Goal: Task Accomplishment & Management: Complete application form

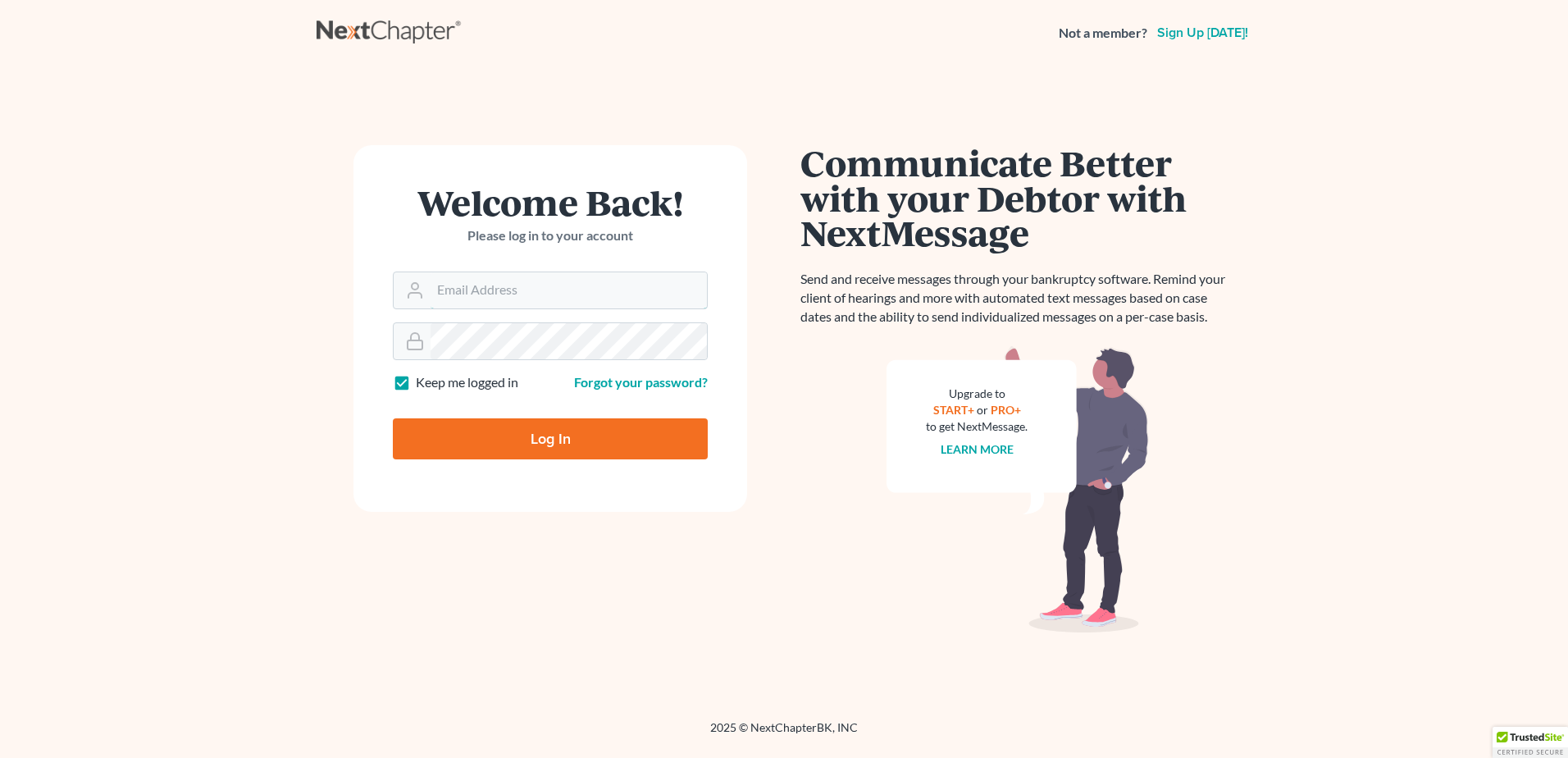
type input "[EMAIL_ADDRESS][DOMAIN_NAME]"
click at [615, 450] on input "Log In" at bounding box center [551, 438] width 315 height 41
type input "Thinking..."
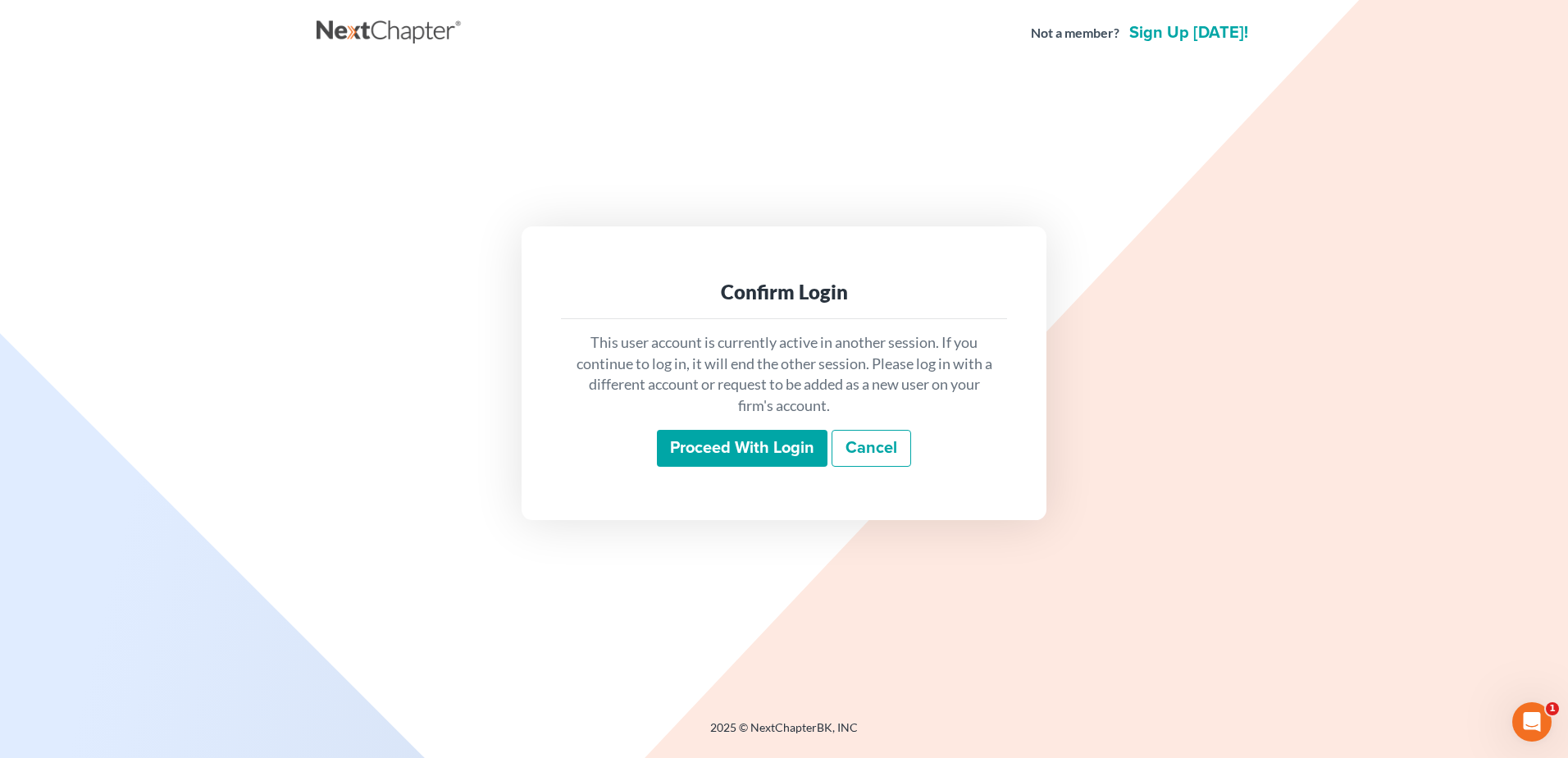
click at [723, 457] on input "Proceed with login" at bounding box center [742, 448] width 171 height 37
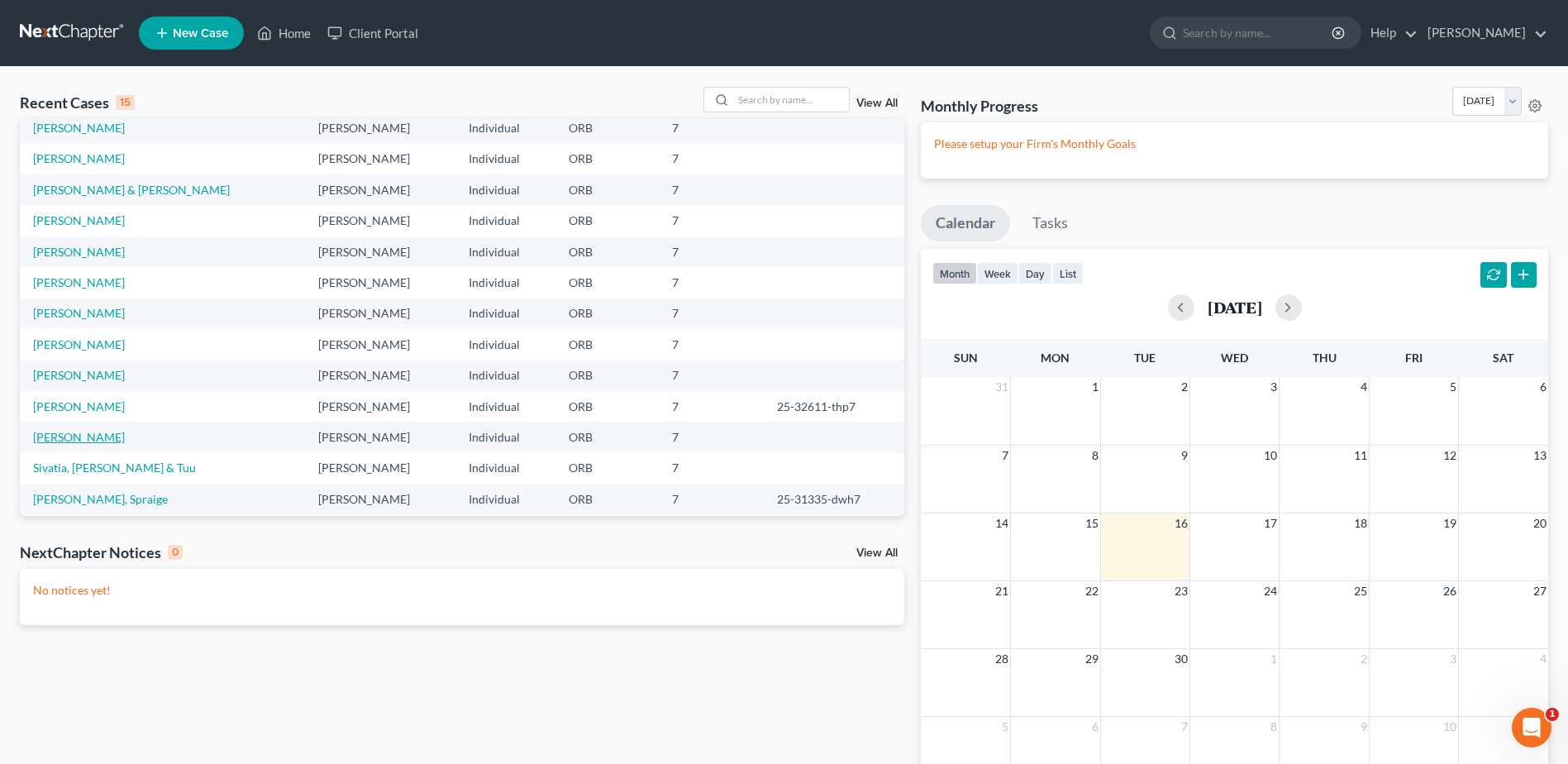
scroll to position [113, 0]
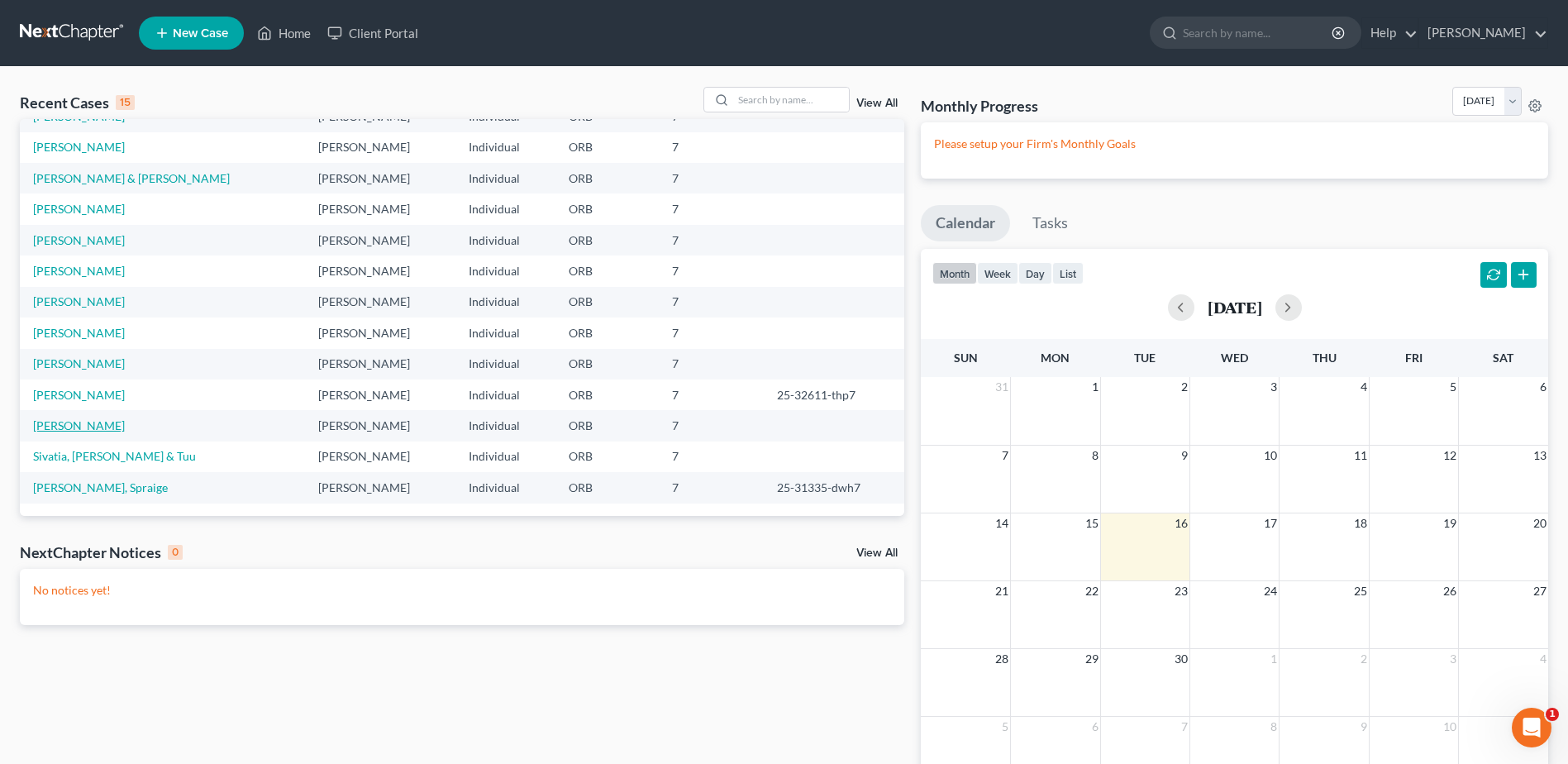
click at [97, 423] on link "[PERSON_NAME]" at bounding box center [79, 425] width 92 height 14
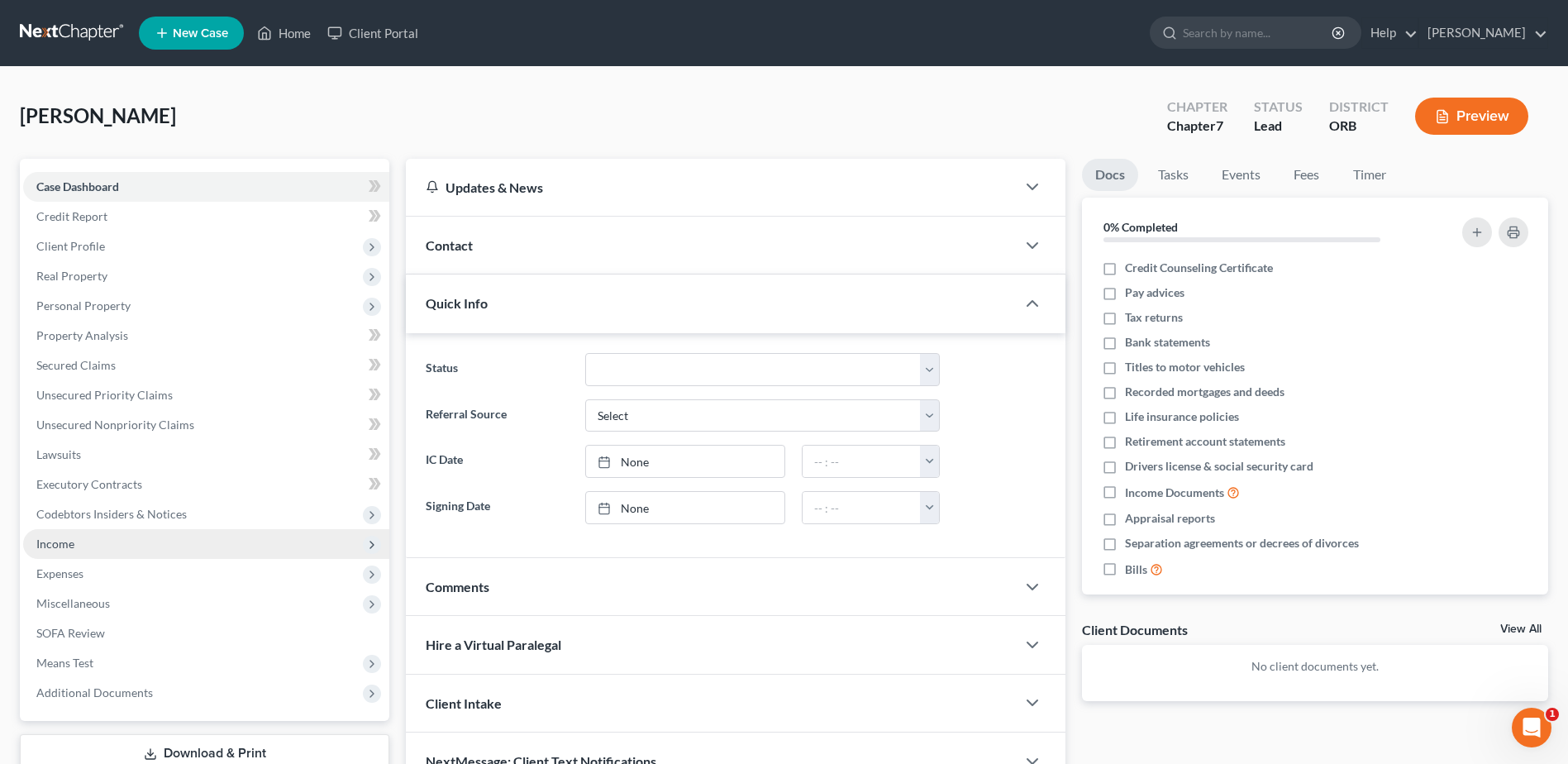
click at [261, 530] on span "Income" at bounding box center [206, 544] width 366 height 30
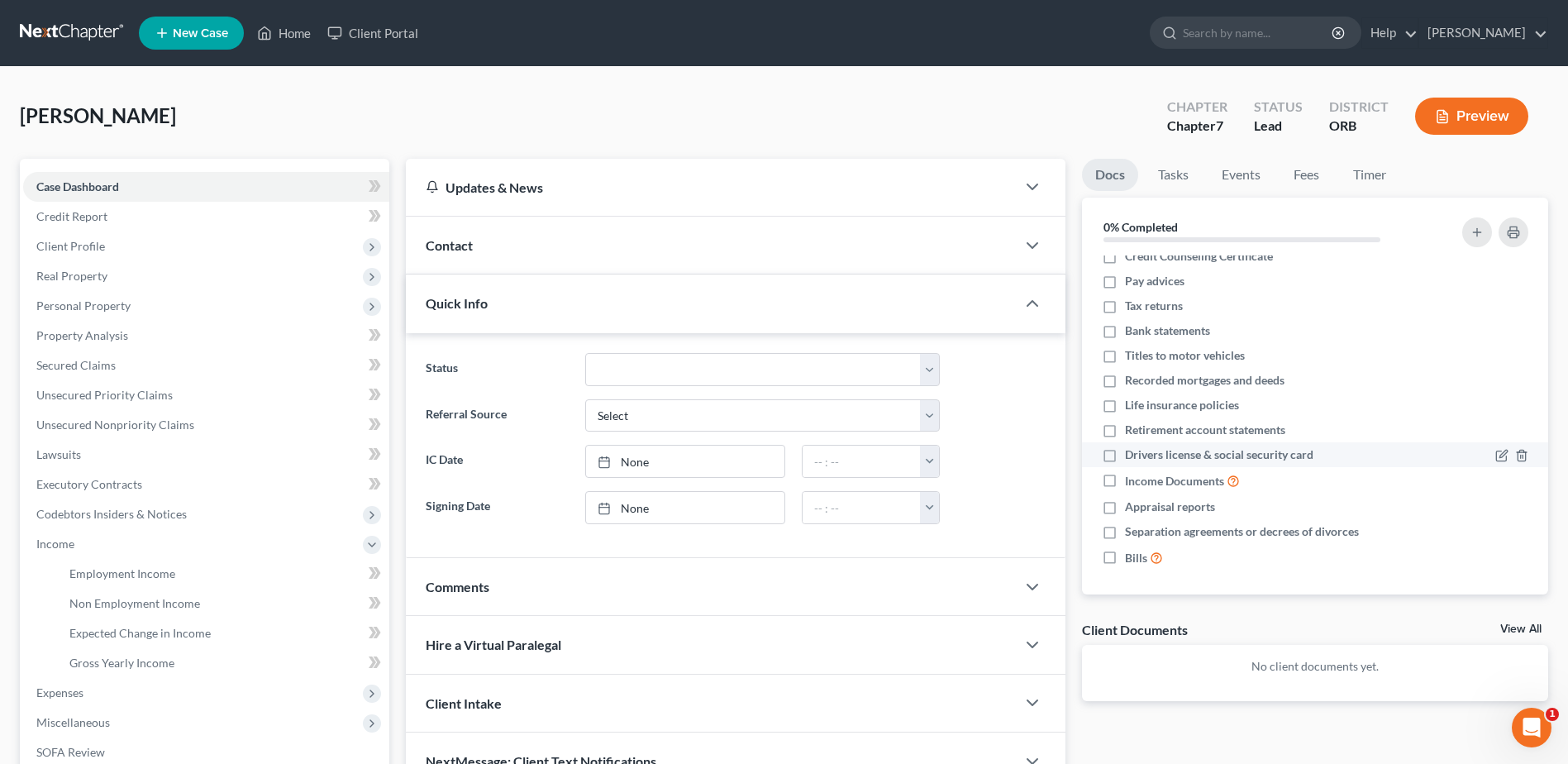
scroll to position [15, 0]
click at [273, 574] on link "Employment Income" at bounding box center [222, 574] width 333 height 30
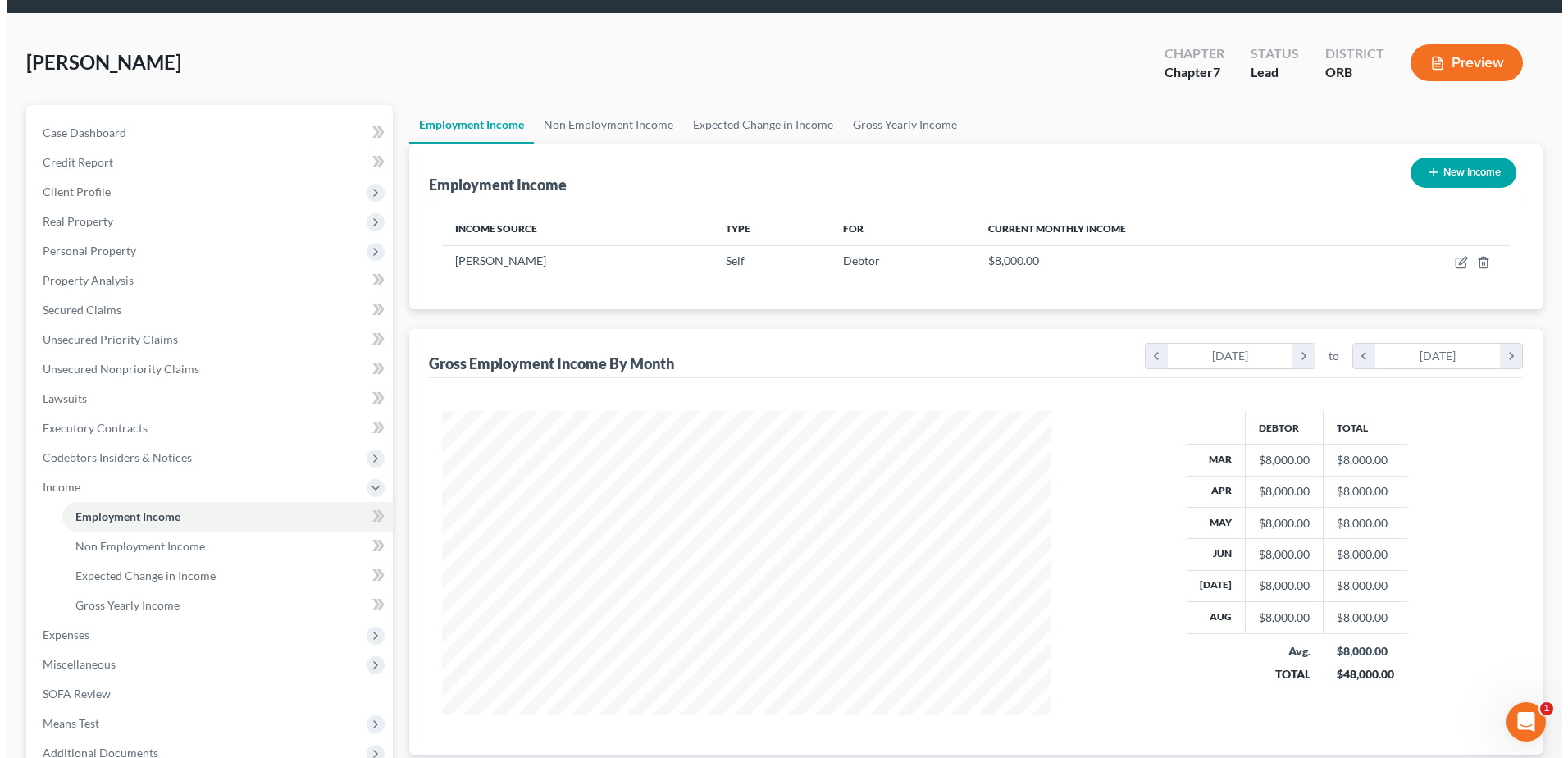
scroll to position [164, 0]
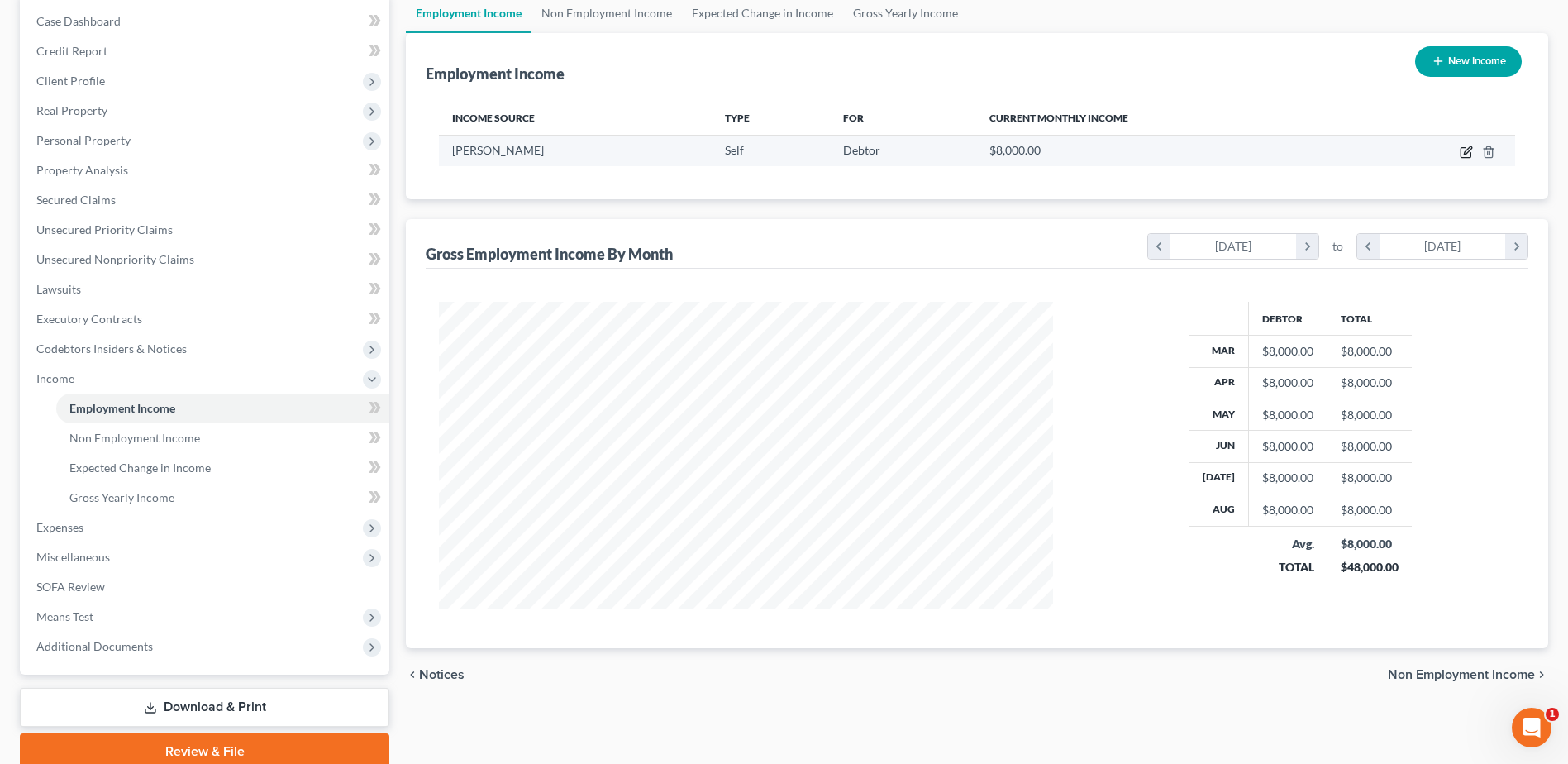
click at [1468, 152] on icon "button" at bounding box center [1467, 150] width 8 height 8
select select "1"
select select "38"
select select "0"
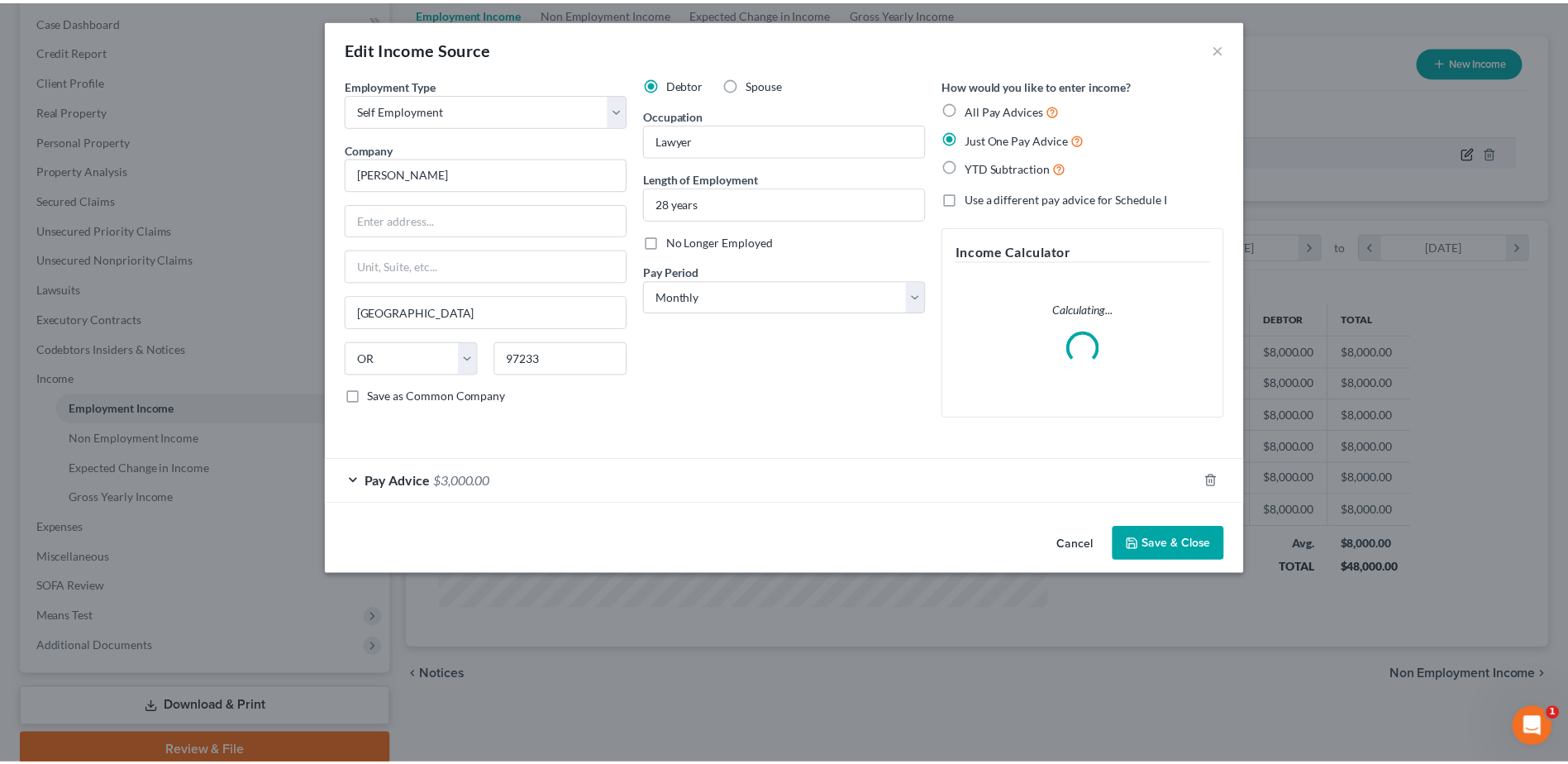
scroll to position [309, 653]
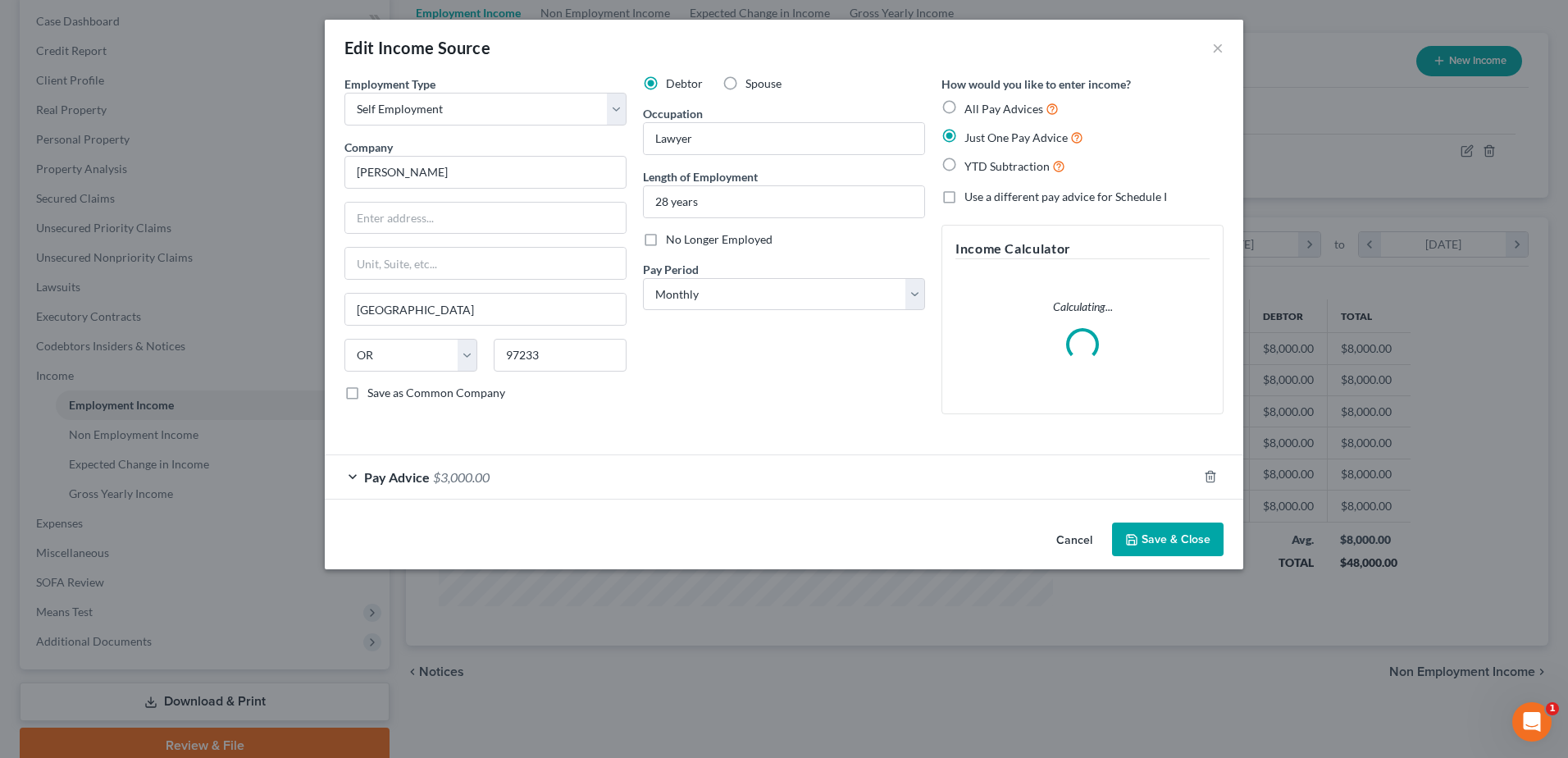
click at [1120, 478] on div "Pay Advice $3,000.00" at bounding box center [761, 477] width 872 height 43
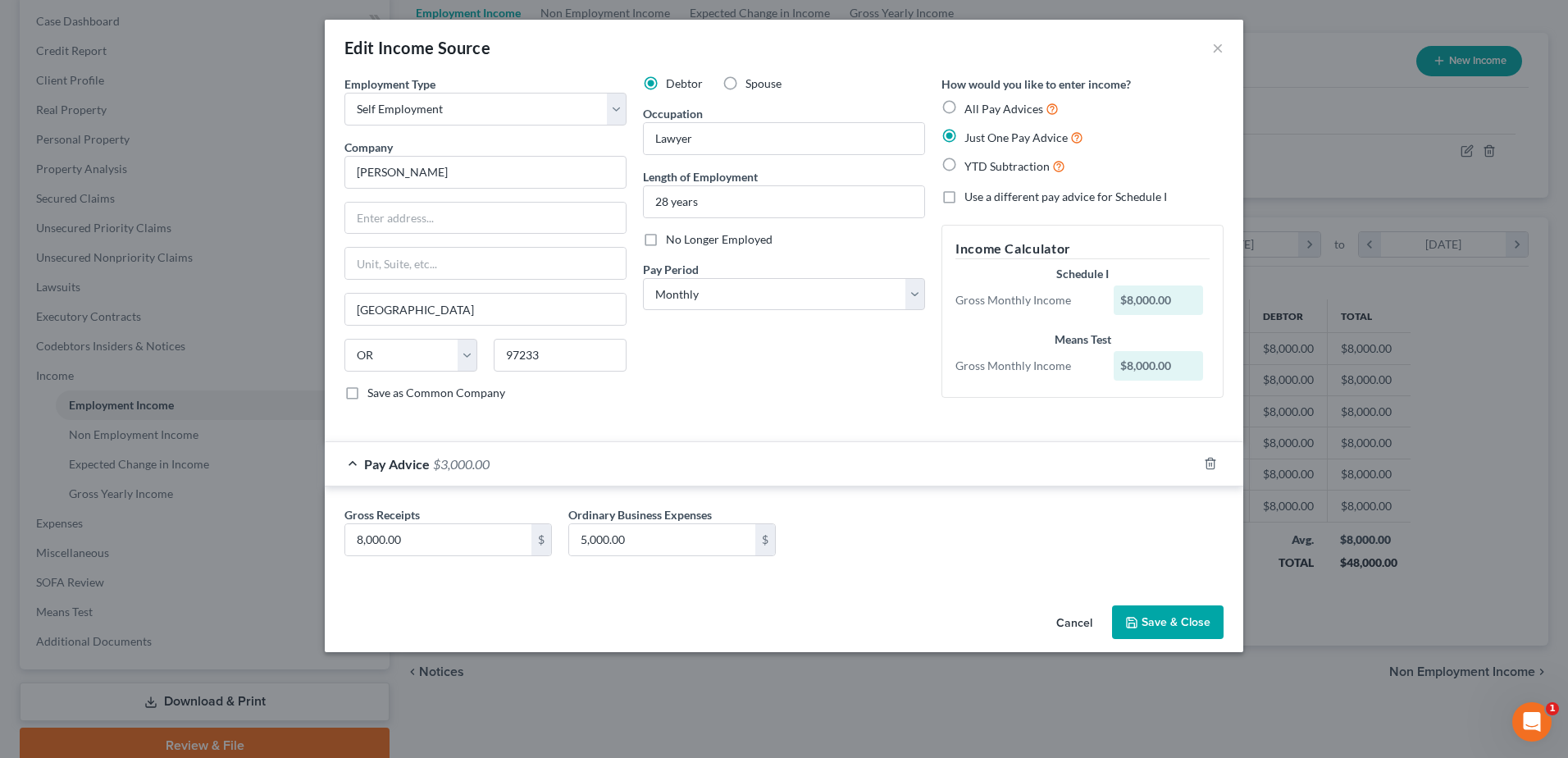
click at [901, 479] on div "Pay Advice $3,000.00" at bounding box center [761, 464] width 872 height 43
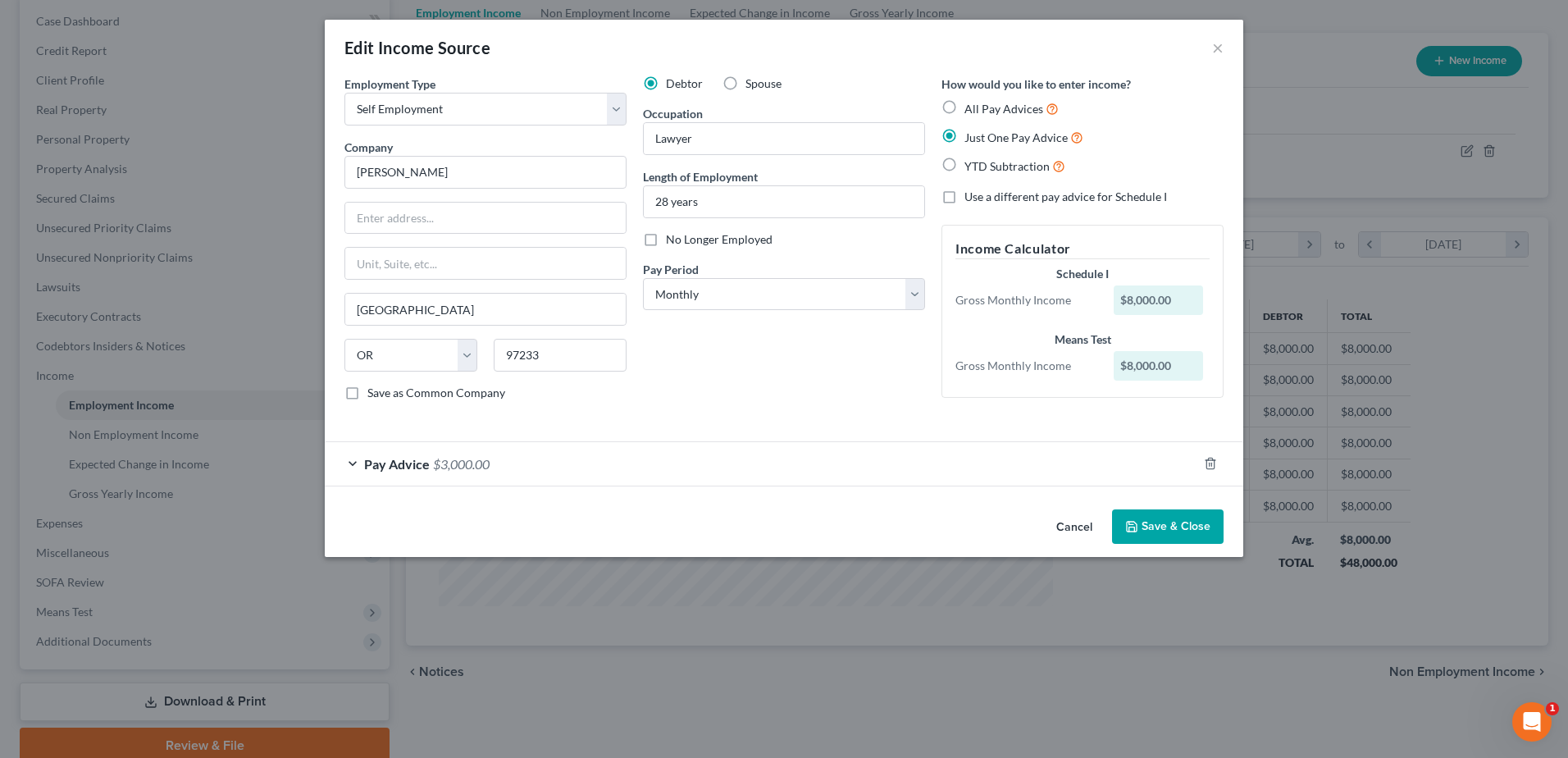
click at [674, 462] on div "Pay Advice $3,000.00" at bounding box center [761, 464] width 872 height 43
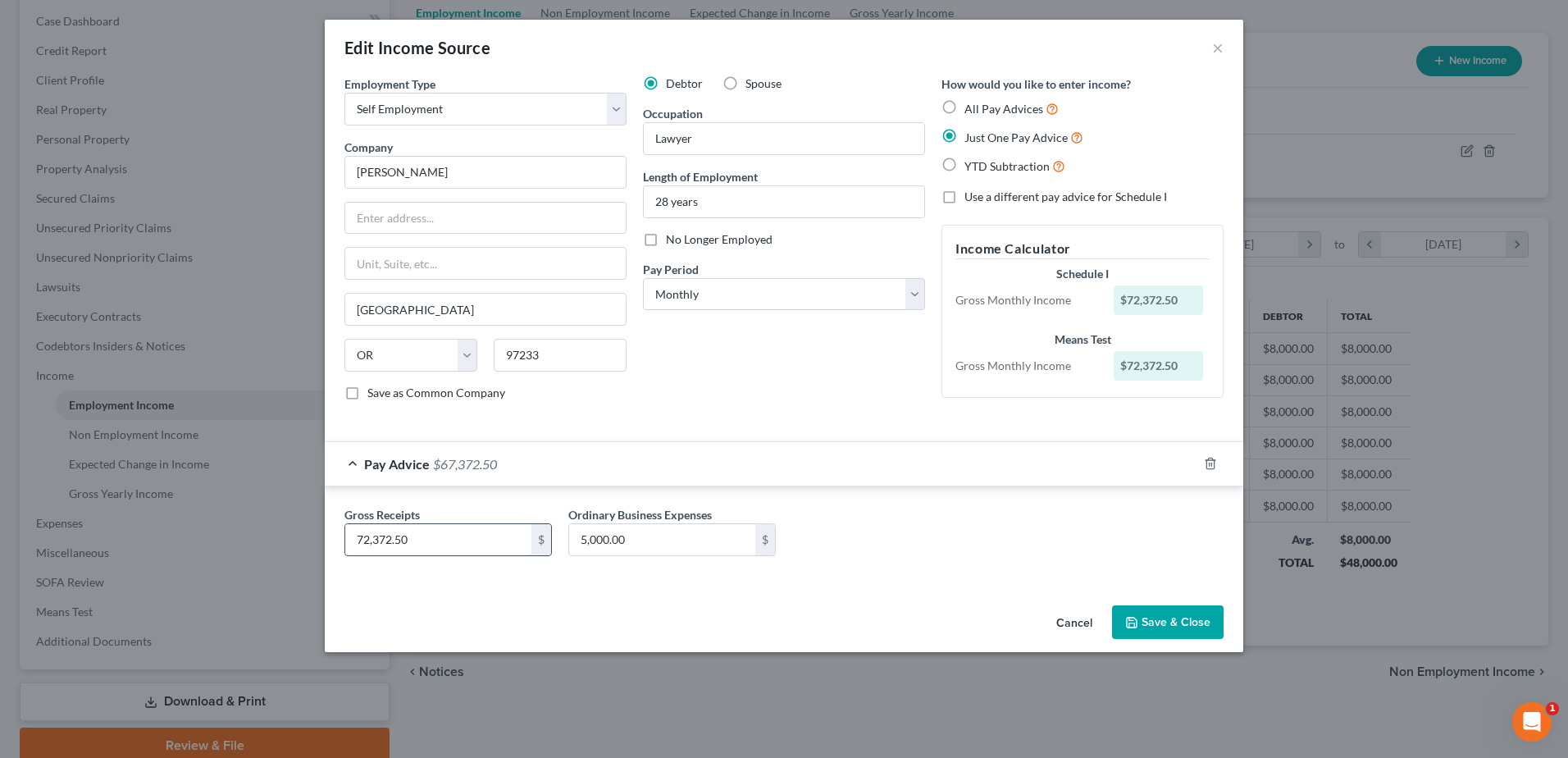
click at [416, 541] on input "72,372.50" at bounding box center [438, 540] width 186 height 32
type input "7,237.50"
click at [653, 528] on input "5,000.00" at bounding box center [662, 540] width 186 height 32
type input "5"
type input "3,878.66"
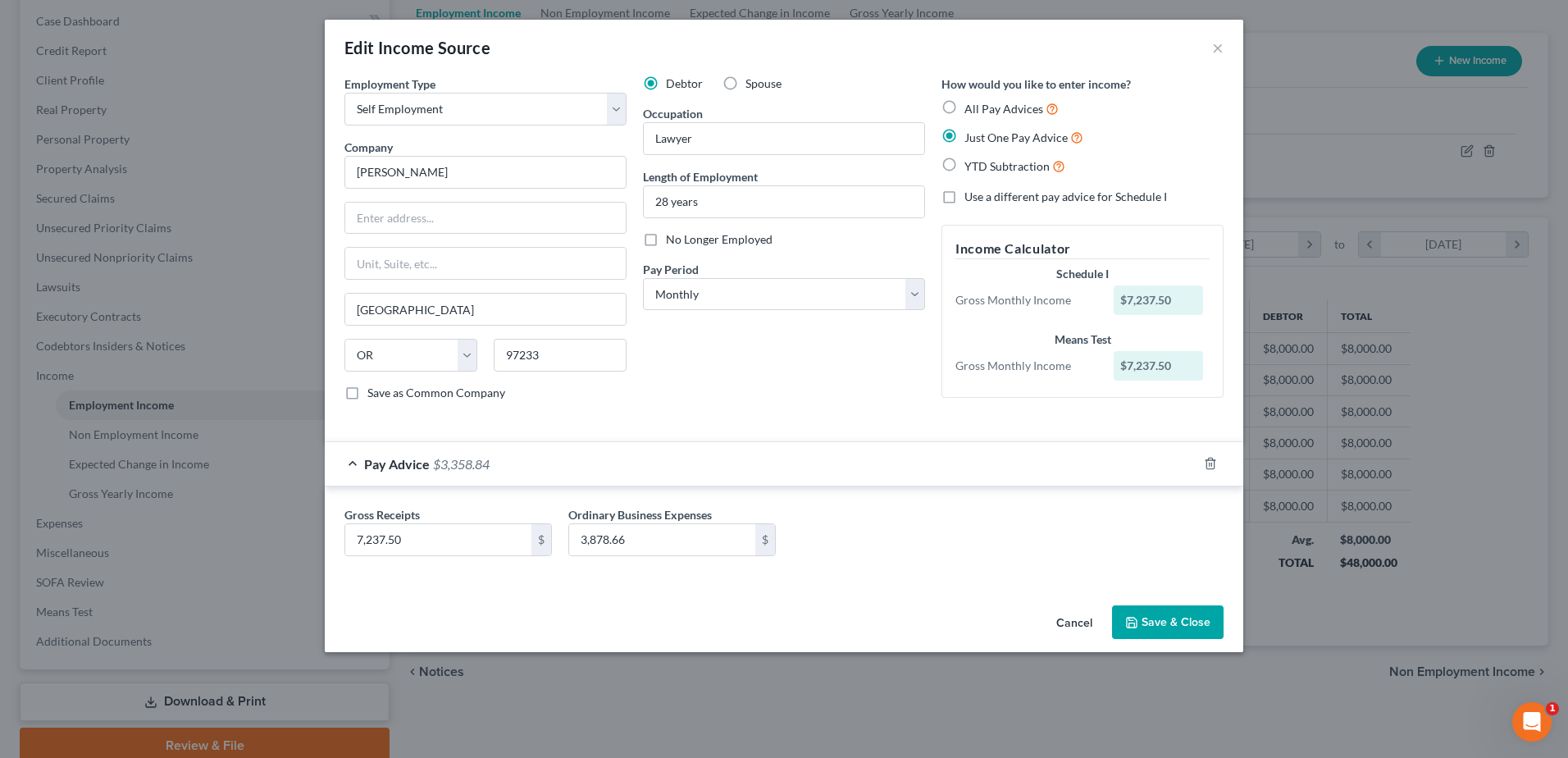
click at [1202, 607] on button "Save & Close" at bounding box center [1168, 623] width 111 height 35
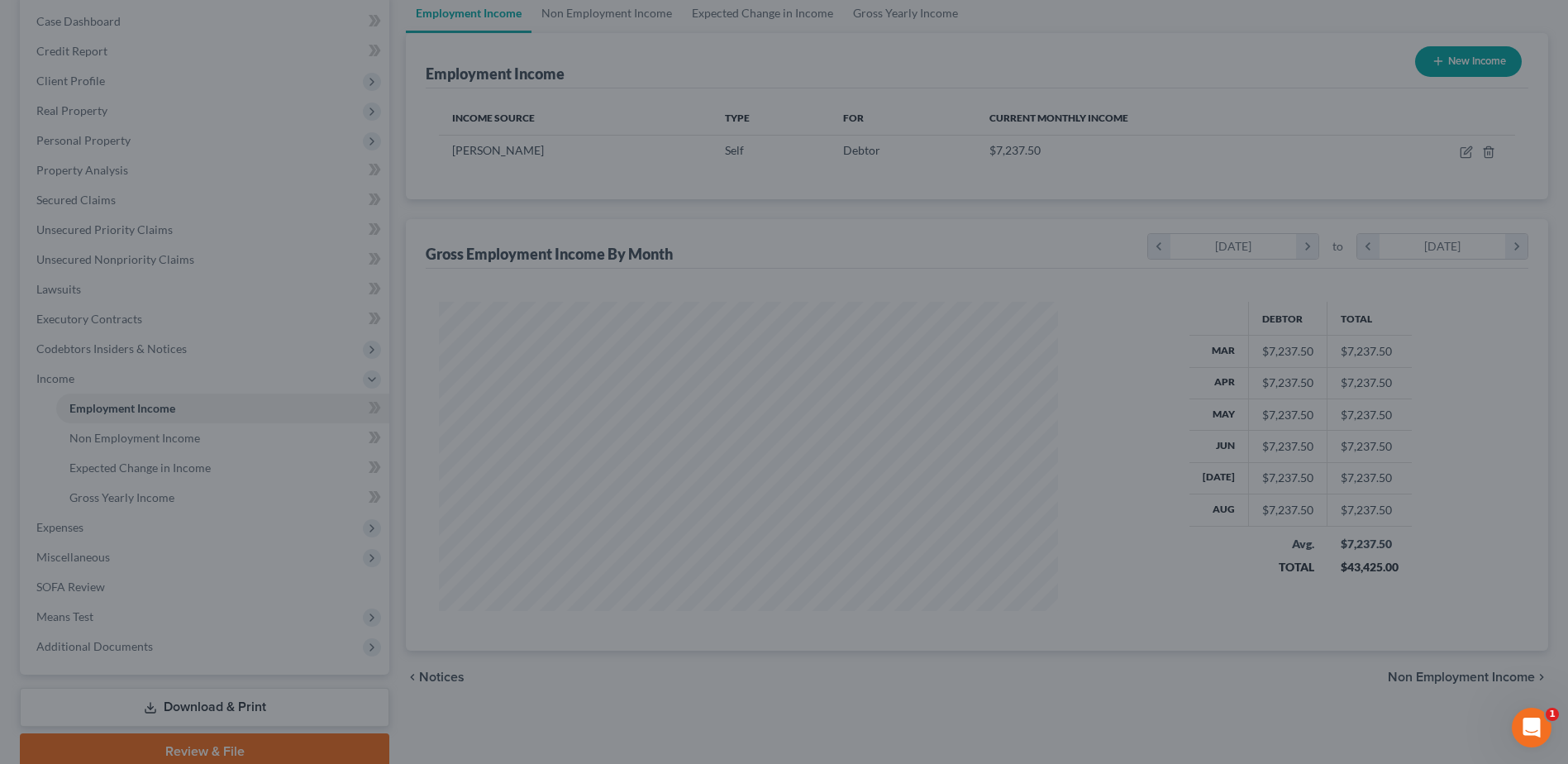
scroll to position [826309, 825904]
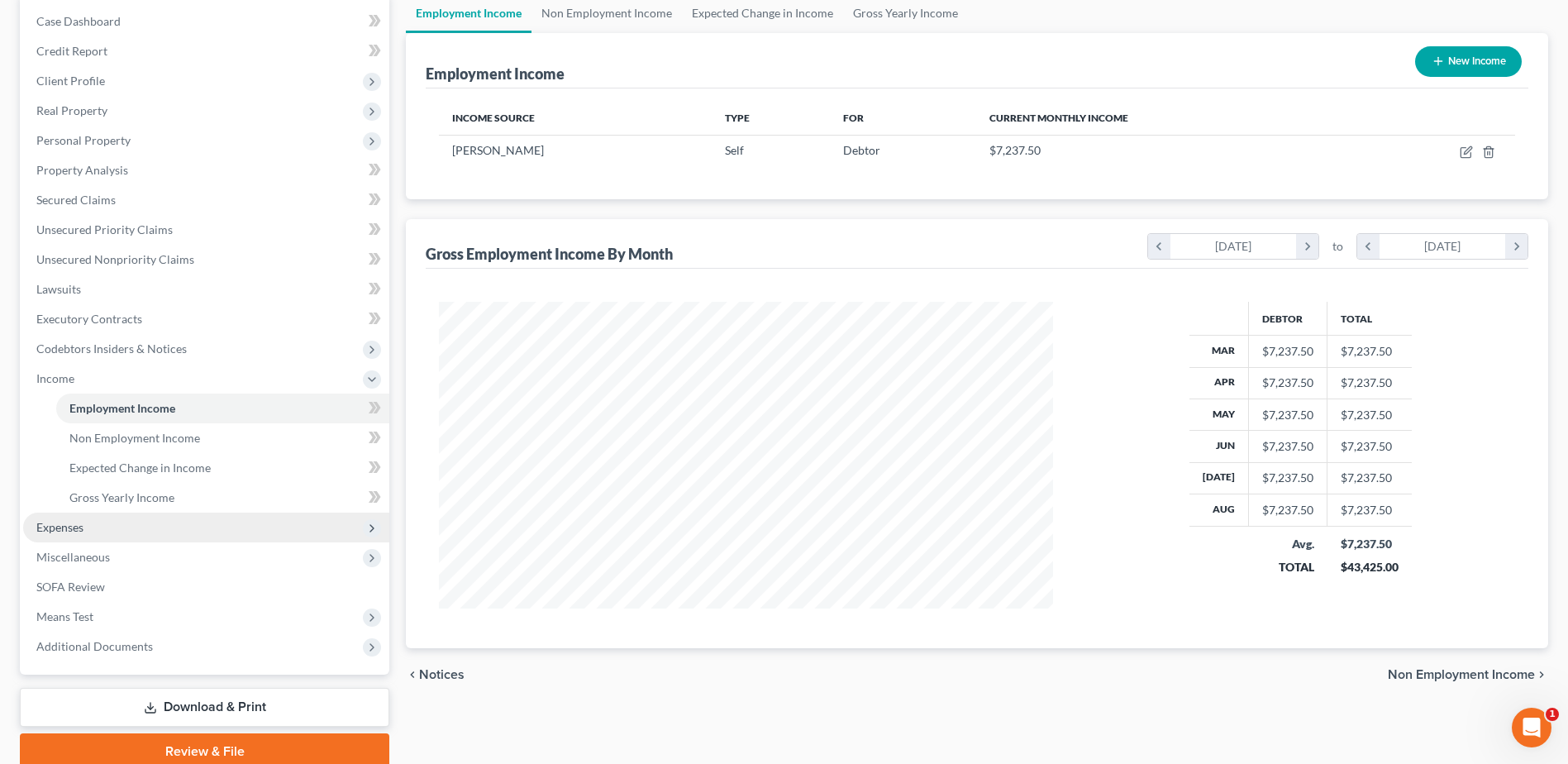
click at [136, 512] on span "Expenses" at bounding box center [206, 527] width 366 height 30
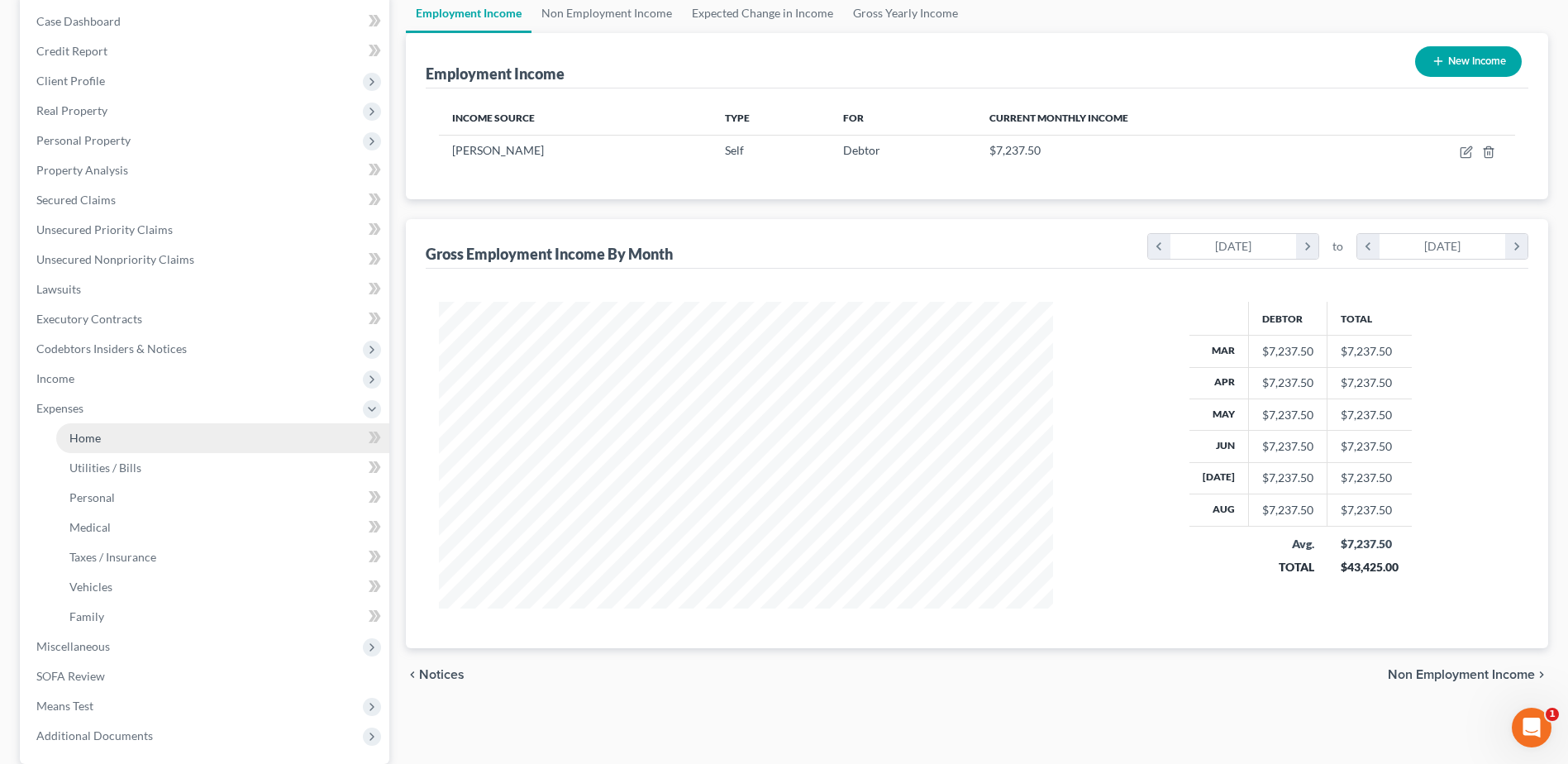
click at [193, 431] on link "Home" at bounding box center [222, 438] width 333 height 30
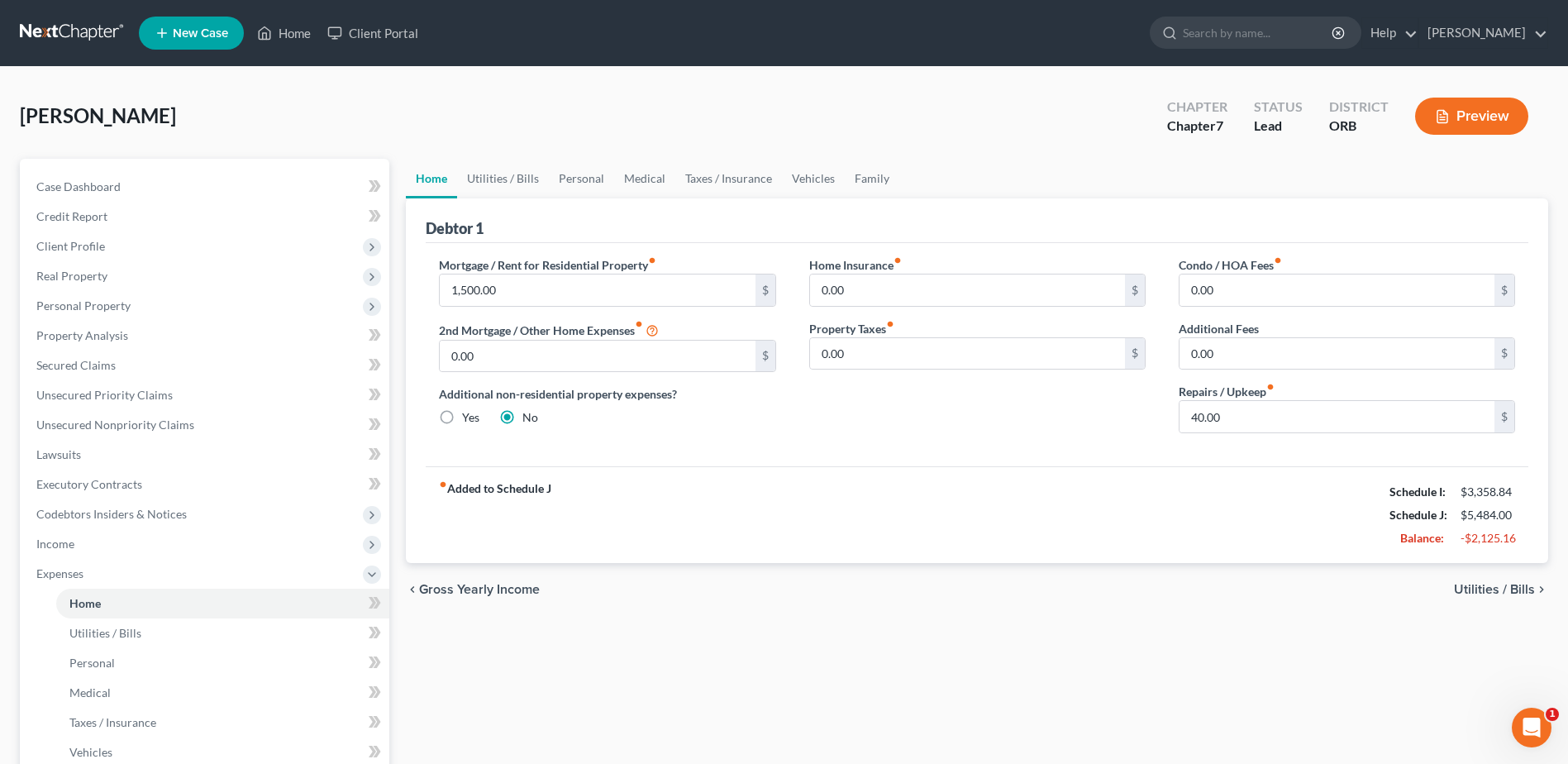
click at [1224, 502] on div "fiber_manual_record Added to Schedule J Schedule I: $3,358.84 Schedule J: $5,48…" at bounding box center [976, 515] width 1102 height 97
click at [188, 537] on span "Income" at bounding box center [206, 544] width 366 height 30
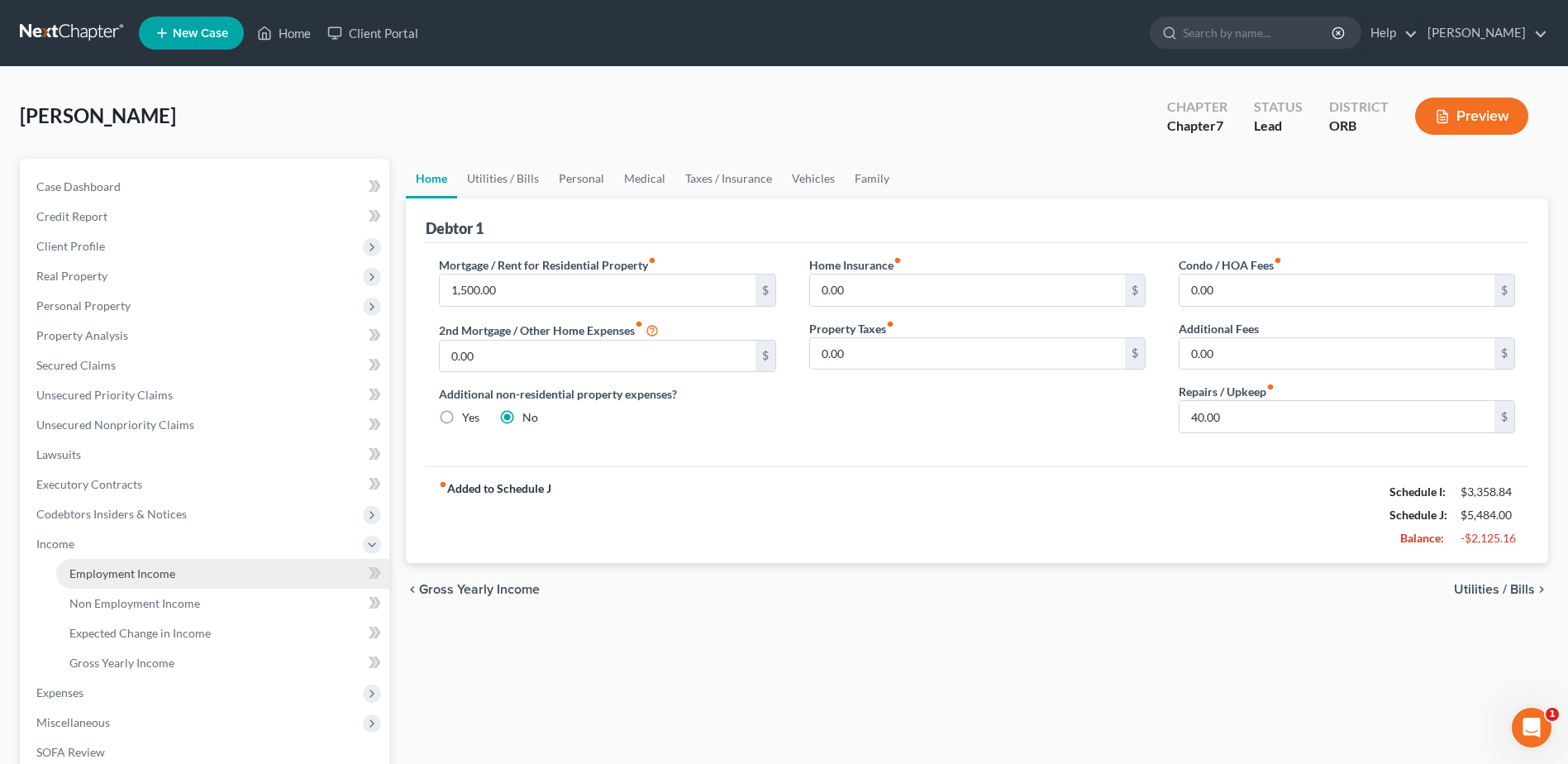
click at [201, 573] on link "Employment Income" at bounding box center [222, 574] width 333 height 30
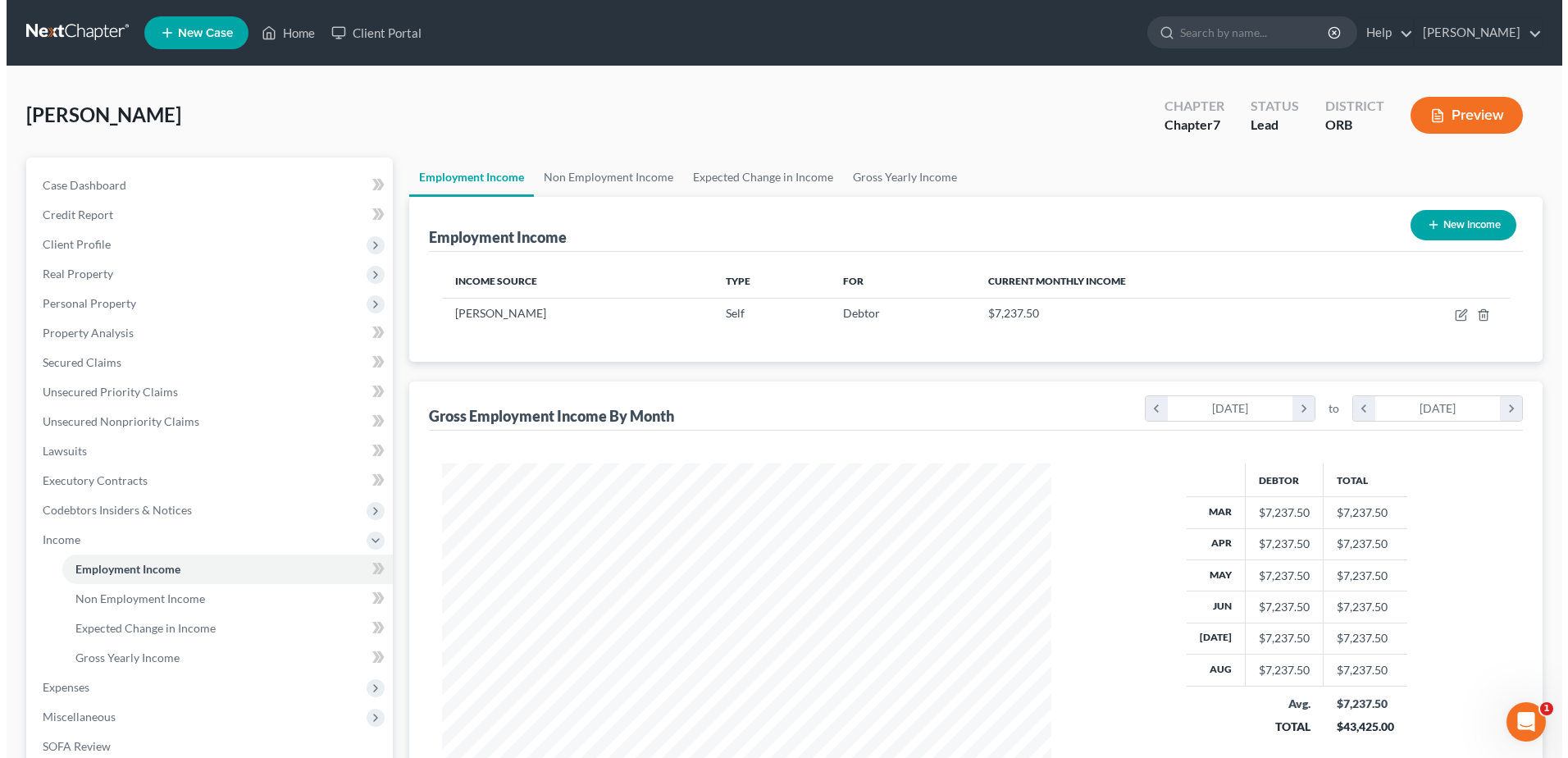
scroll to position [304, 641]
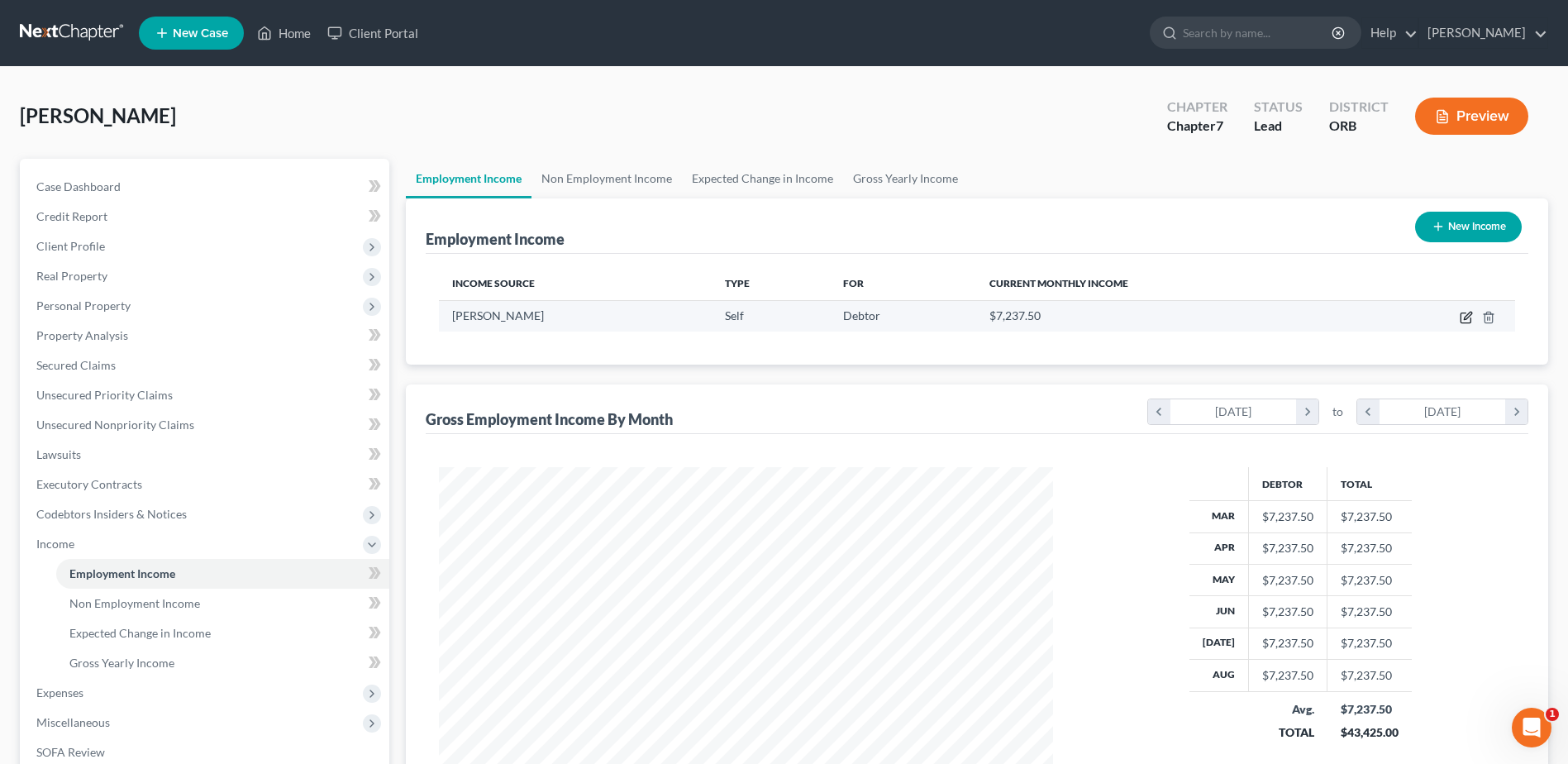
click at [1466, 321] on icon "button" at bounding box center [1466, 318] width 13 height 13
select select "1"
select select "38"
select select "0"
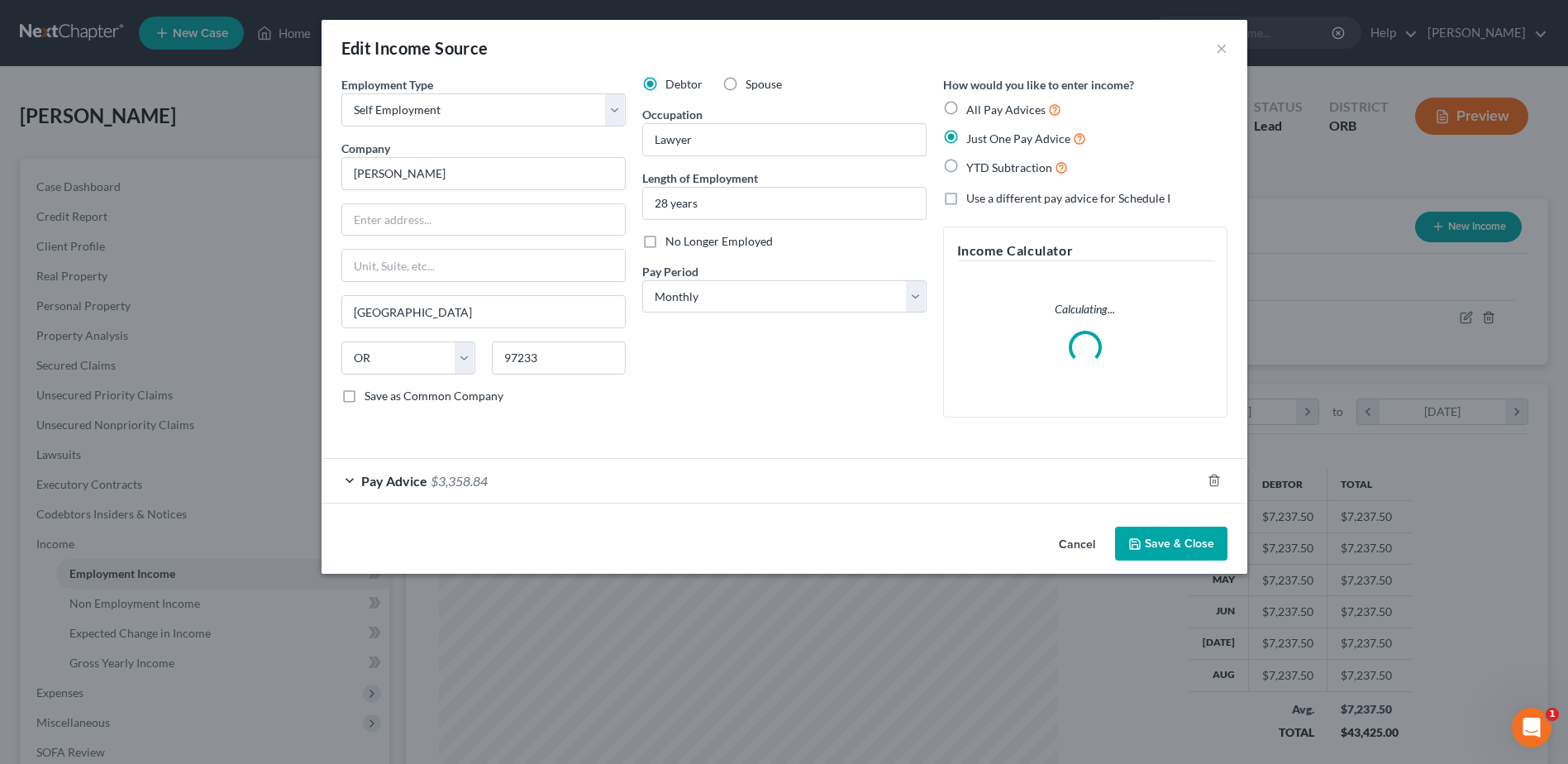
scroll to position [309, 653]
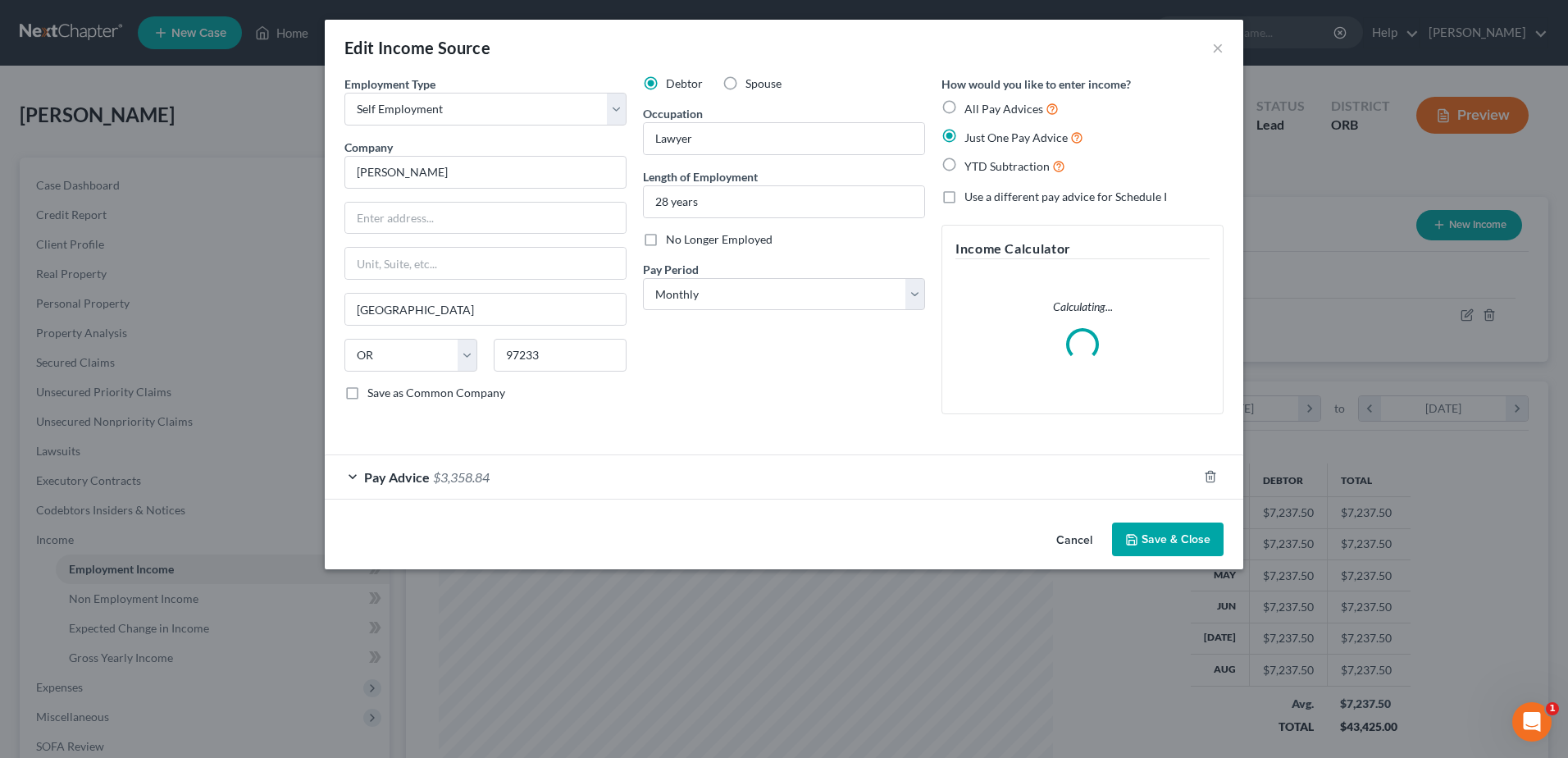
click at [500, 461] on div "Pay Advice $3,358.84" at bounding box center [761, 477] width 872 height 43
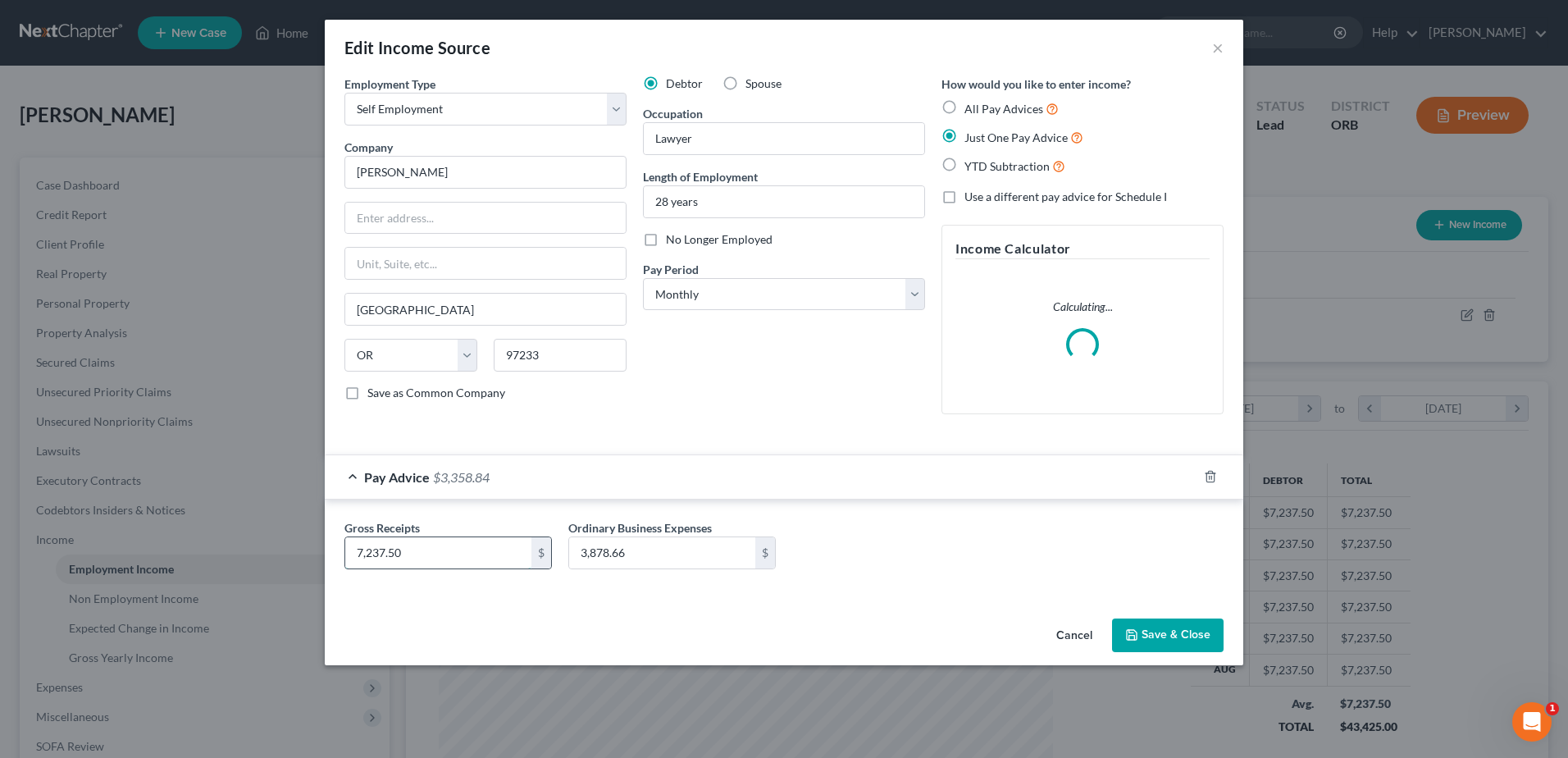
click at [439, 546] on input "7,237.50" at bounding box center [438, 553] width 186 height 32
type input "7,372.5"
click at [1195, 629] on button "Save & Close" at bounding box center [1168, 636] width 111 height 35
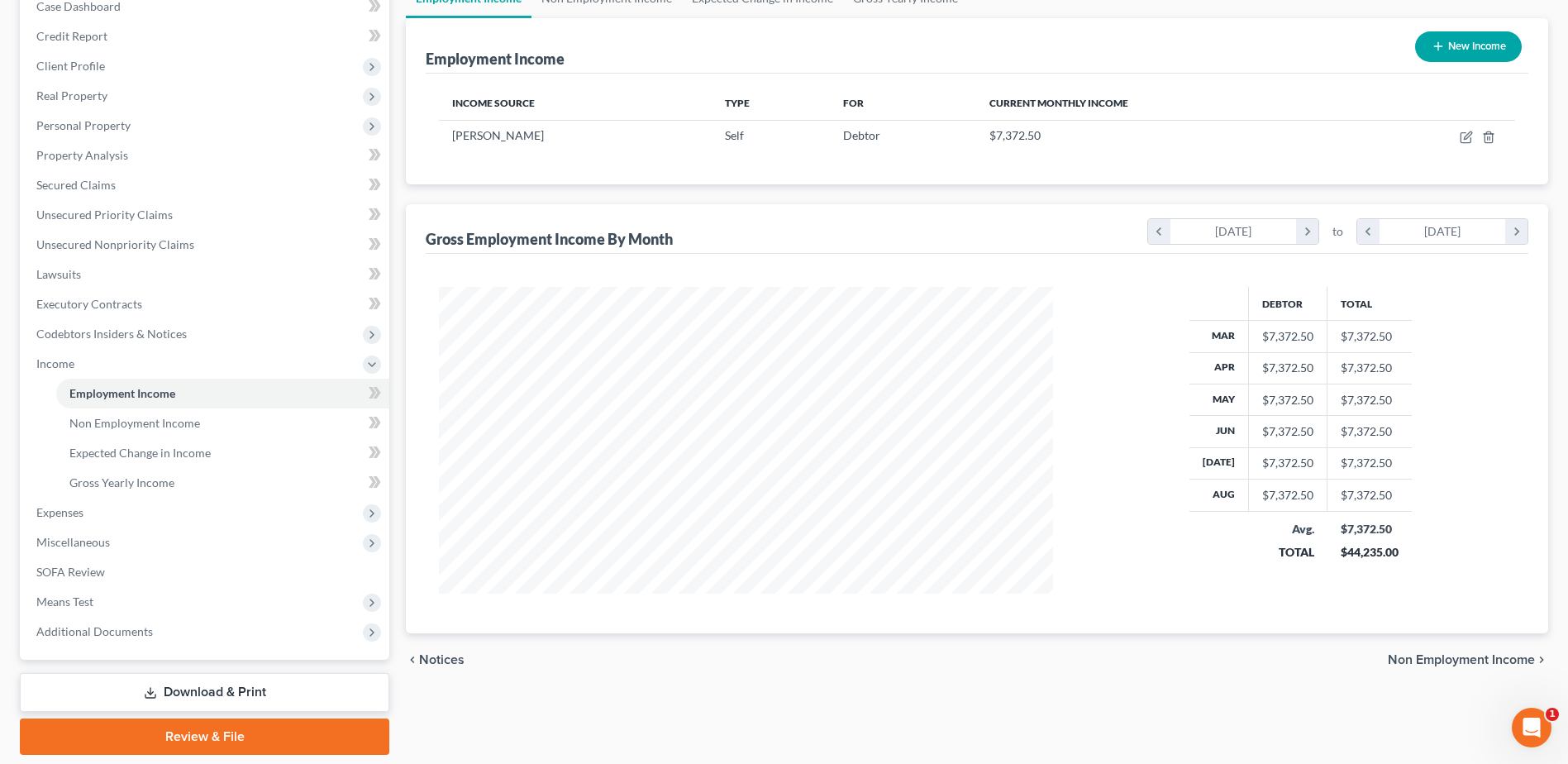
scroll to position [151, 0]
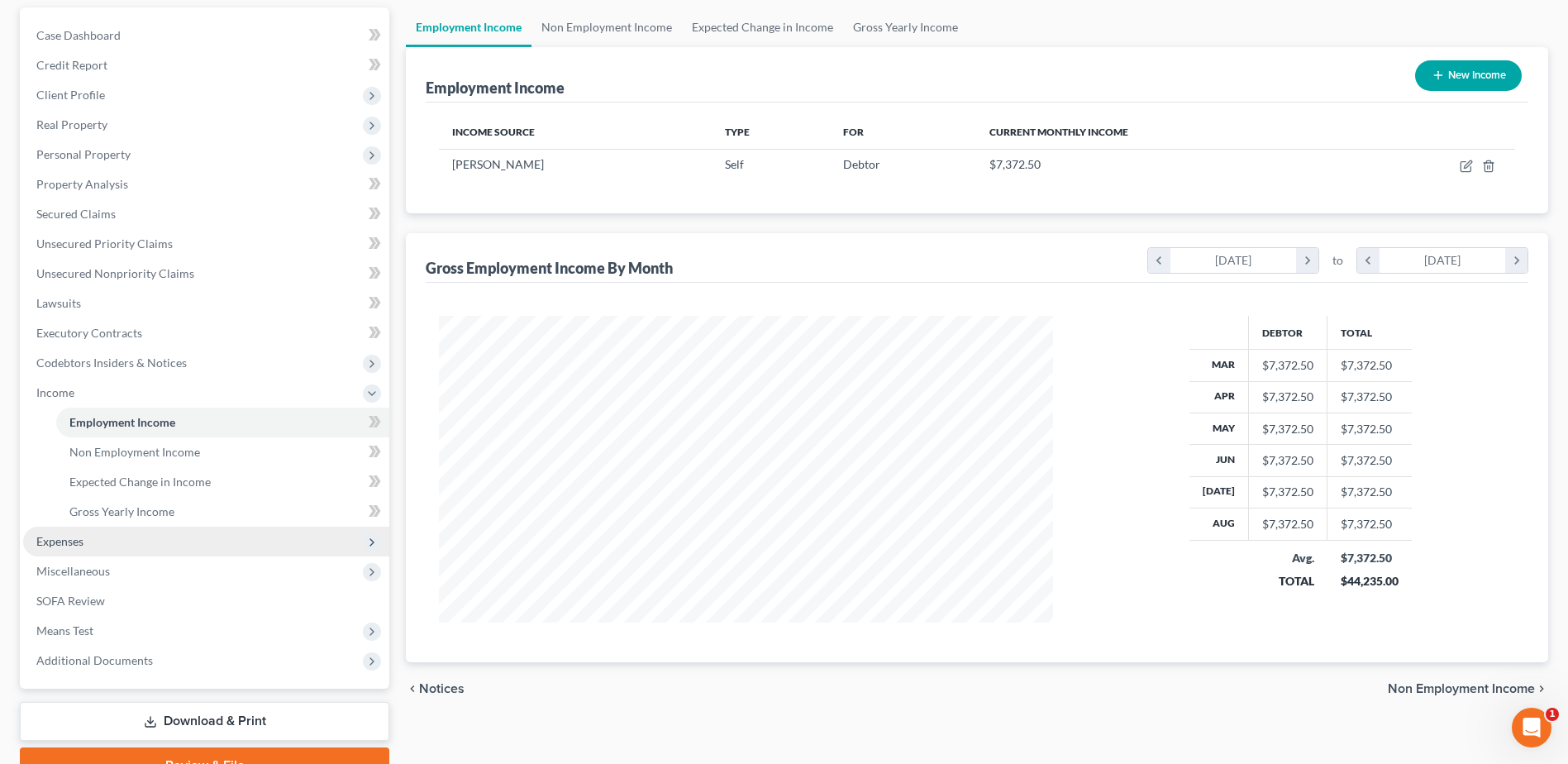
click at [75, 541] on span "Expenses" at bounding box center [60, 541] width 47 height 14
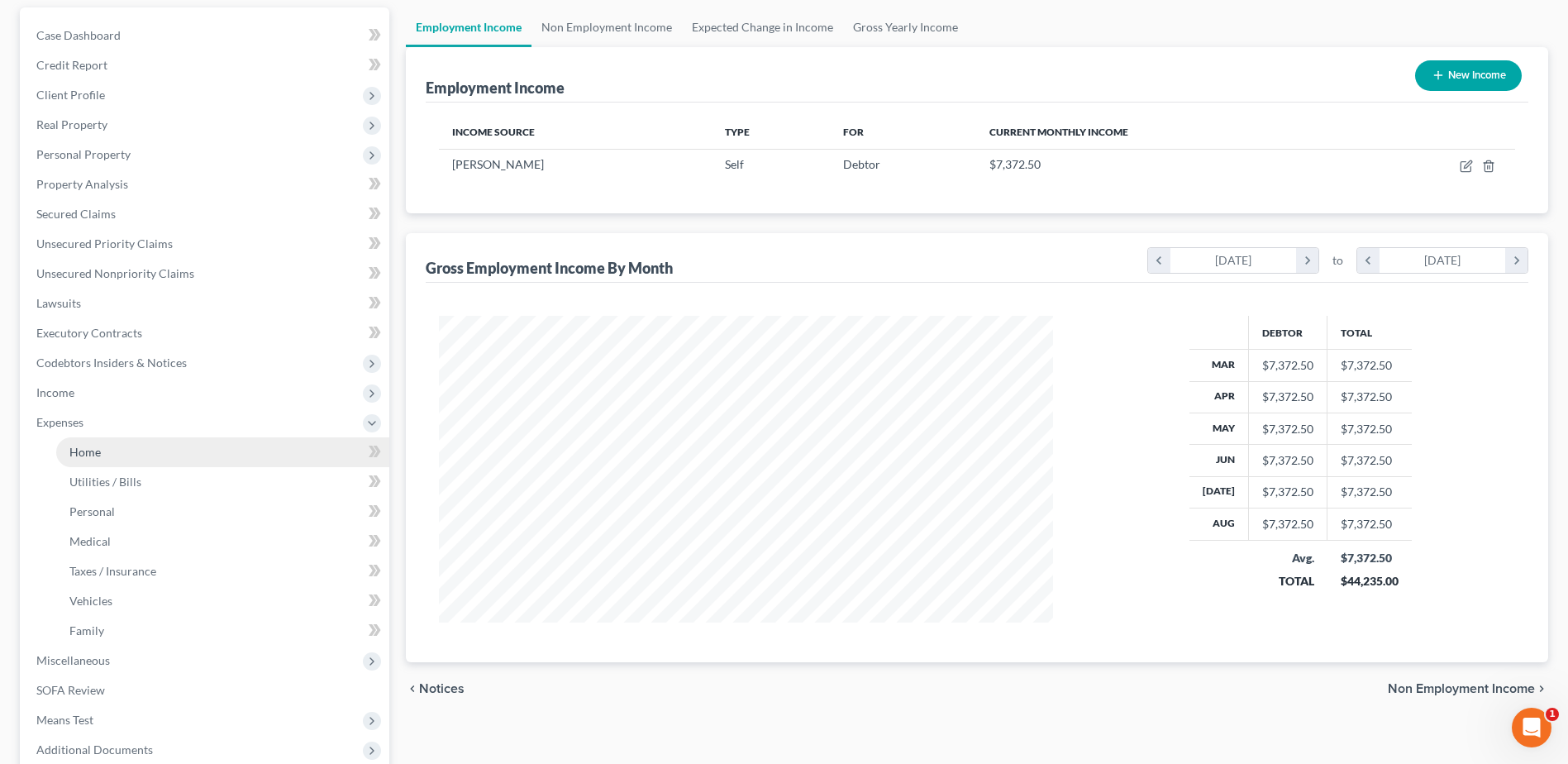
click at [114, 461] on link "Home" at bounding box center [222, 452] width 333 height 30
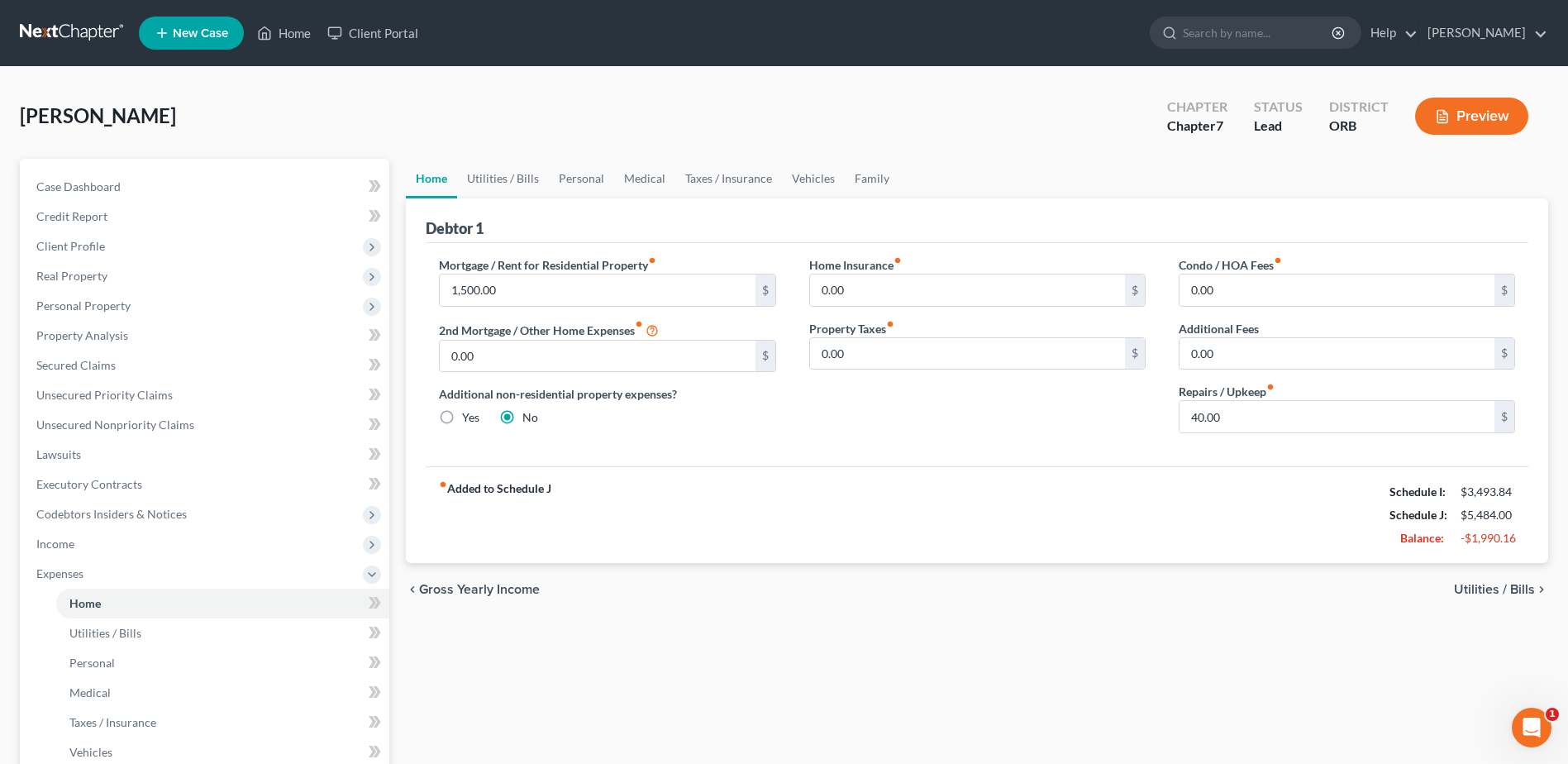
click at [1209, 464] on div "Mortgage / Rent for Residential Property fiber_manual_record 1,500.00 $ 2nd Mor…" at bounding box center [976, 354] width 1102 height 223
click at [279, 244] on span "Client Profile" at bounding box center [206, 247] width 366 height 30
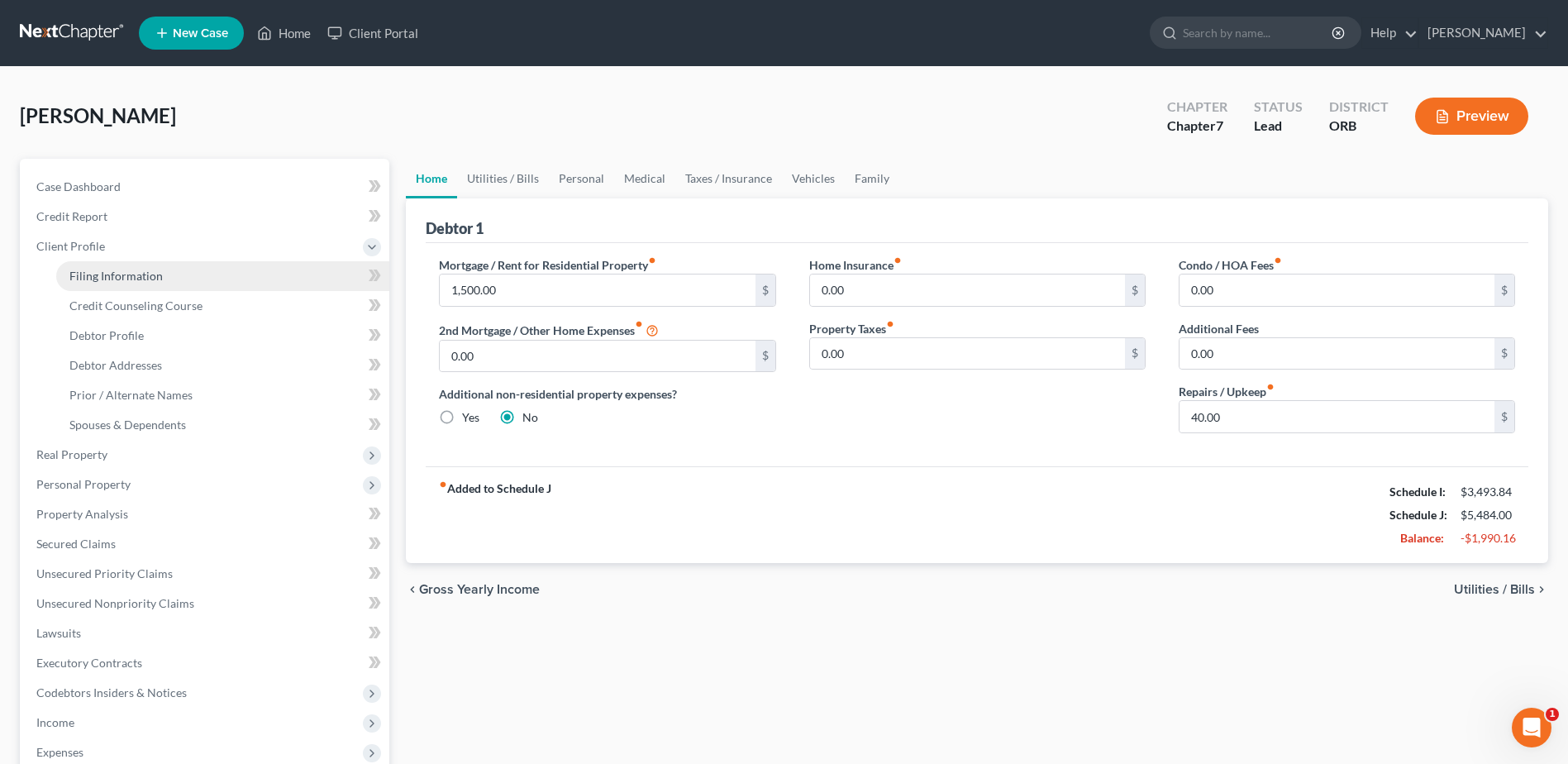
click at [288, 263] on link "Filing Information" at bounding box center [222, 276] width 333 height 30
select select "1"
select select "0"
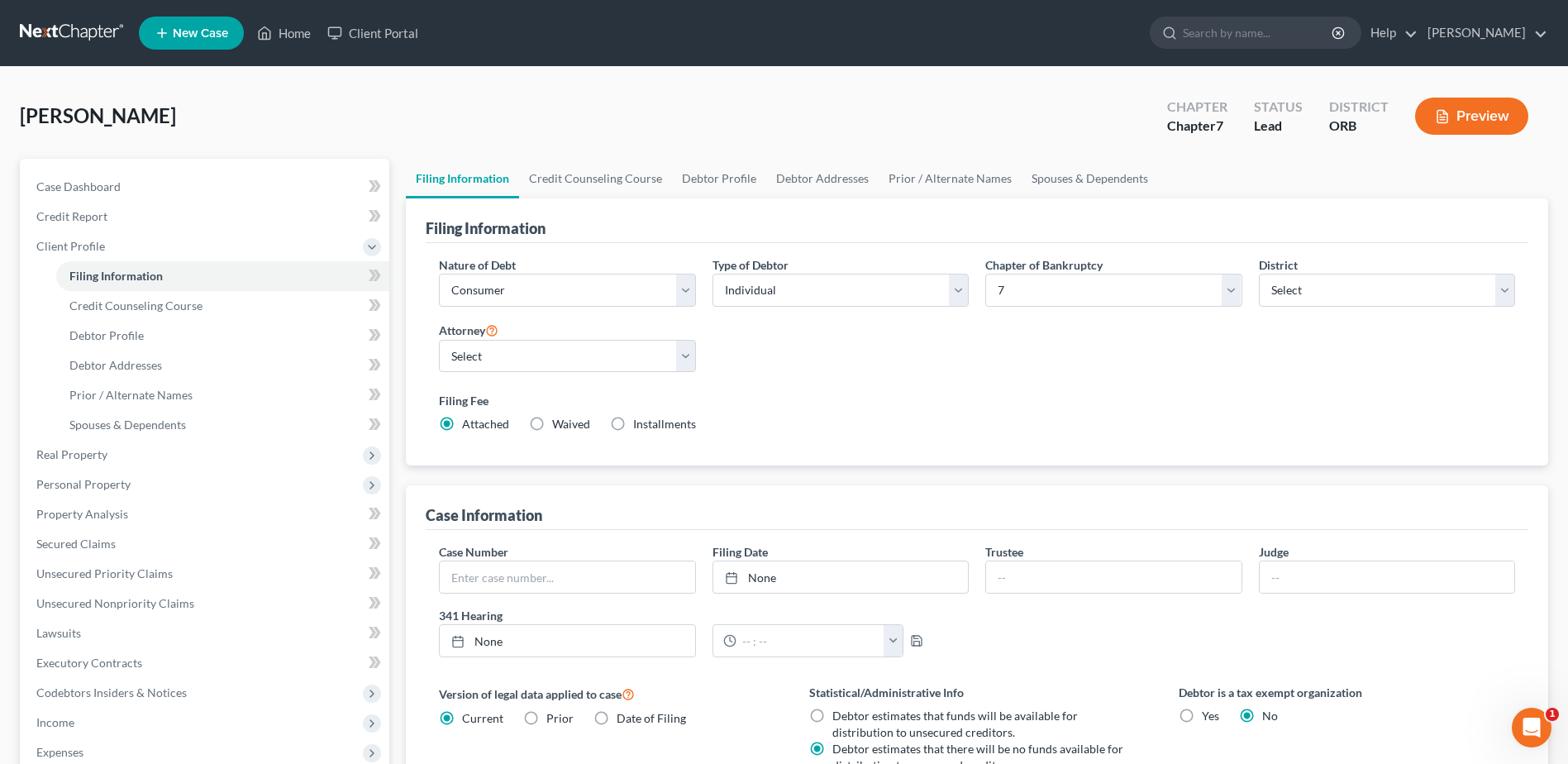
click at [560, 505] on div "Case Information" at bounding box center [976, 507] width 1102 height 44
click at [912, 390] on div "Filing Fee Attached Waived Waived Installments Installments" at bounding box center [976, 415] width 1092 height 60
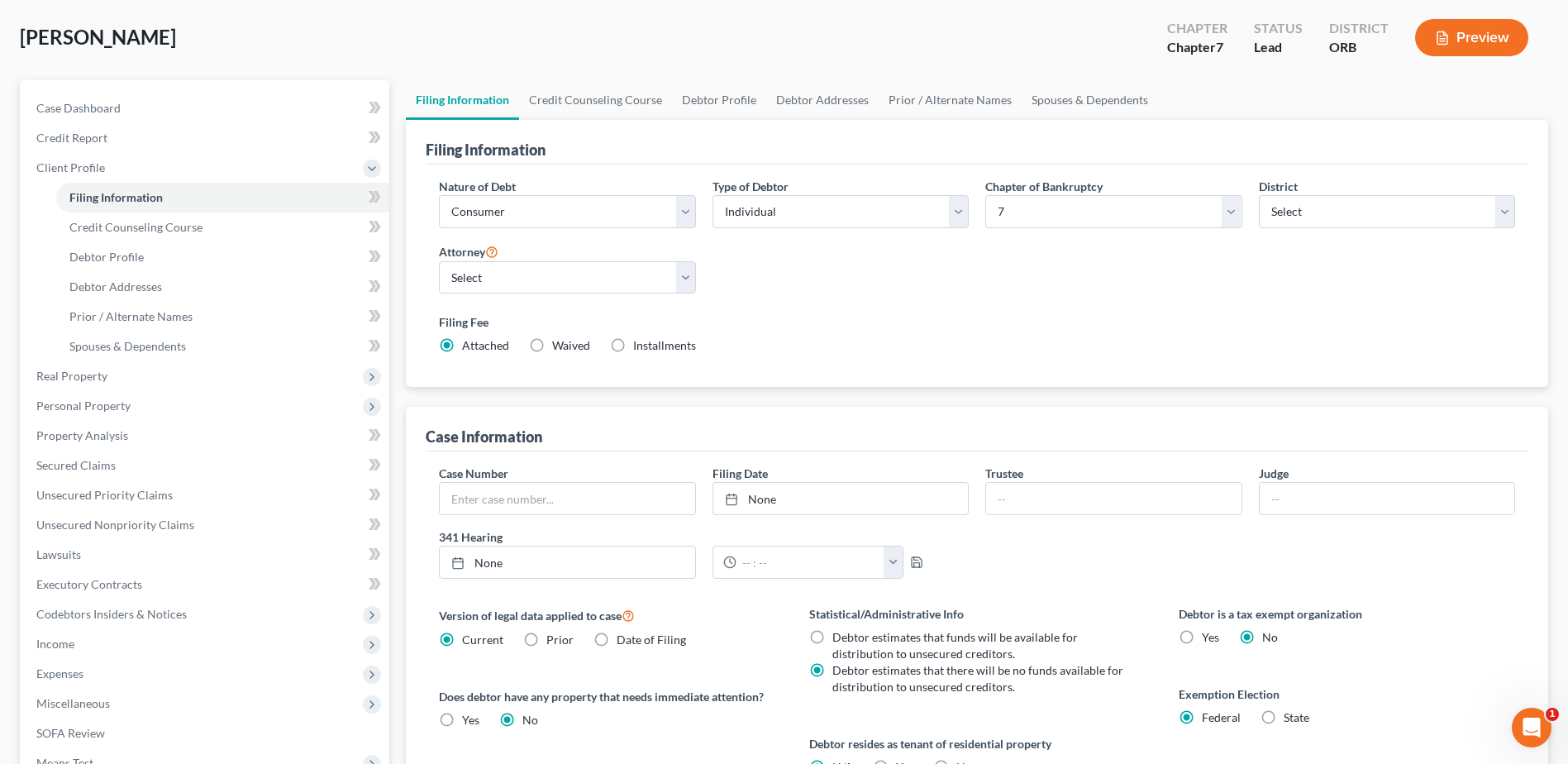
scroll to position [78, 0]
drag, startPoint x: 912, startPoint y: 390, endPoint x: 821, endPoint y: 282, distance: 141.2
click at [821, 282] on div "Nature of Debt Select Business Consumer Other Nature of Business Select Clearin…" at bounding box center [976, 273] width 1092 height 190
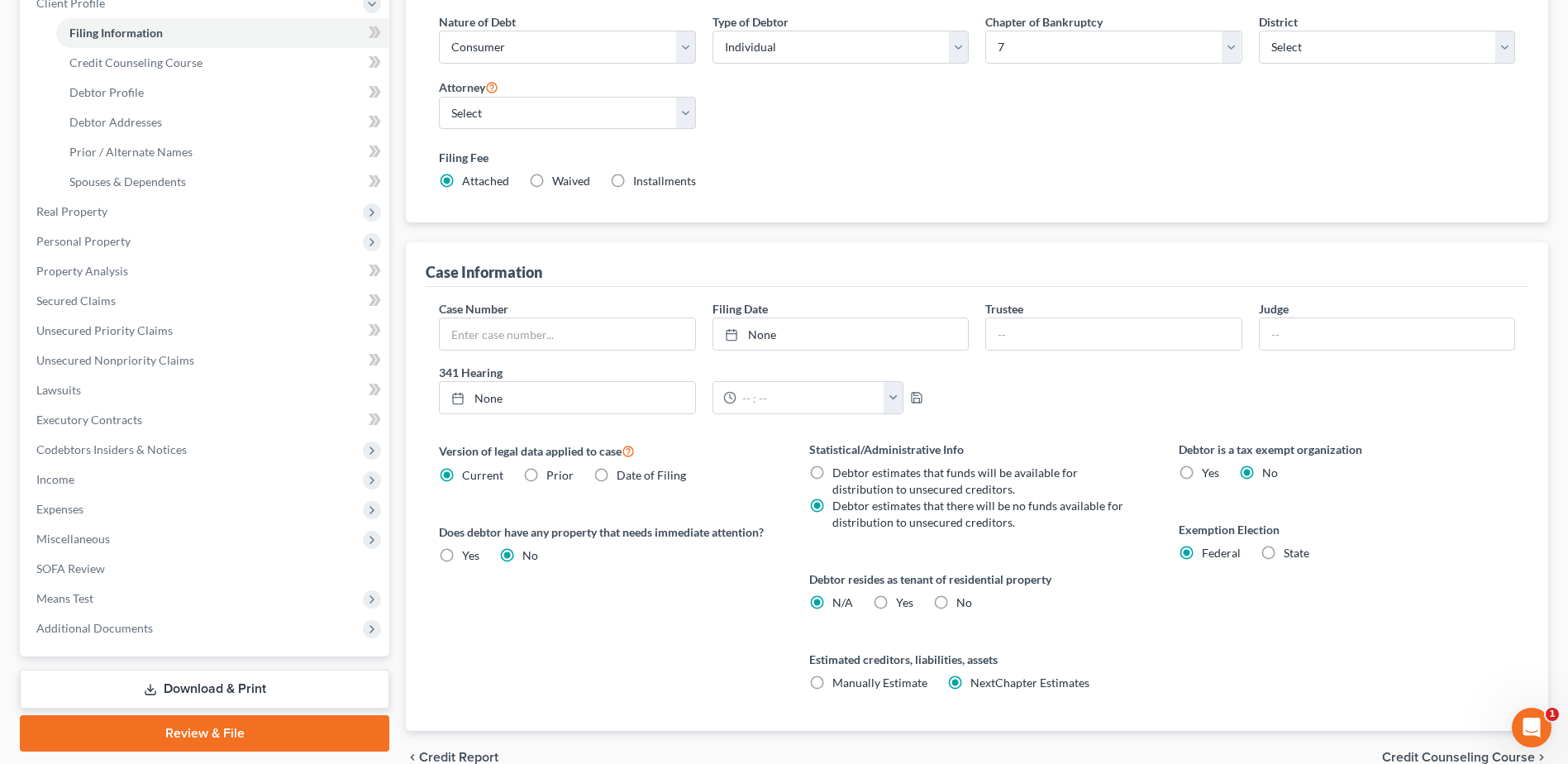
scroll to position [0, 0]
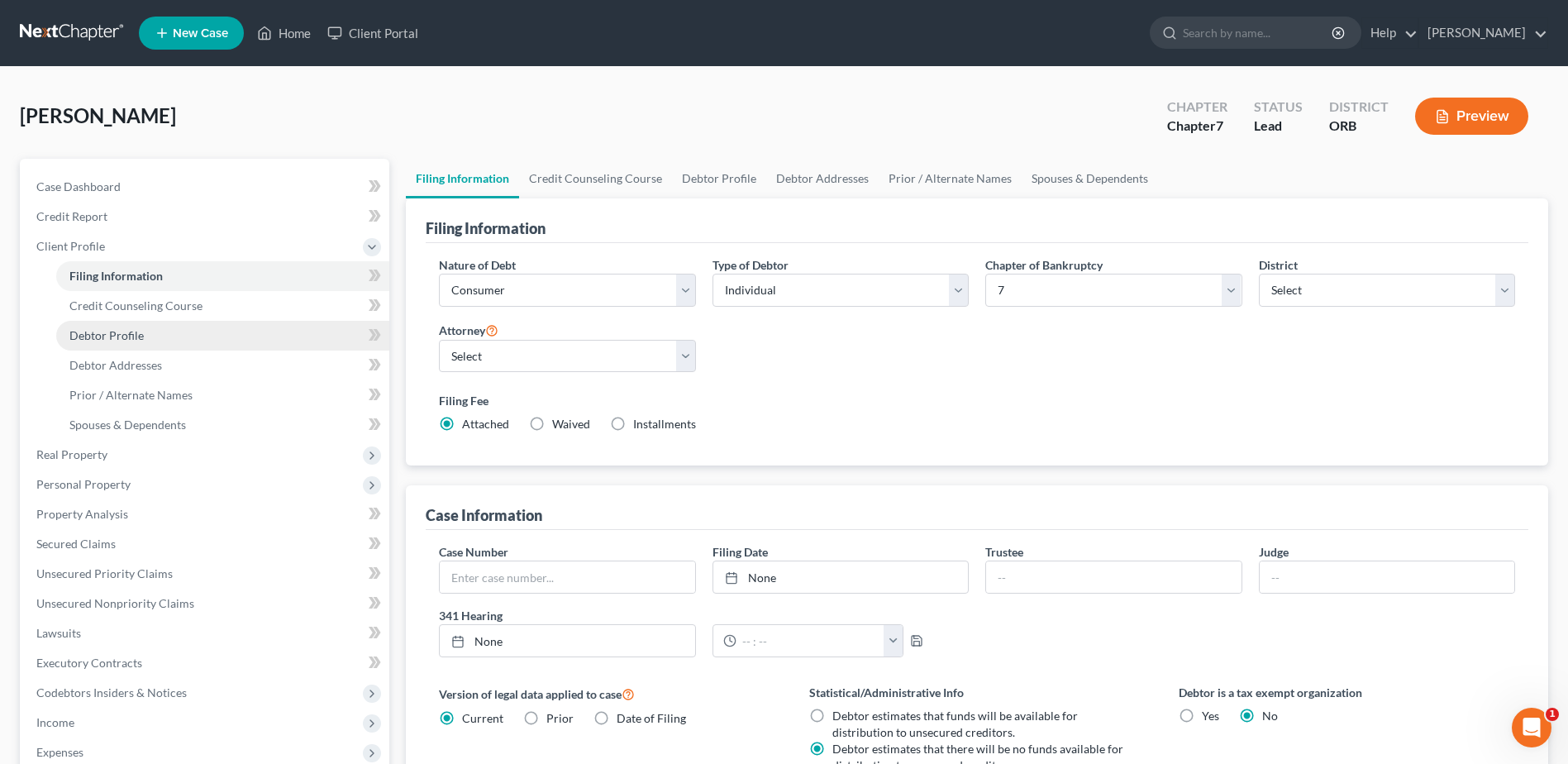
click at [137, 339] on span "Debtor Profile" at bounding box center [106, 335] width 74 height 14
select select "0"
select select "1"
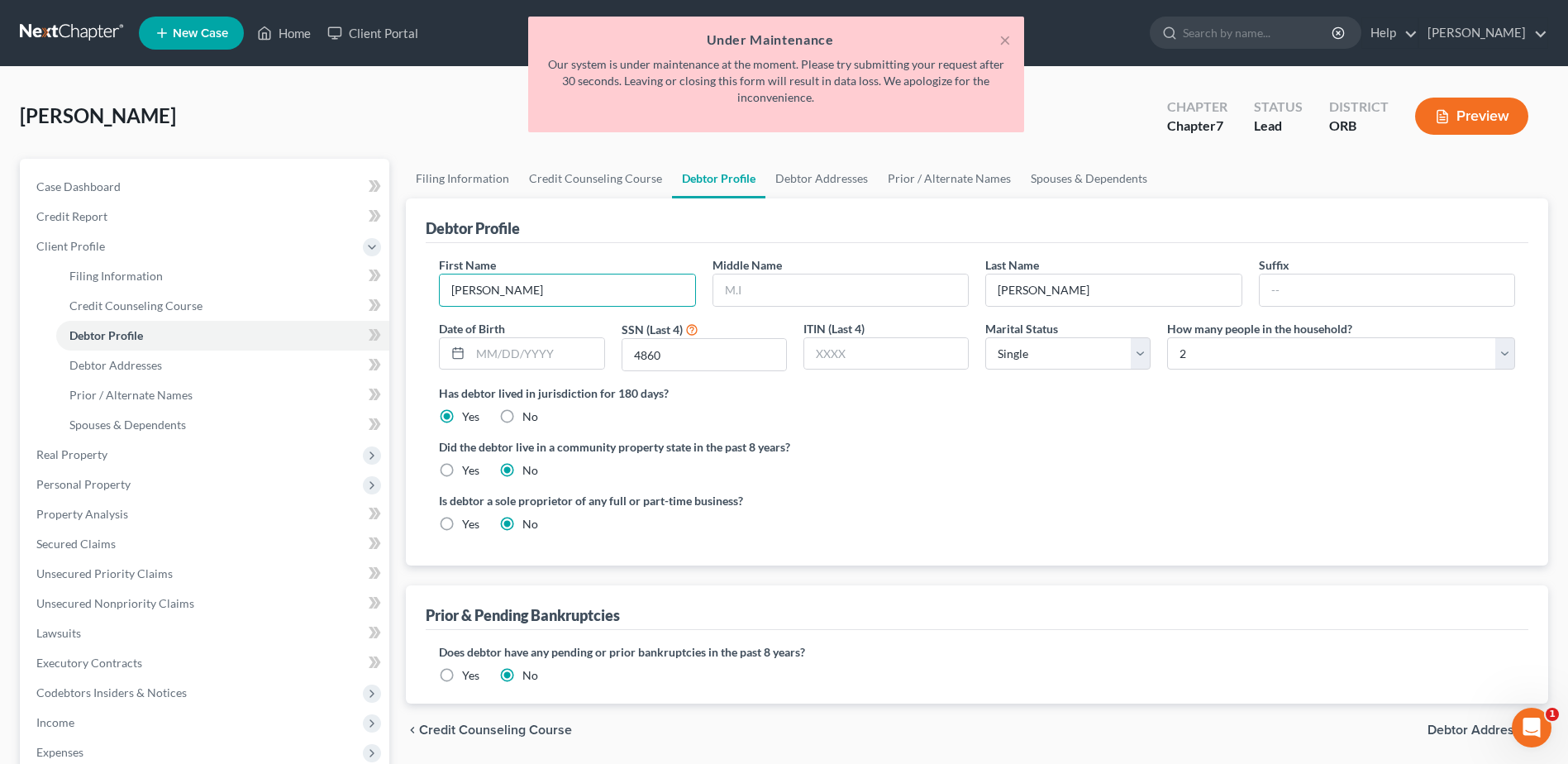
drag, startPoint x: 559, startPoint y: 294, endPoint x: 0, endPoint y: 495, distance: 594.0
click at [0, 488] on html "Home New Case Client Portal [PERSON_NAME] [PERSON_NAME][EMAIL_ADDRESS][DOMAIN_N…" at bounding box center [784, 528] width 1568 height 1057
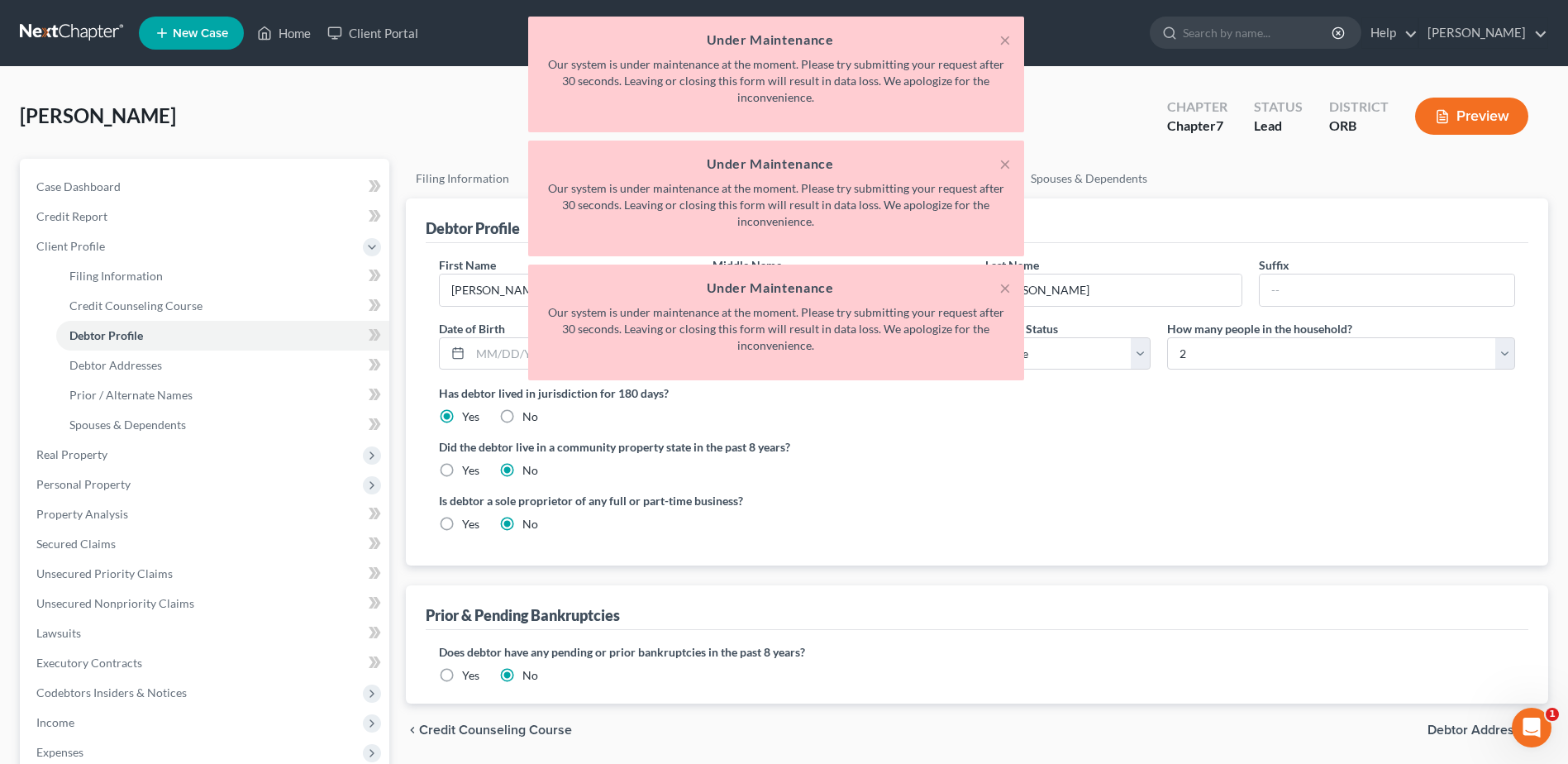
click at [1011, 158] on div "× Under Maintenance Our system is under maintenance at the moment. Please try s…" at bounding box center [776, 198] width 496 height 115
click at [1004, 160] on button "×" at bounding box center [1005, 164] width 12 height 20
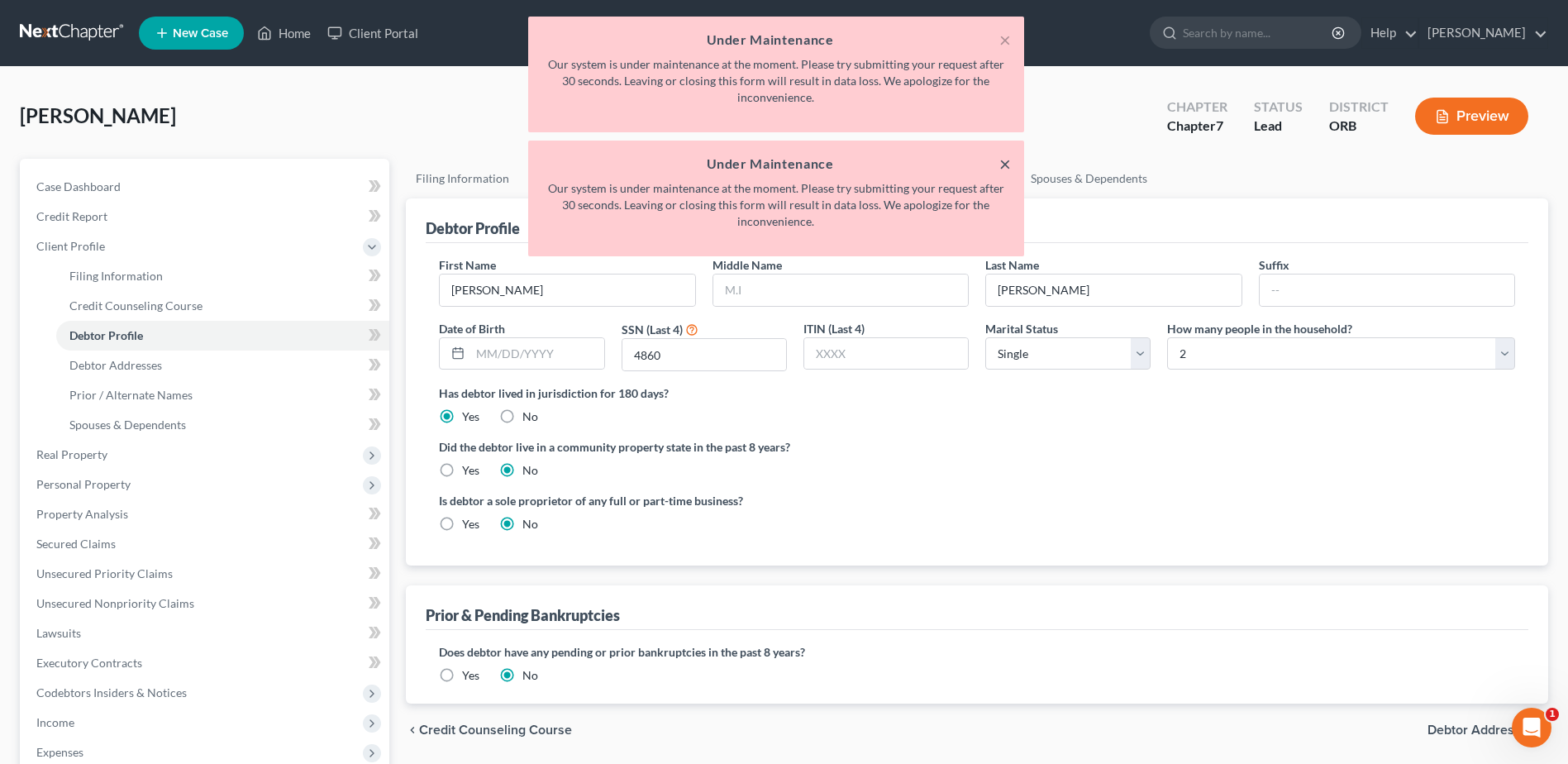
click at [1004, 160] on button "×" at bounding box center [1005, 164] width 12 height 20
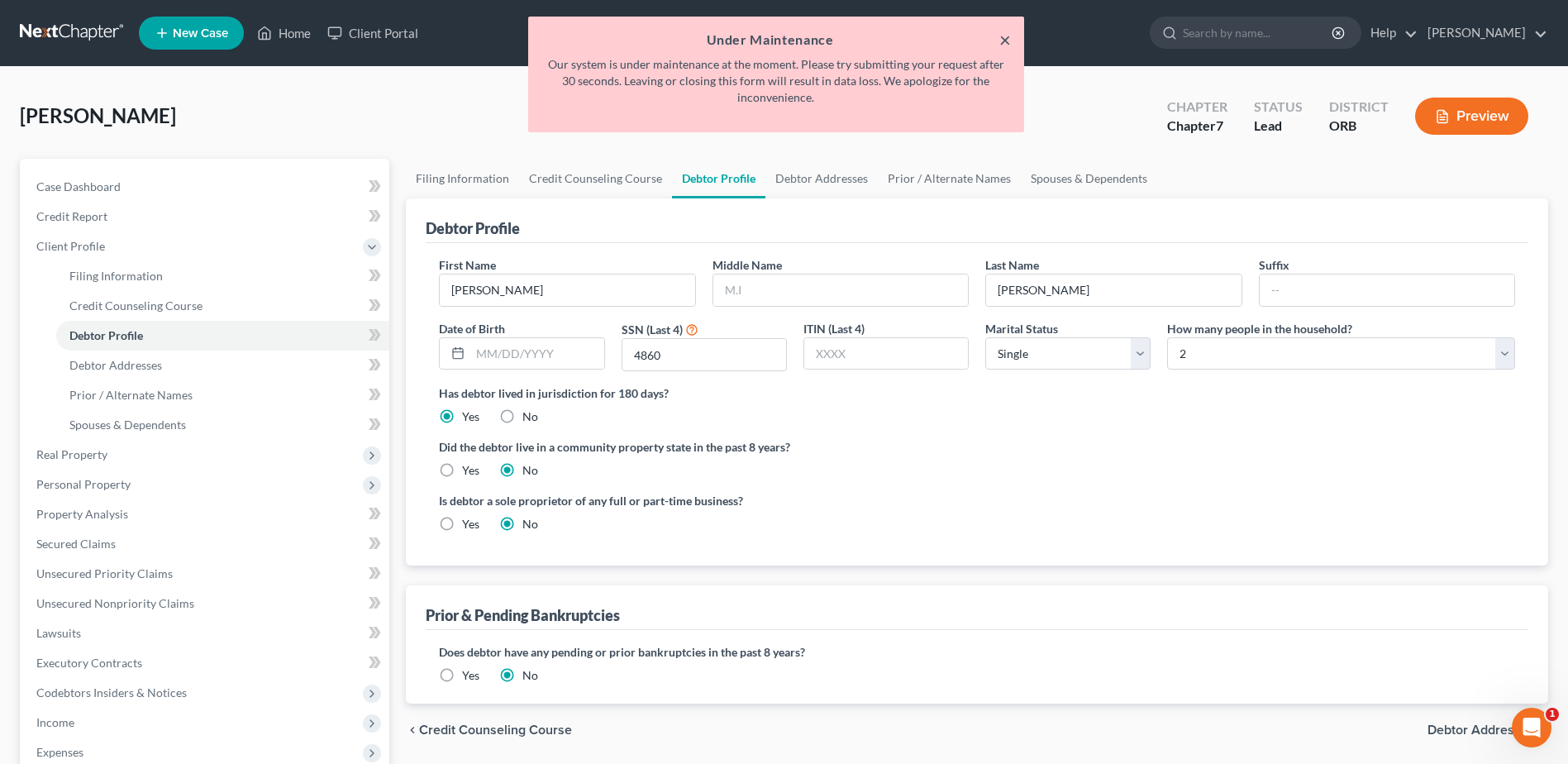
click at [1009, 37] on button "×" at bounding box center [1005, 40] width 12 height 20
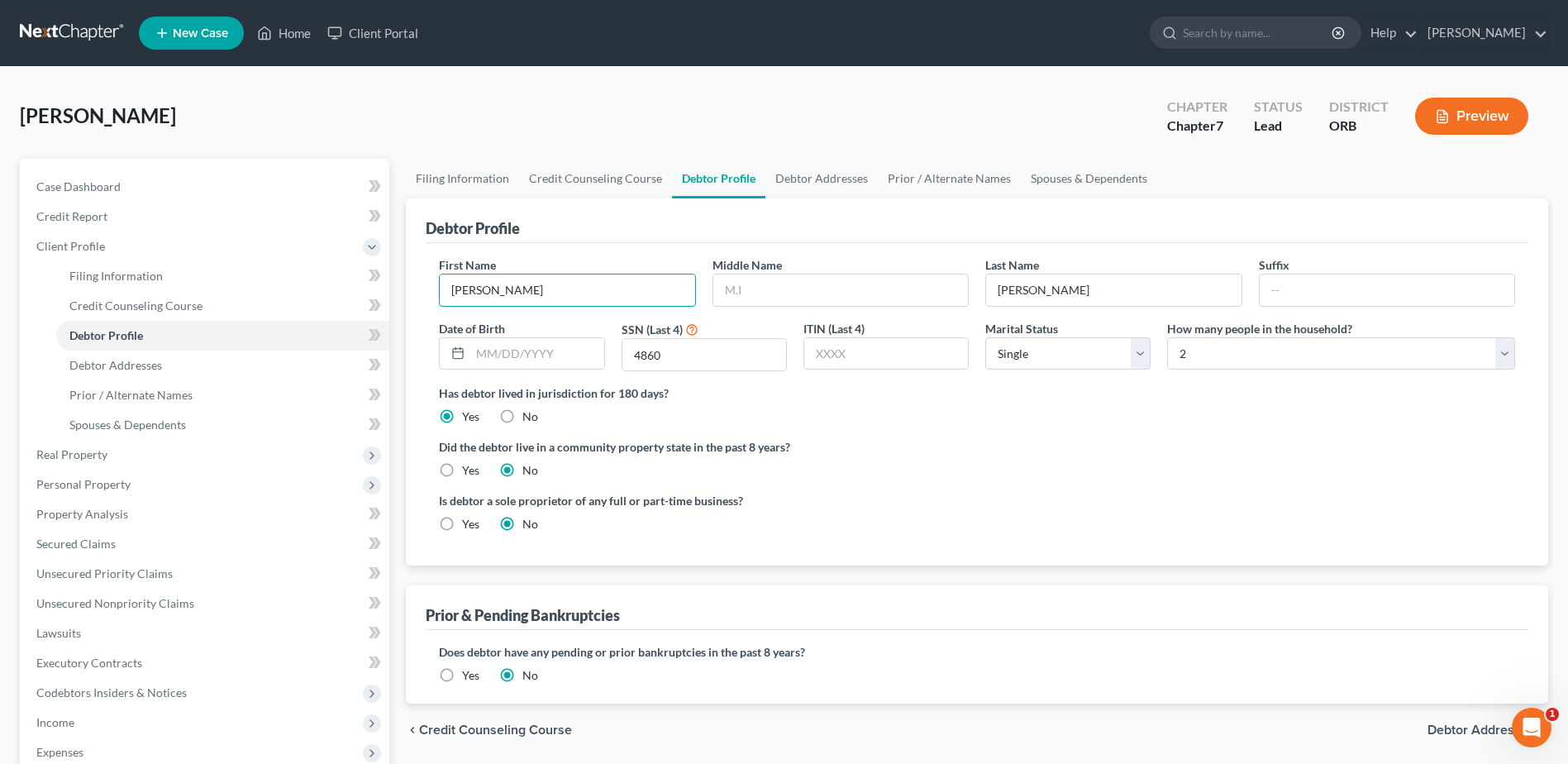
drag, startPoint x: 590, startPoint y: 302, endPoint x: 15, endPoint y: 682, distance: 689.2
click at [0, 611] on html "Home New Case Client Portal [PERSON_NAME] [PERSON_NAME][EMAIL_ADDRESS][DOMAIN_N…" at bounding box center [784, 528] width 1568 height 1057
type input "[PERSON_NAME]"
click at [130, 544] on link "Secured Claims" at bounding box center [206, 544] width 366 height 30
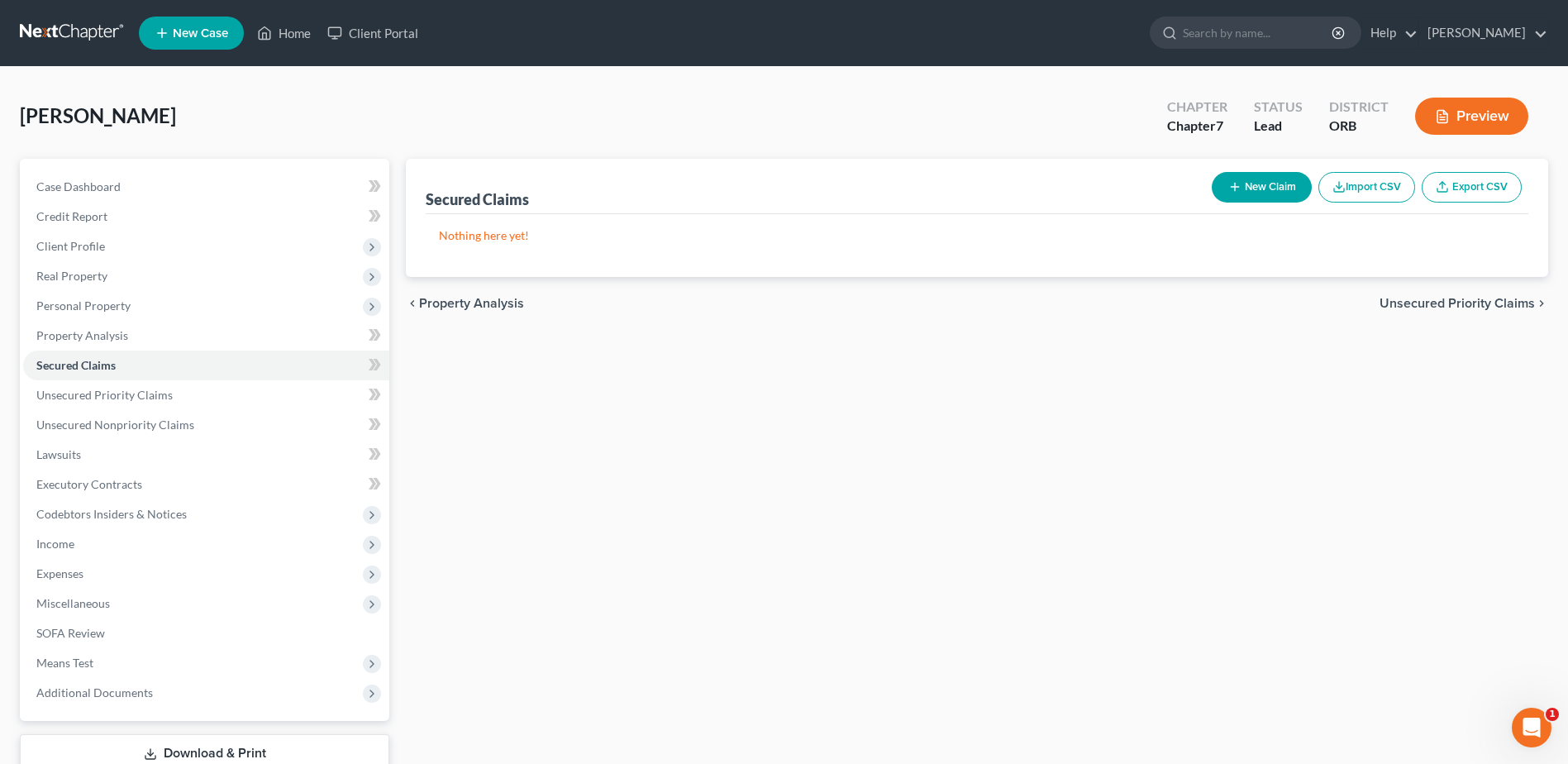
click at [253, 742] on link "Download & Print" at bounding box center [205, 753] width 369 height 38
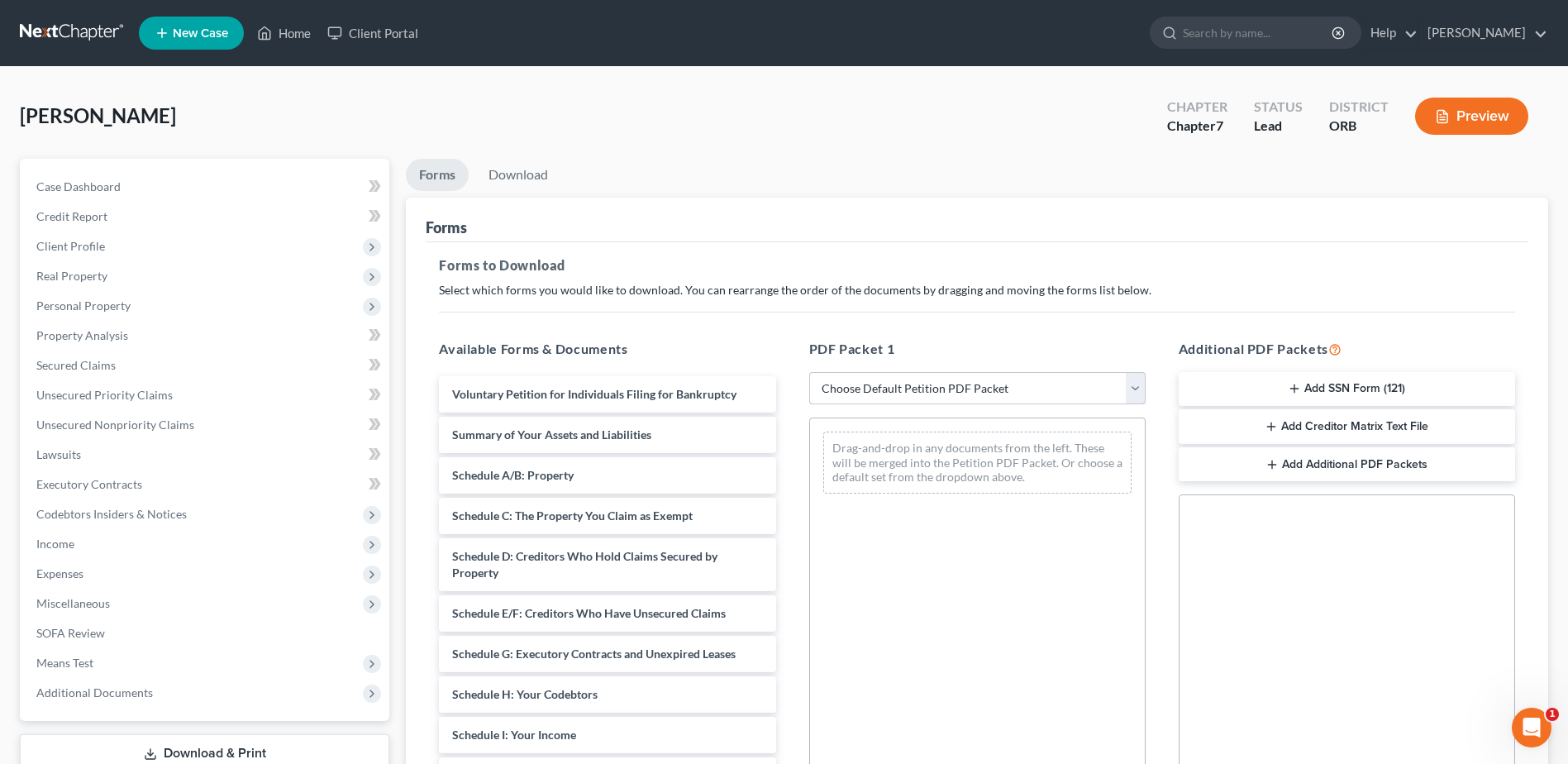
click at [958, 396] on select "Choose Default Petition PDF Packet Complete Bankruptcy Petition (all forms and …" at bounding box center [977, 389] width 336 height 33
select select "2"
click at [809, 372] on select "Choose Default Petition PDF Packet Complete Bankruptcy Petition (all forms and …" at bounding box center [977, 389] width 336 height 33
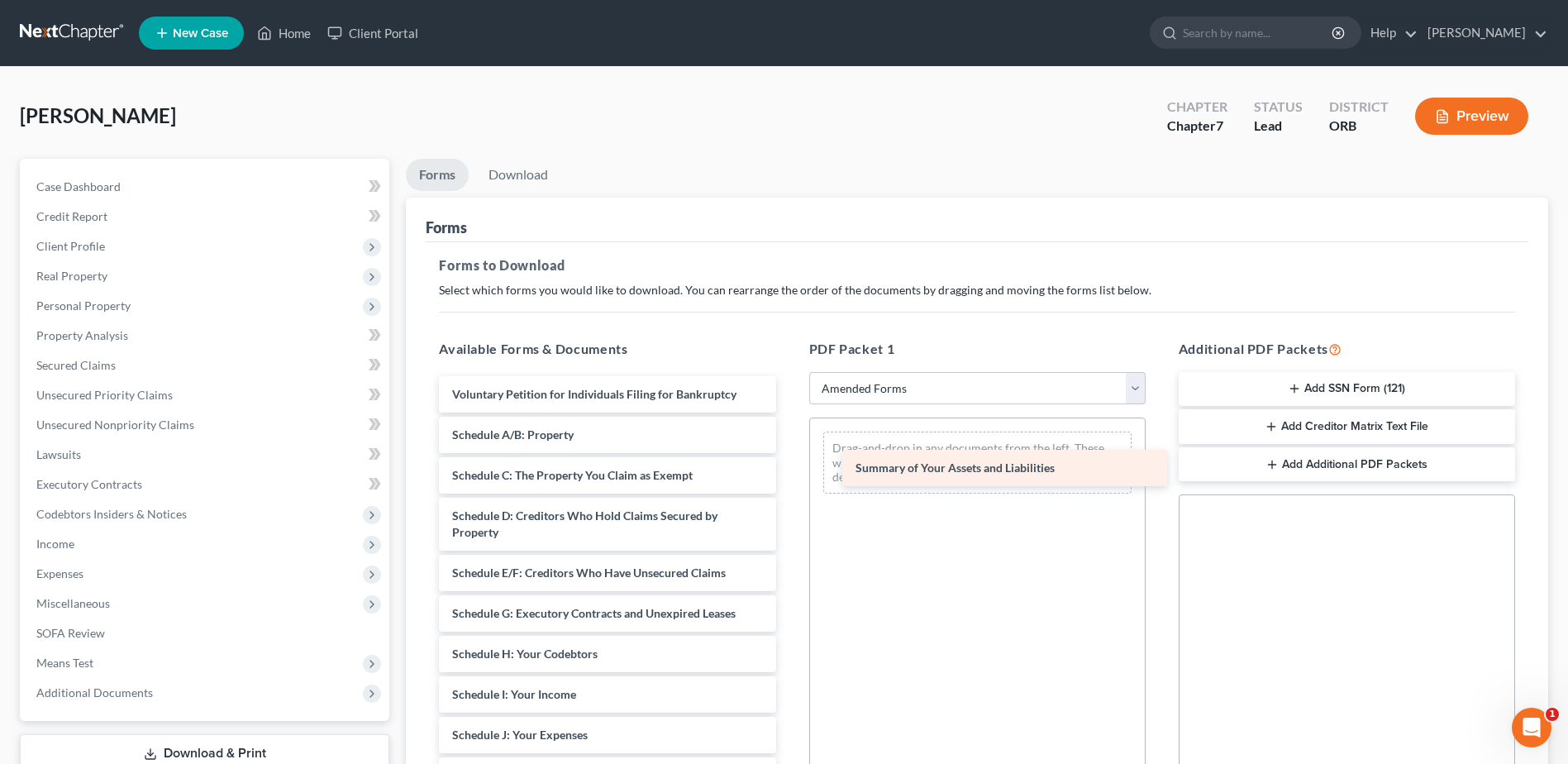
drag, startPoint x: 614, startPoint y: 439, endPoint x: 1017, endPoint y: 472, distance: 404.3
click at [788, 472] on div "Summary of Your Assets and Liabilities Voluntary Petition for Individuals Filin…" at bounding box center [607, 760] width 363 height 767
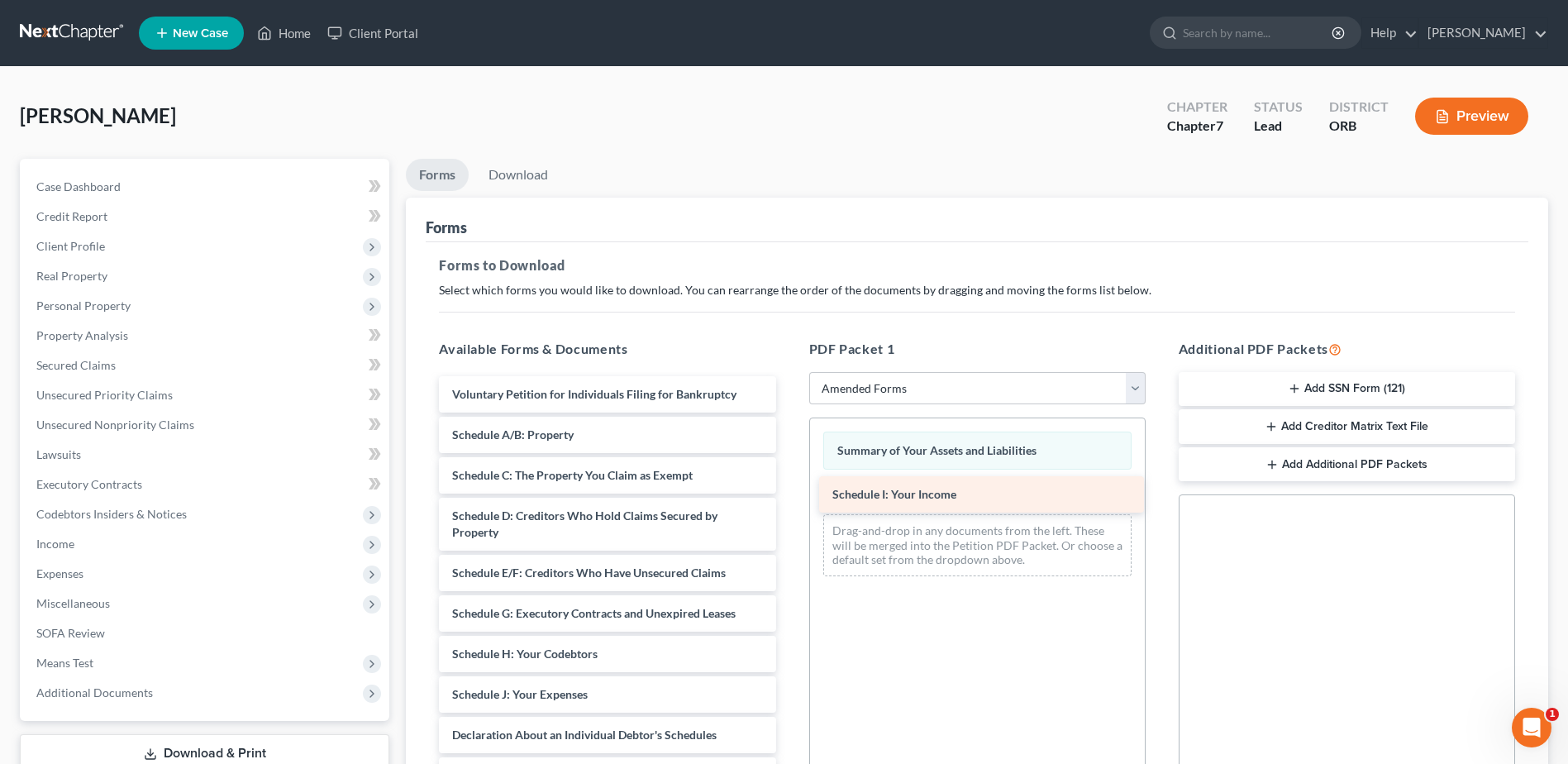
drag, startPoint x: 592, startPoint y: 701, endPoint x: 972, endPoint y: 501, distance: 429.4
click at [788, 501] on div "Schedule I: Your Income Voluntary Petition for Individuals Filing for Bankruptc…" at bounding box center [607, 739] width 363 height 726
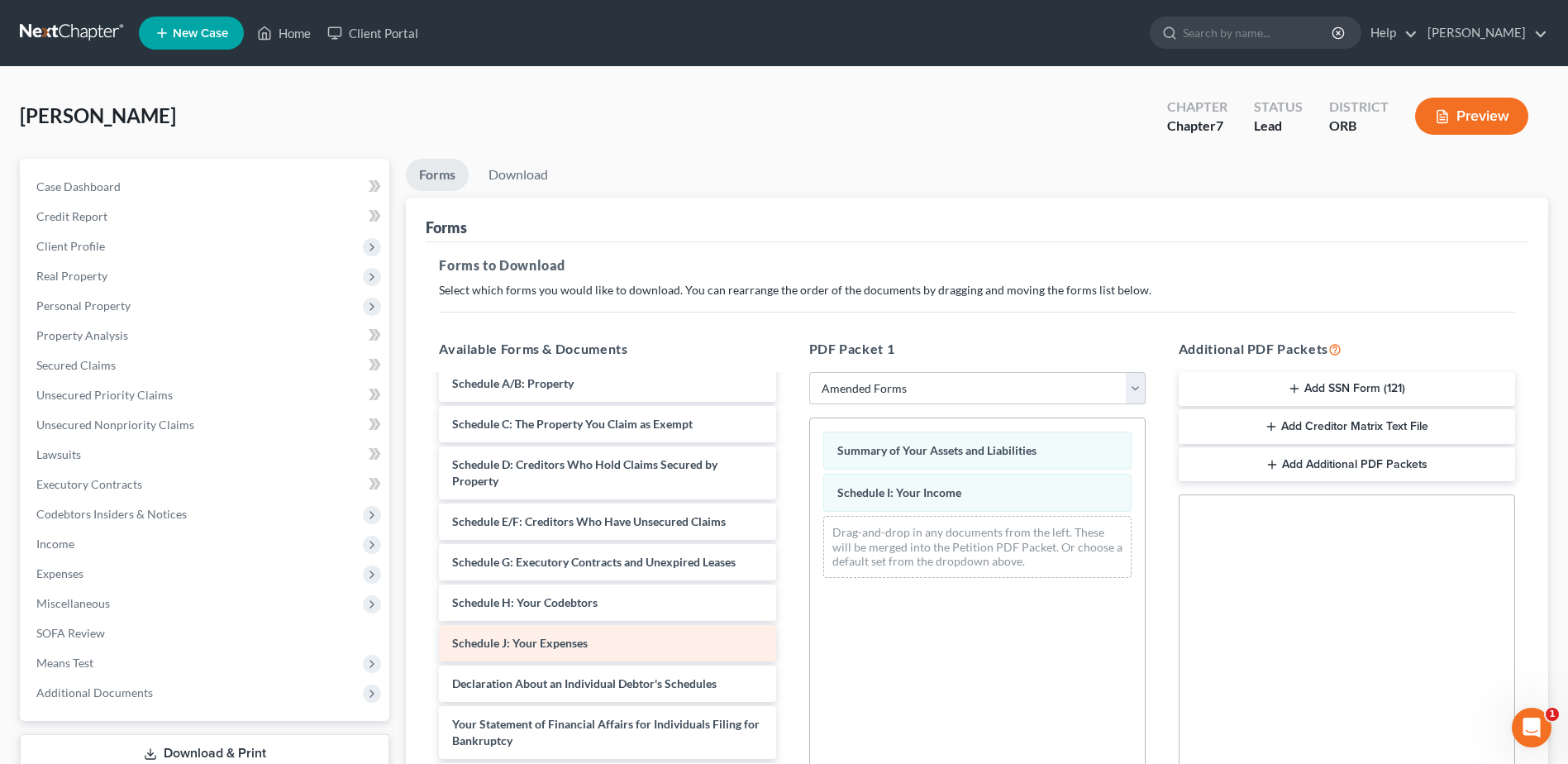
scroll to position [166, 0]
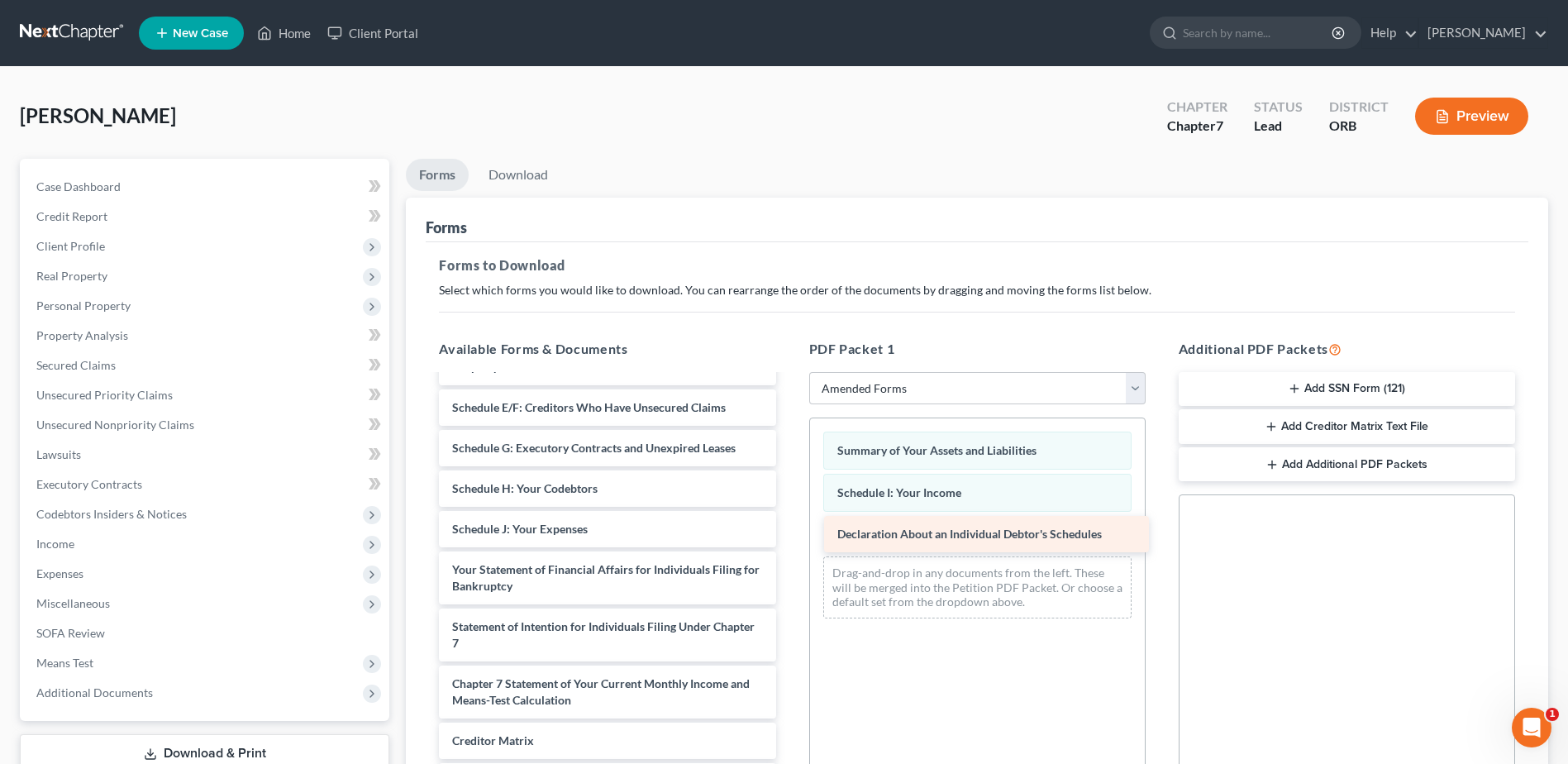
drag, startPoint x: 574, startPoint y: 567, endPoint x: 960, endPoint y: 532, distance: 387.6
click at [788, 532] on div "Declaration About an Individual Debtor's Schedules Voluntary Petition for Indiv…" at bounding box center [607, 553] width 363 height 686
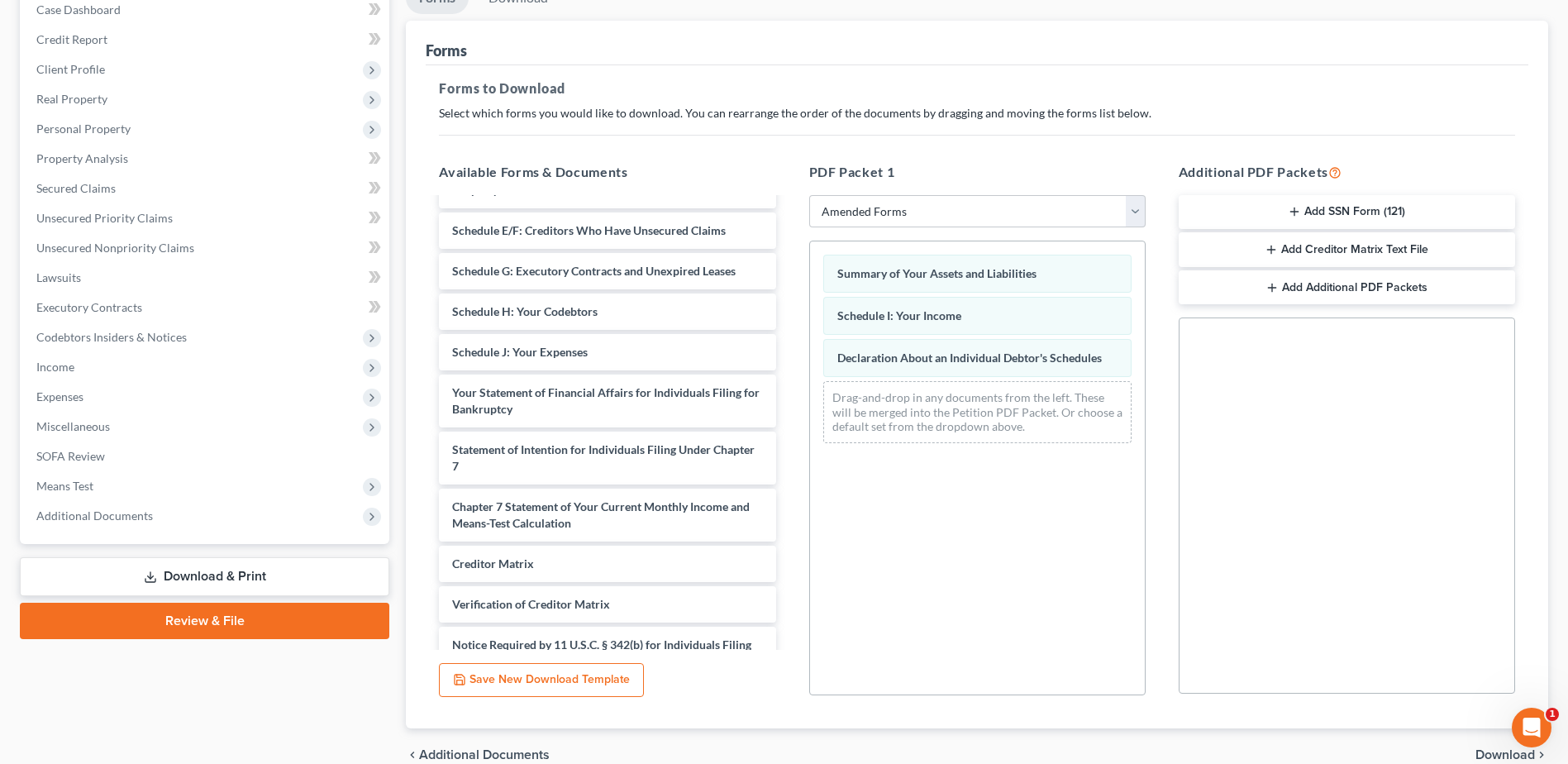
scroll to position [257, 0]
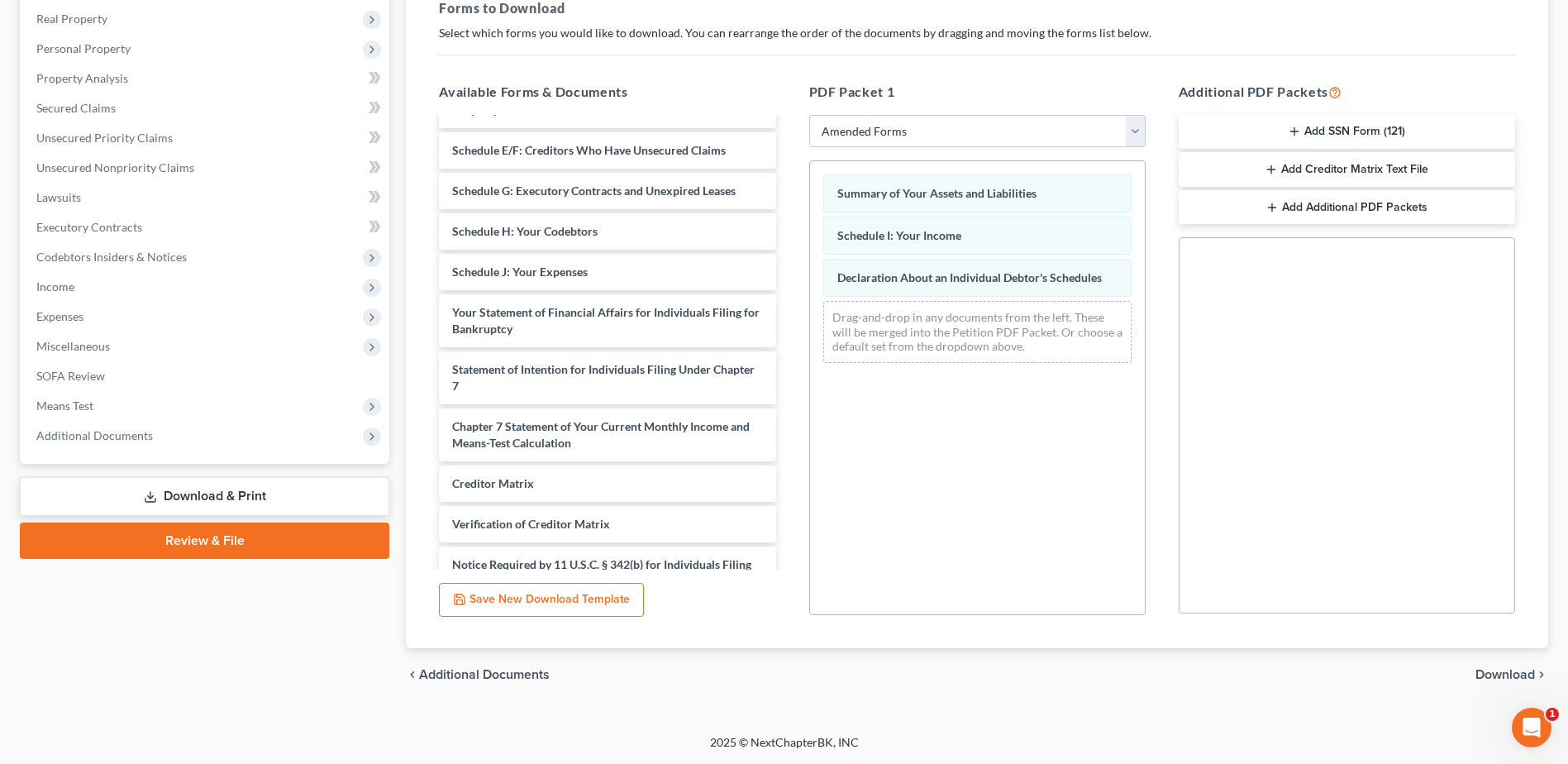
click at [1501, 668] on span "Download" at bounding box center [1504, 675] width 59 height 13
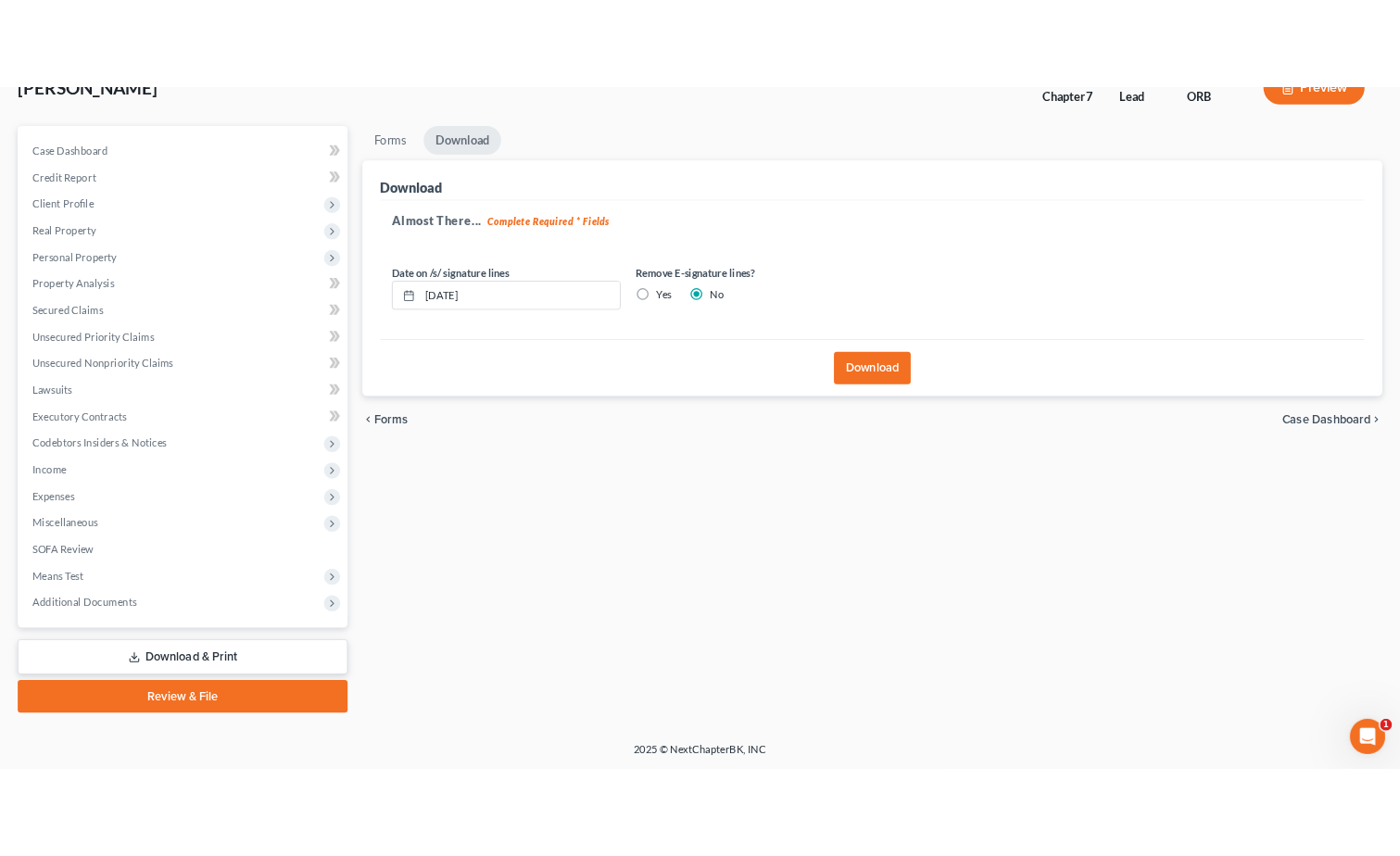
scroll to position [128, 0]
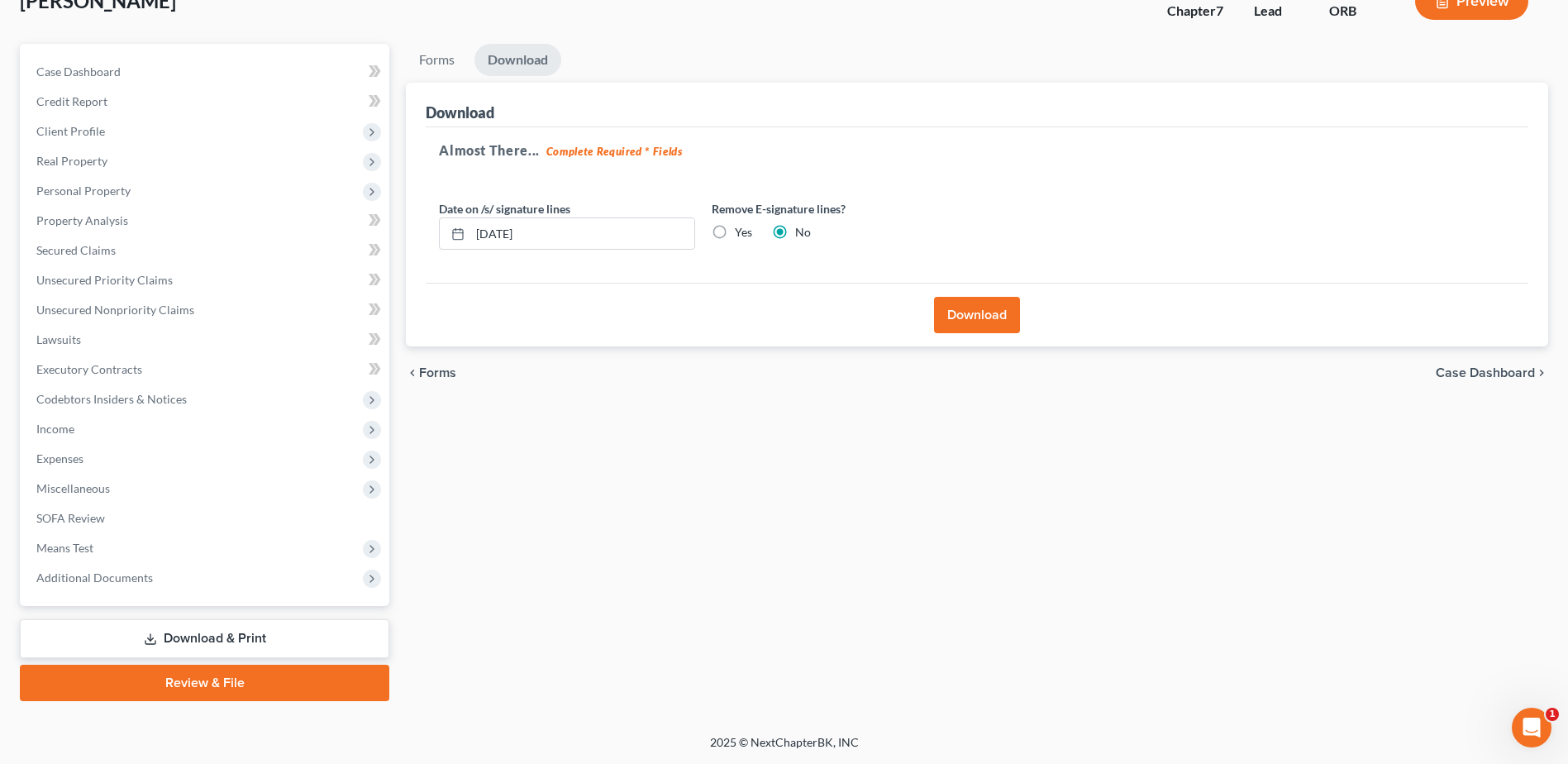
click at [970, 321] on button "Download" at bounding box center [976, 315] width 86 height 37
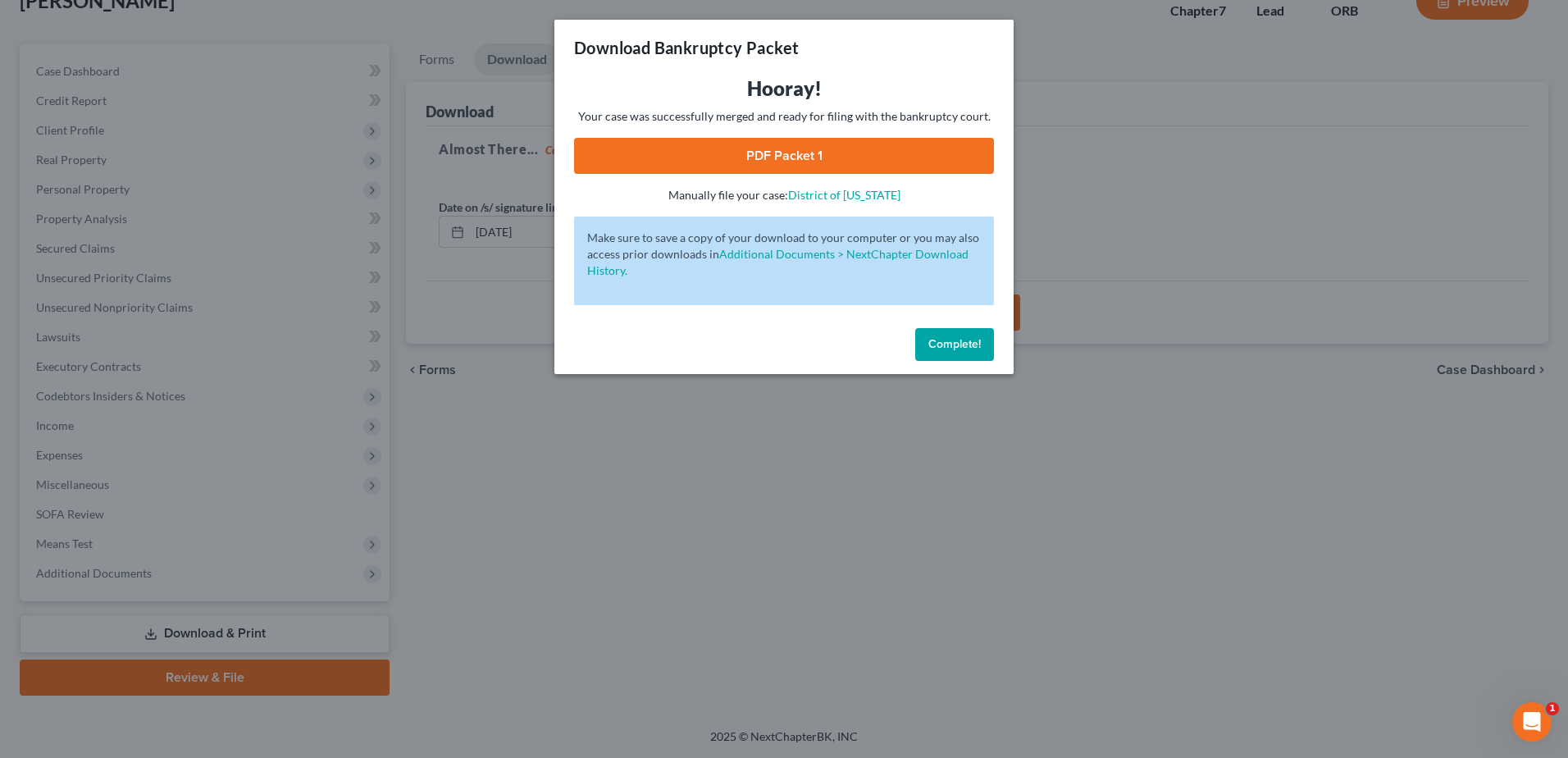
click at [818, 157] on link "PDF Packet 1" at bounding box center [784, 156] width 420 height 36
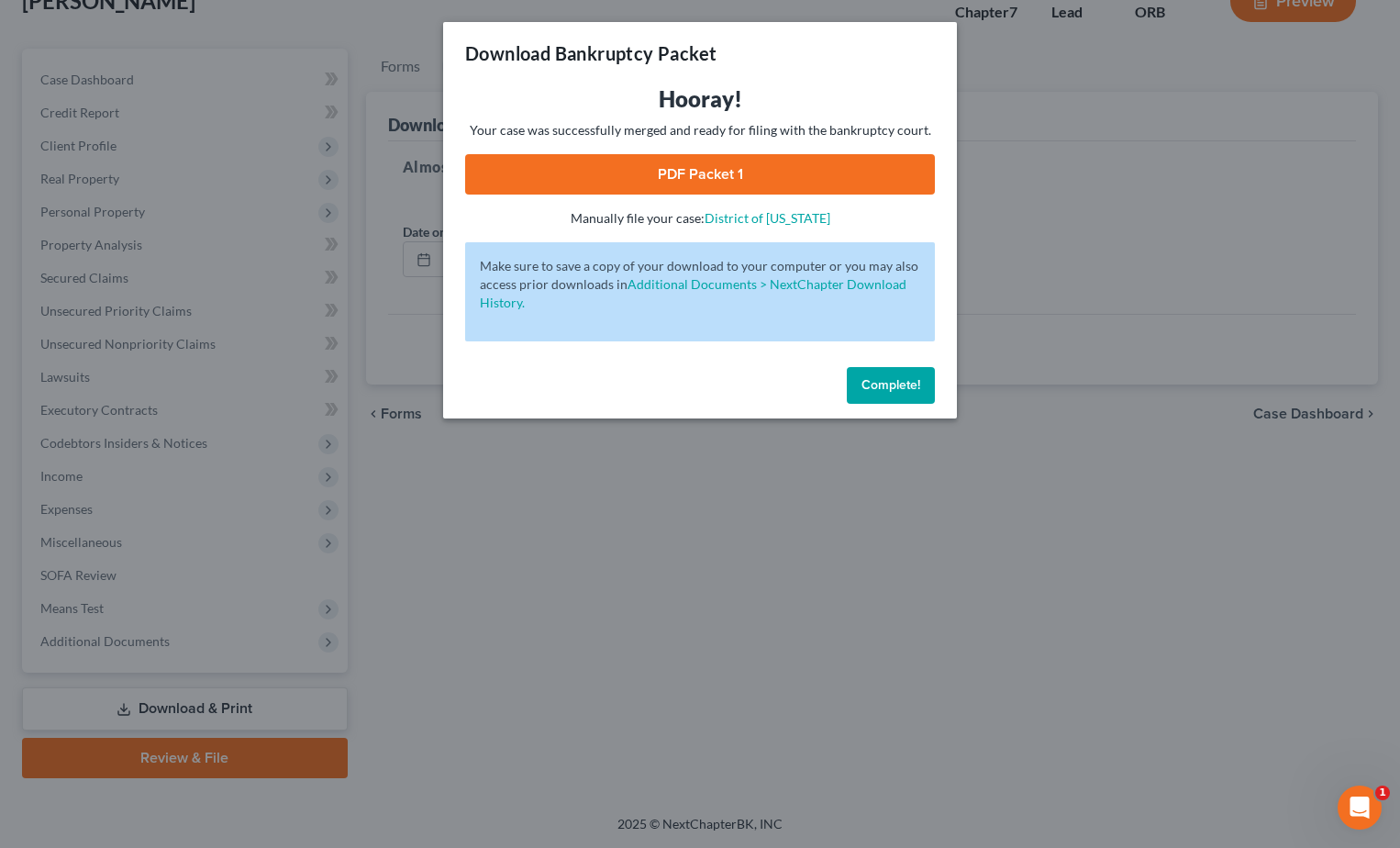
click at [897, 394] on button "Complete!" at bounding box center [891, 386] width 88 height 37
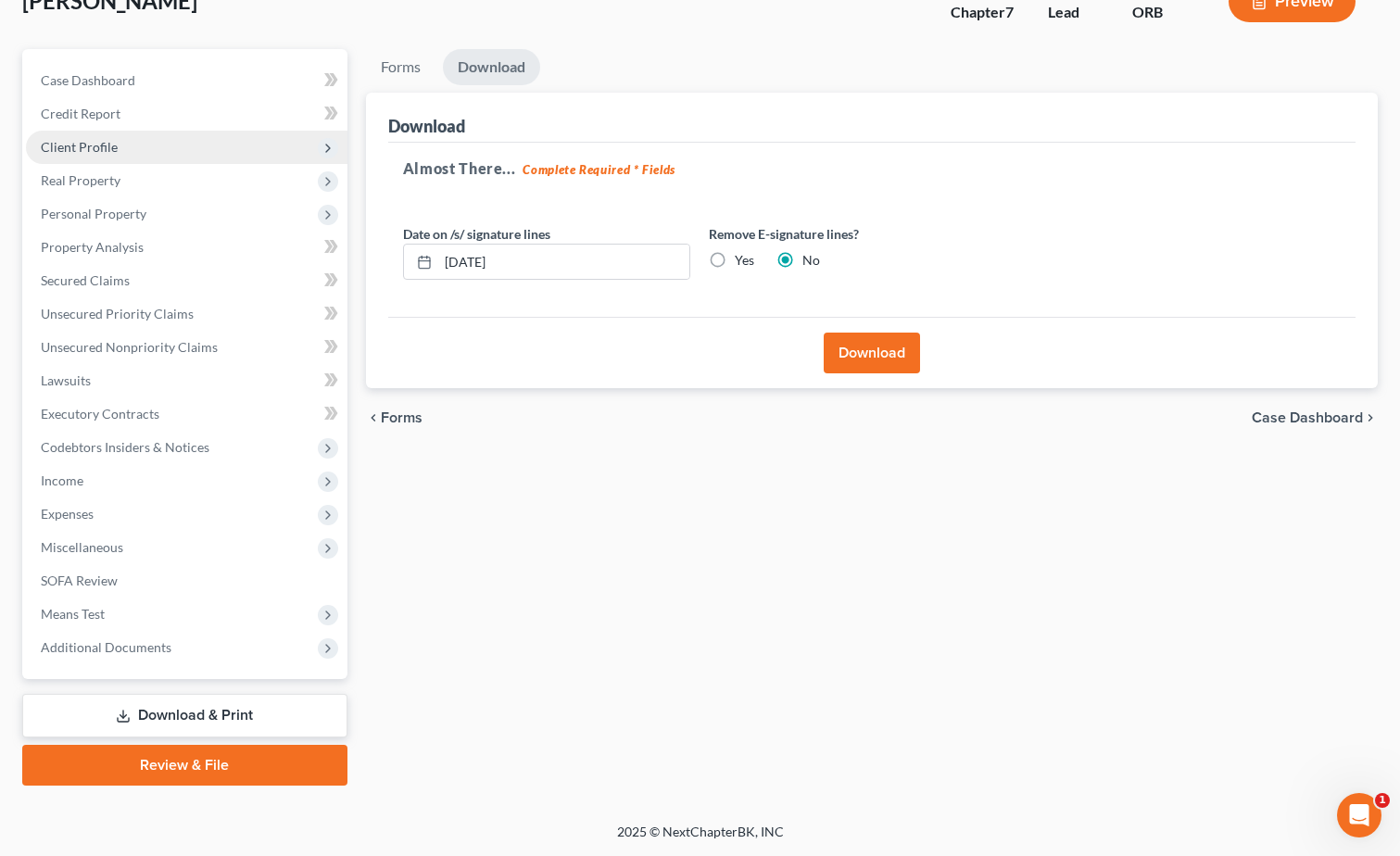
click at [155, 144] on span "Client Profile" at bounding box center [186, 147] width 321 height 34
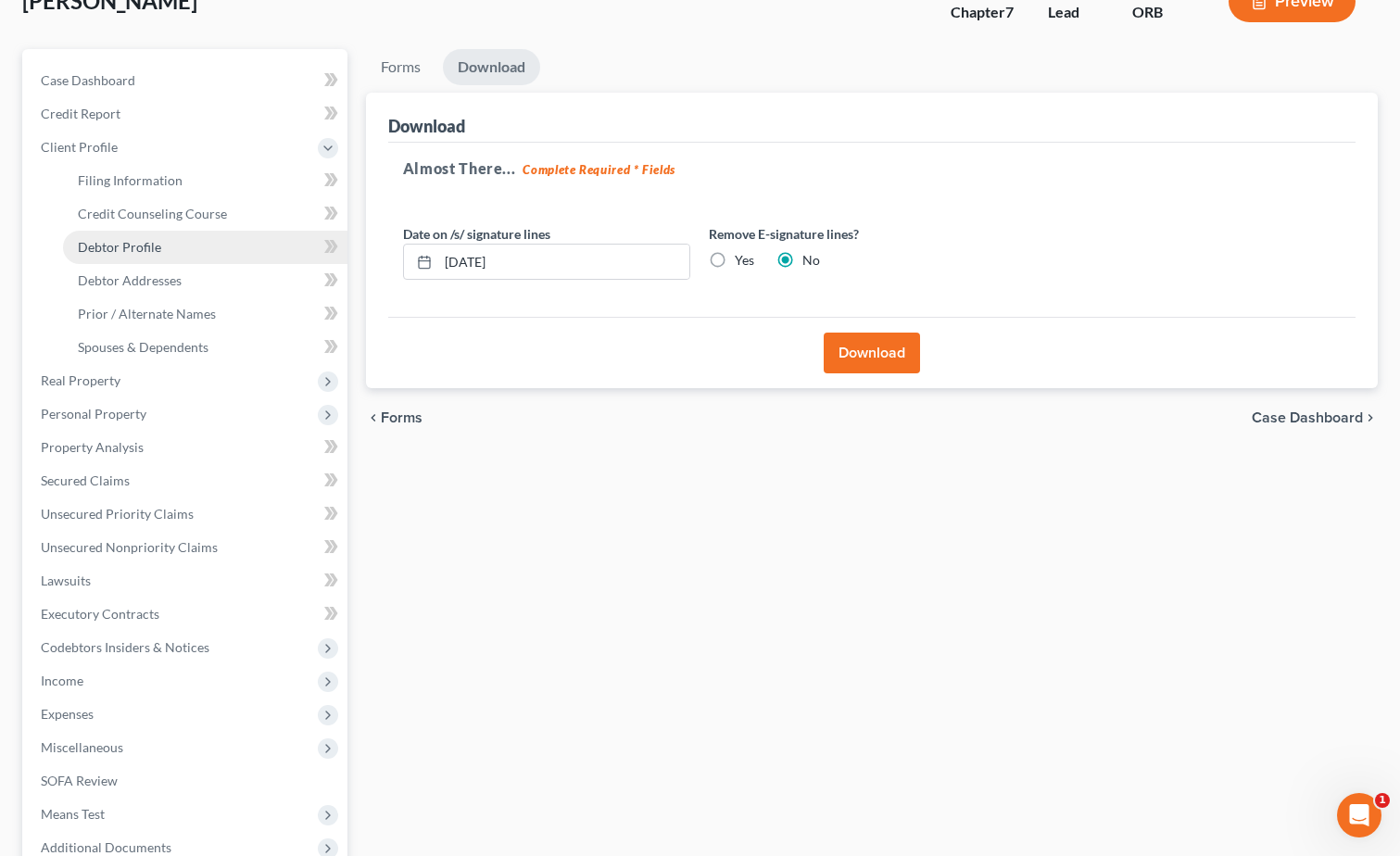
click at [282, 246] on link "Debtor Profile" at bounding box center [205, 247] width 285 height 34
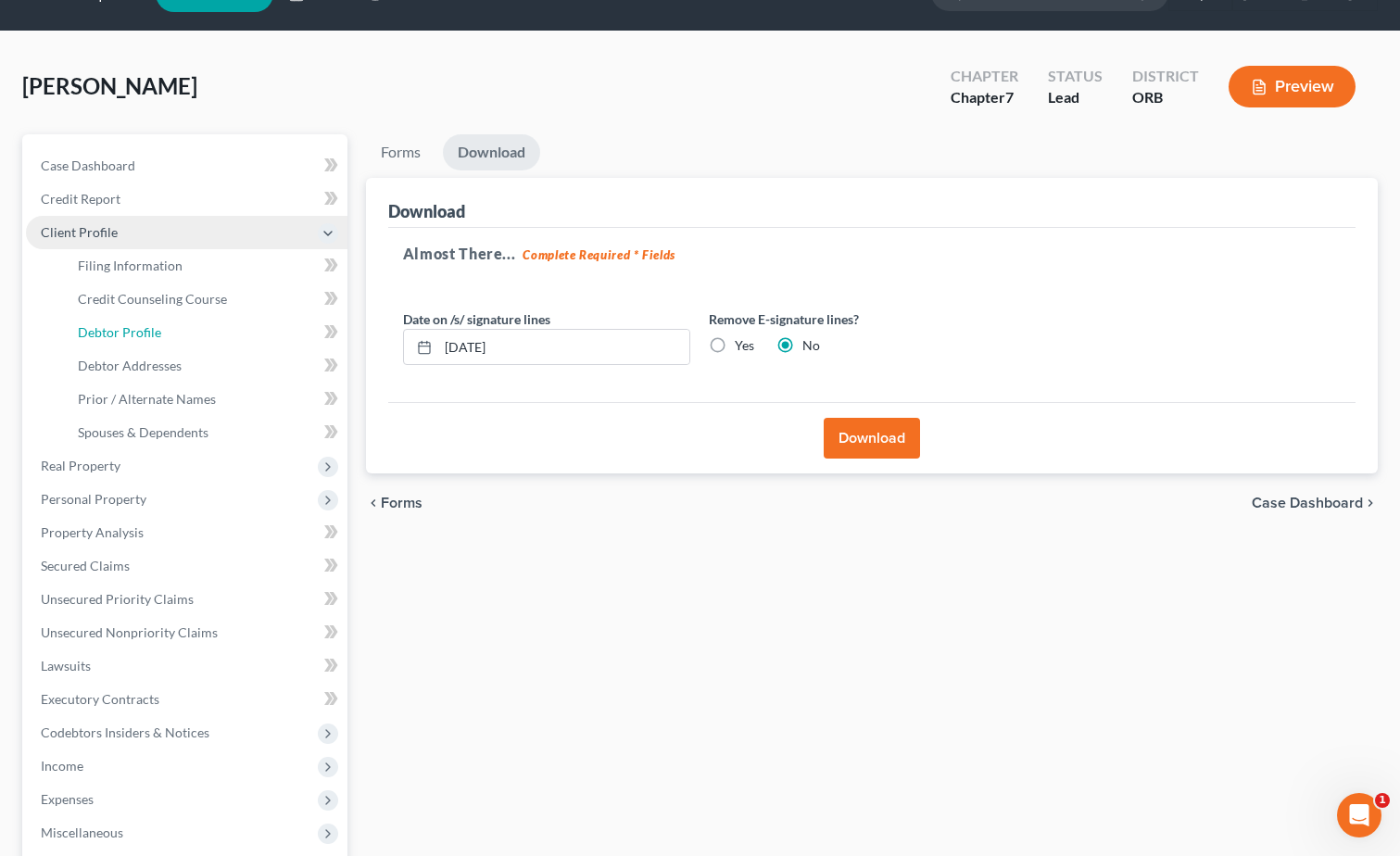
select select "0"
select select "1"
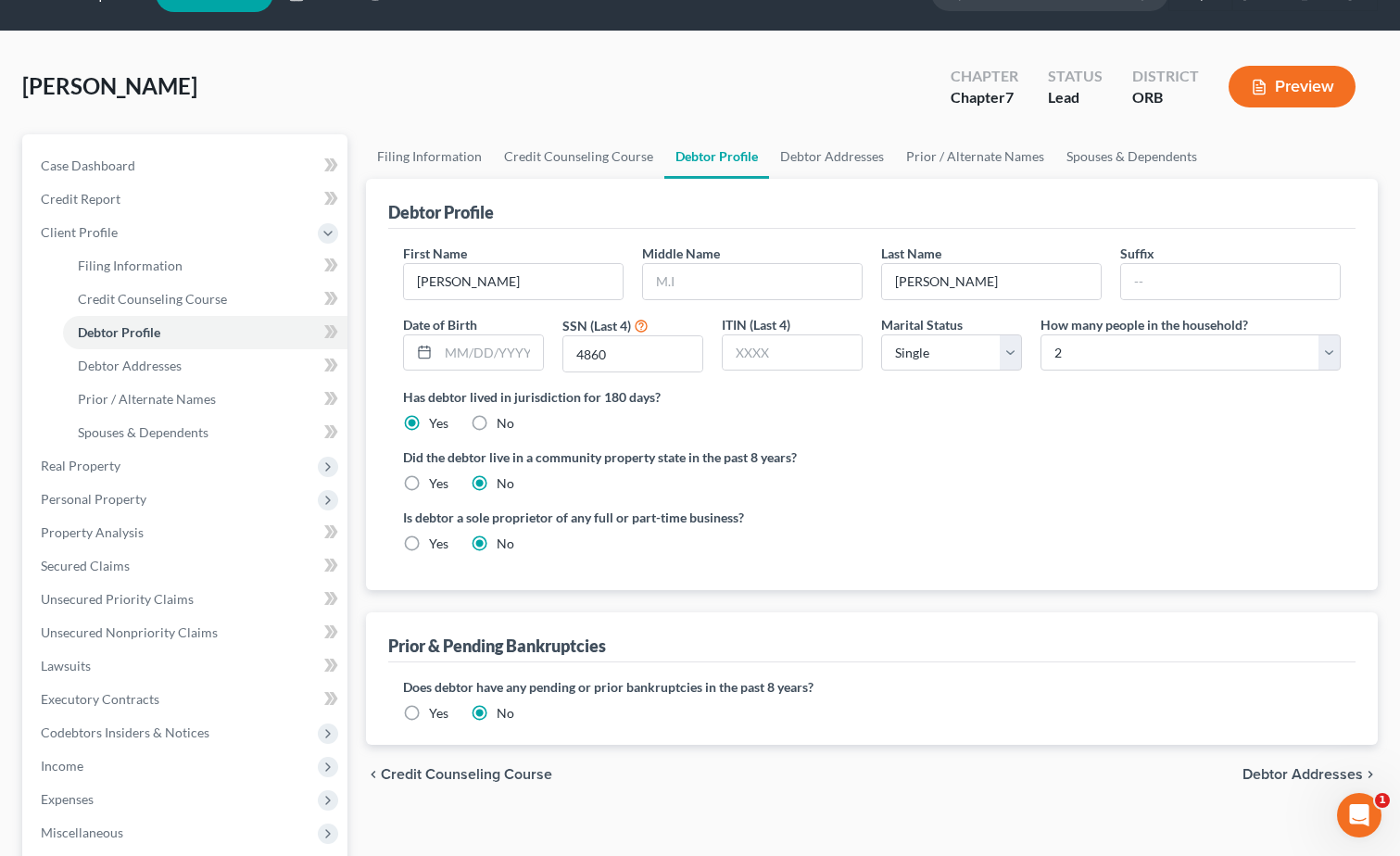
scroll to position [0, 0]
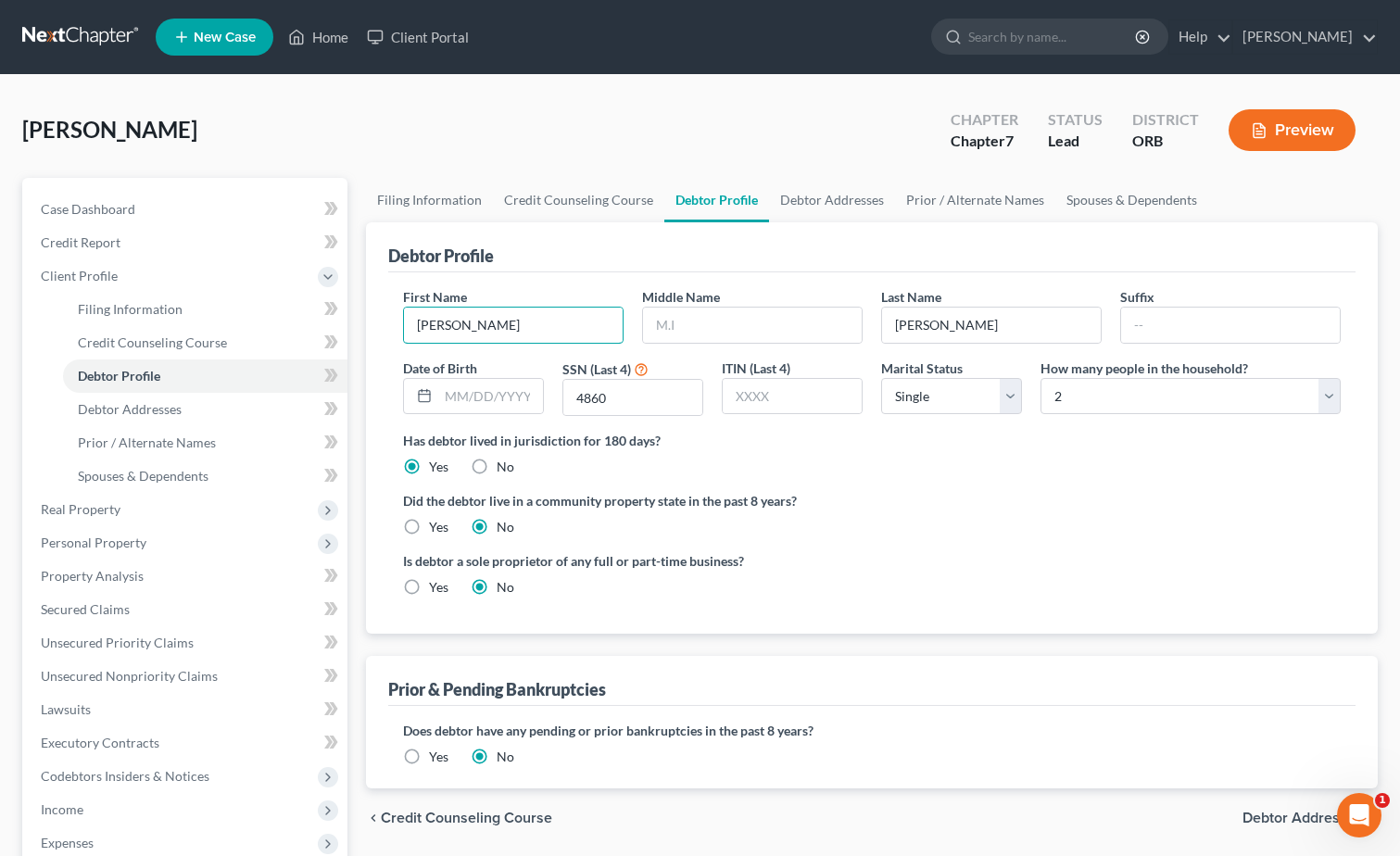
drag, startPoint x: 485, startPoint y: 314, endPoint x: 335, endPoint y: 335, distance: 151.5
click at [129, 322] on div "Petition Navigation Case Dashboard Payments Invoices Payments Payments Credit R…" at bounding box center [700, 646] width 1375 height 937
type input "[PERSON_NAME]"
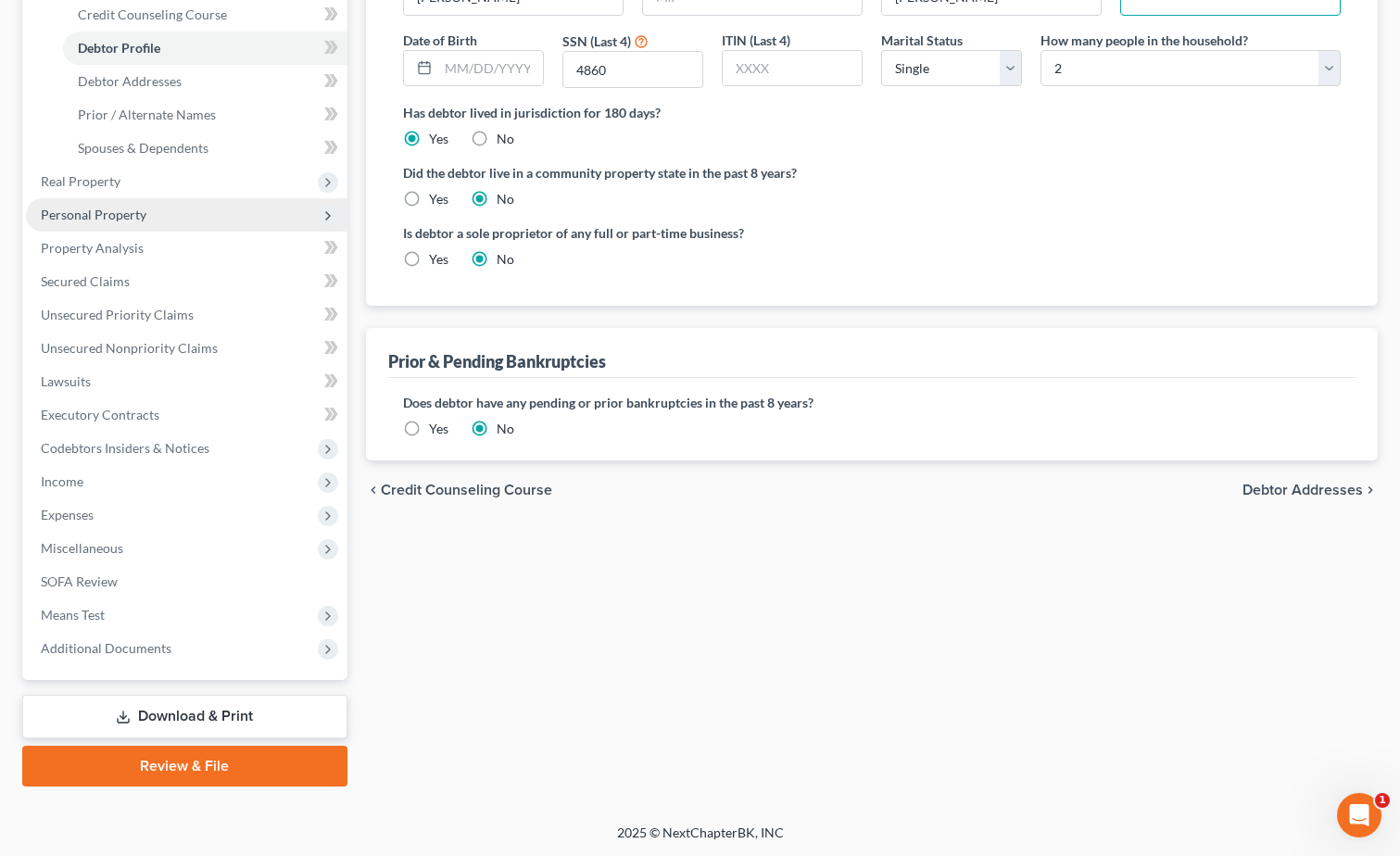
scroll to position [329, 0]
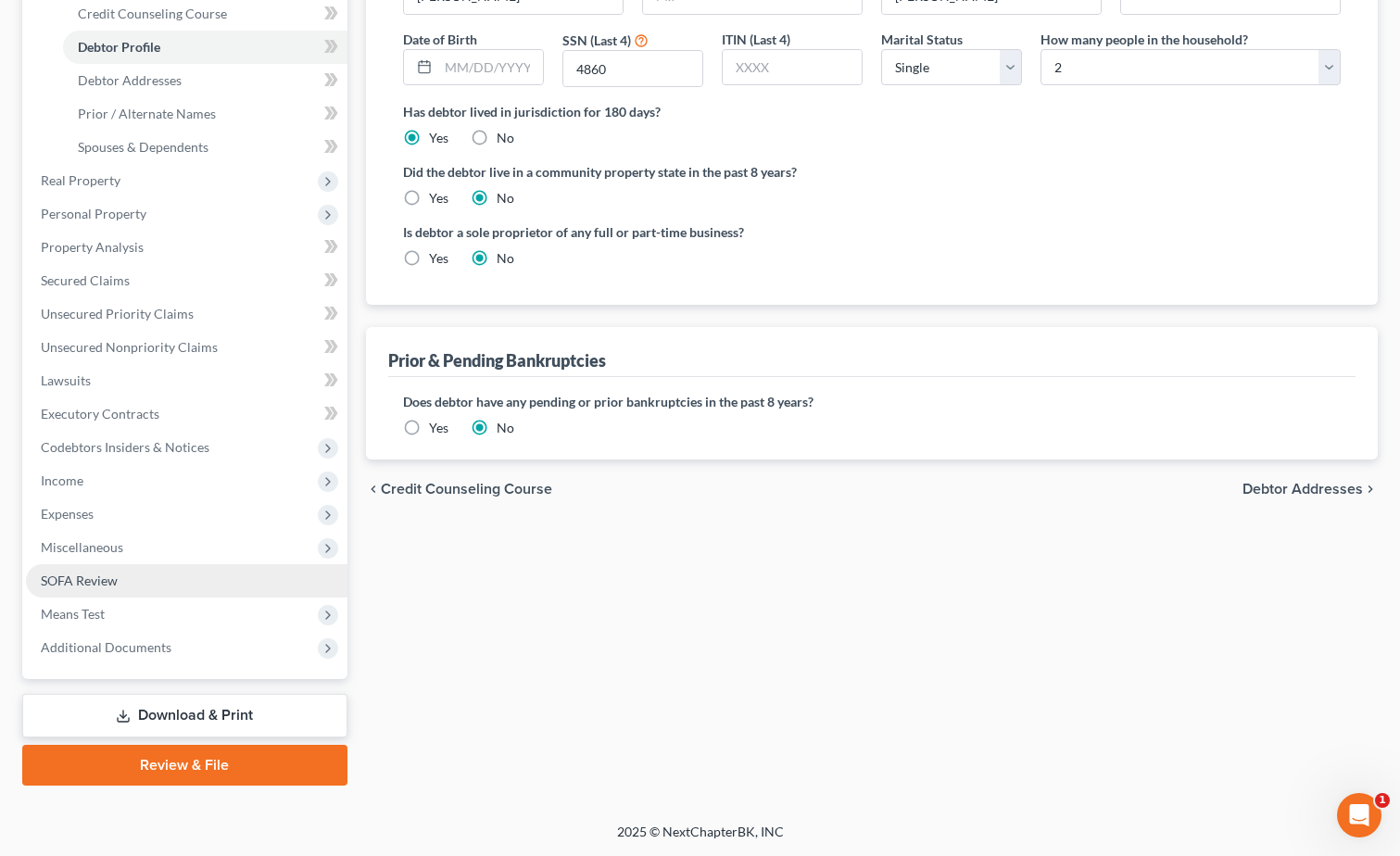
click at [238, 573] on link "SOFA Review" at bounding box center [186, 581] width 321 height 34
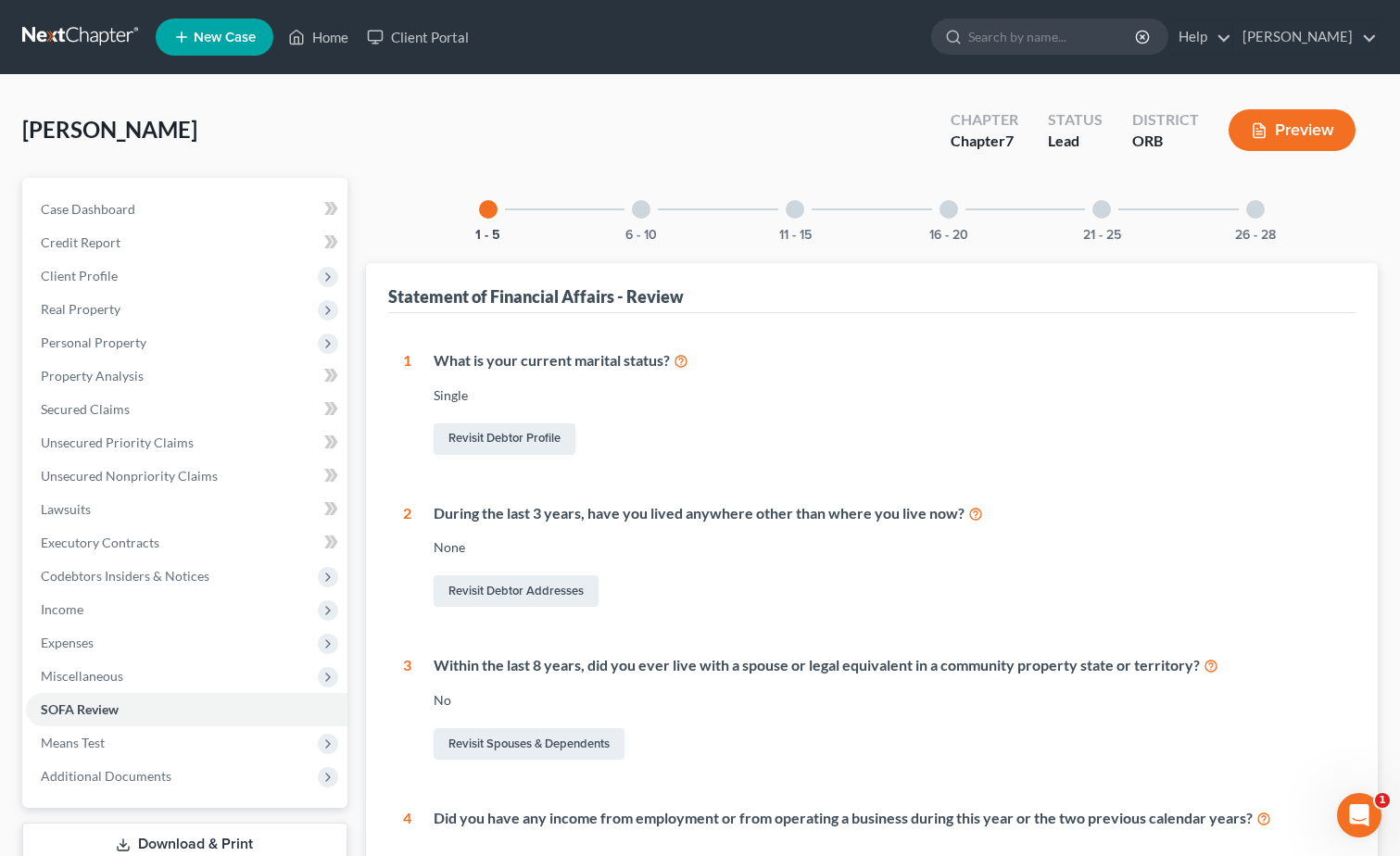
click at [964, 225] on div "16 - 20" at bounding box center [948, 209] width 63 height 63
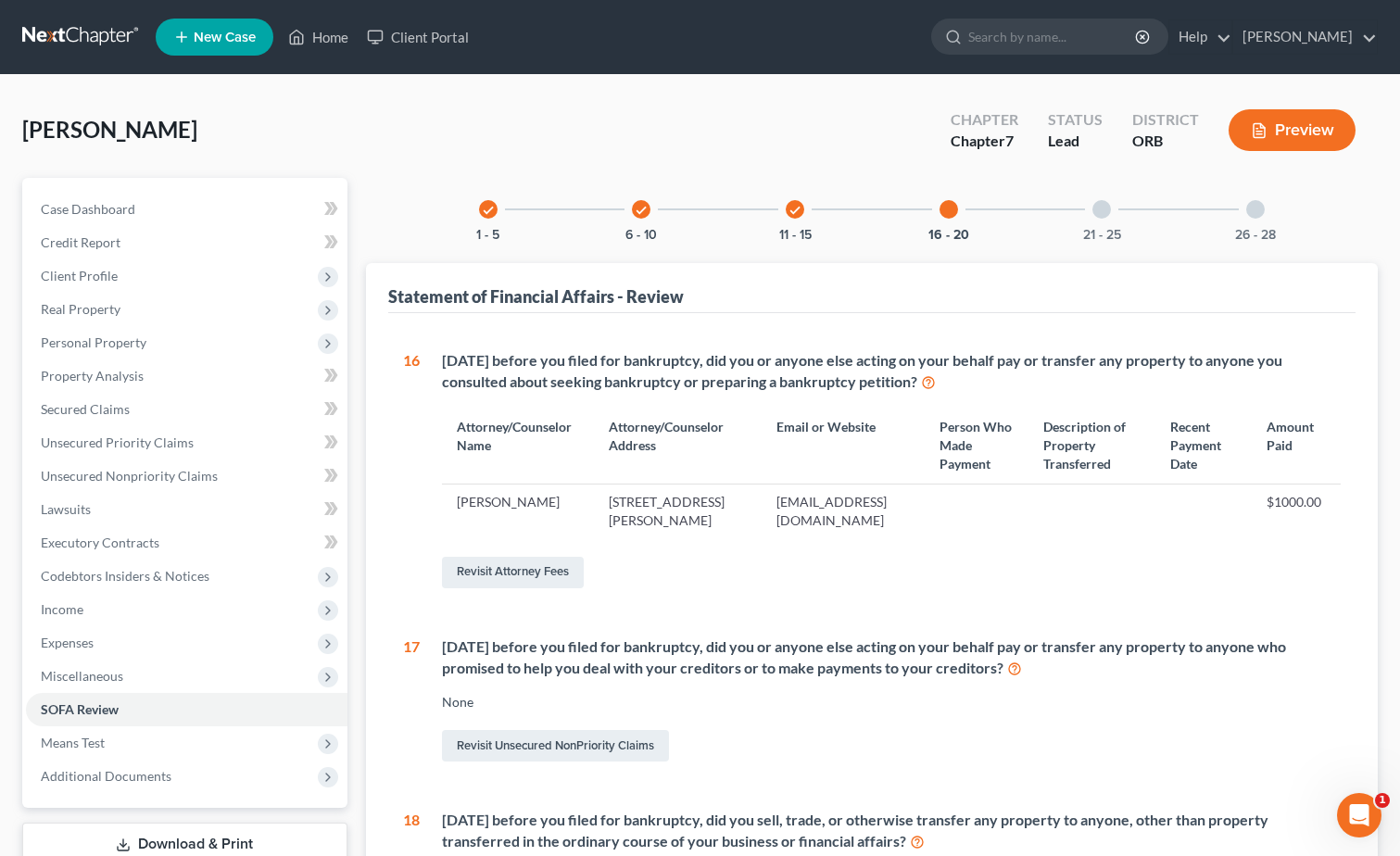
click at [947, 223] on div "16 - 20" at bounding box center [948, 209] width 63 height 63
click at [953, 223] on div "16 - 20" at bounding box center [948, 209] width 63 height 63
click at [953, 213] on div at bounding box center [949, 210] width 19 height 19
click at [1108, 209] on div at bounding box center [1102, 210] width 19 height 19
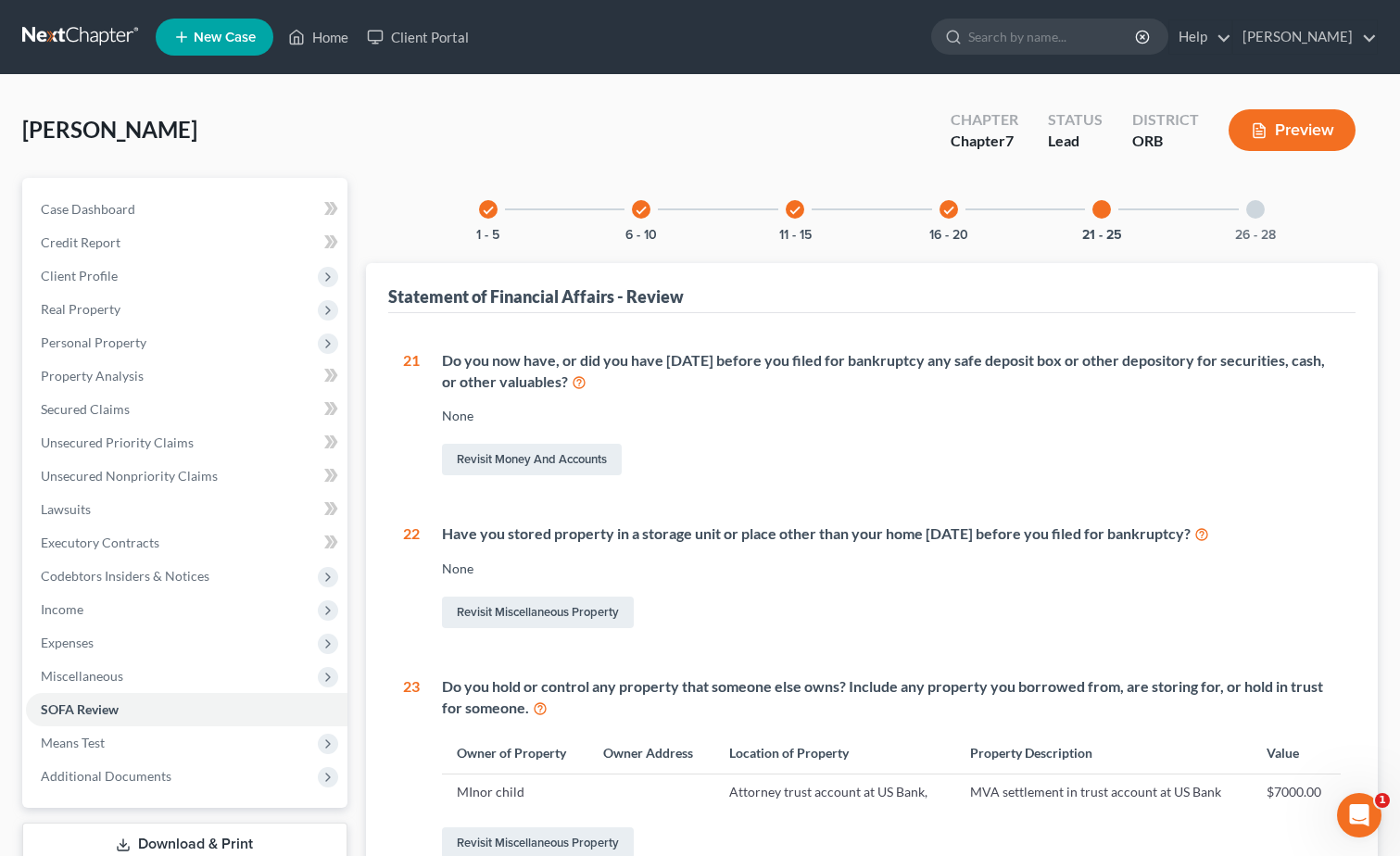
click at [1247, 224] on div "26 - 28" at bounding box center [1255, 209] width 63 height 63
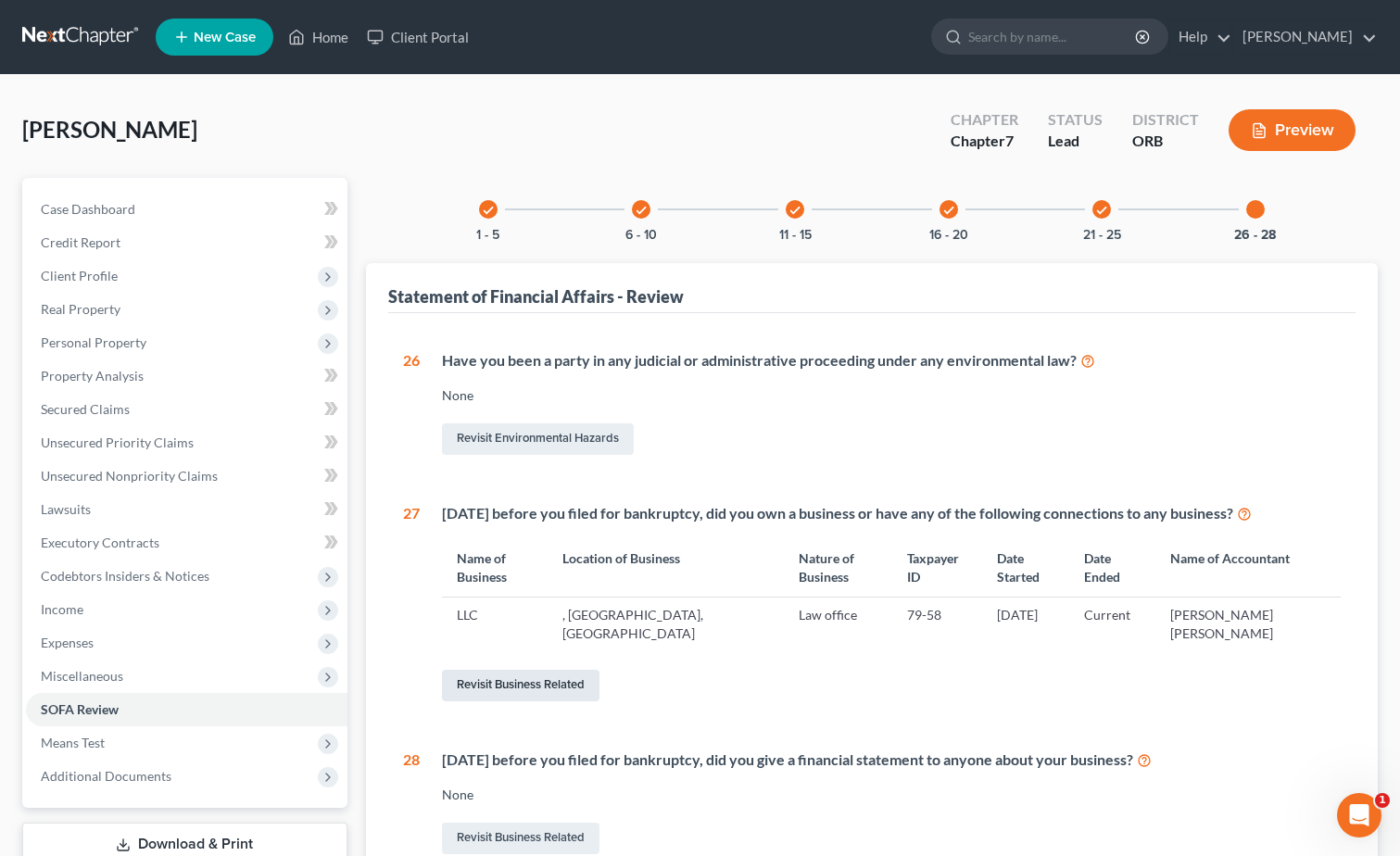
click at [546, 670] on link "Revisit Business Related" at bounding box center [521, 686] width 157 height 32
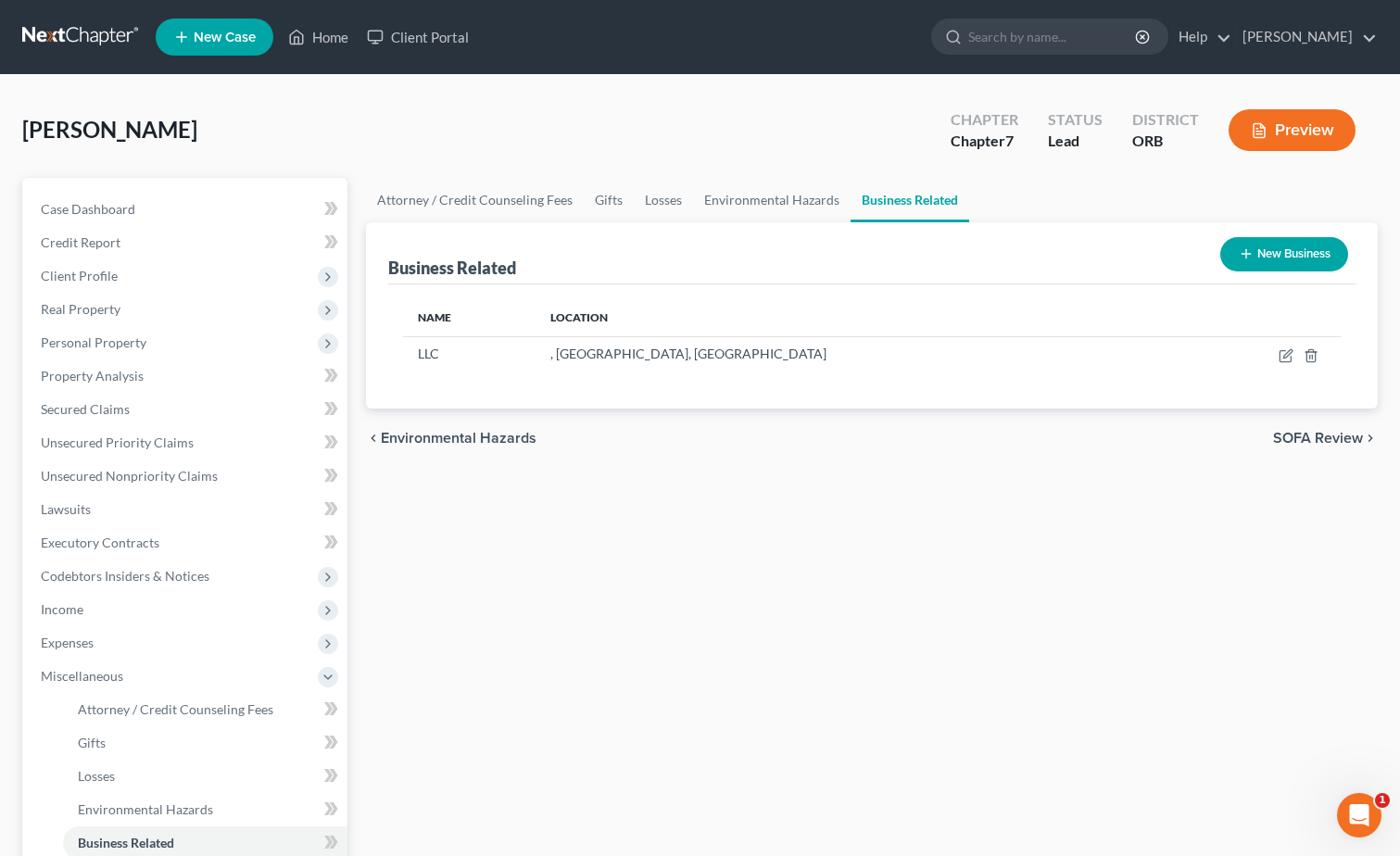
drag, startPoint x: 1311, startPoint y: 264, endPoint x: 1040, endPoint y: 381, distance: 295.2
click at [1040, 381] on div "Business Related New Business Name Location LLC , [GEOGRAPHIC_DATA], [GEOGRAPHI…" at bounding box center [872, 315] width 1012 height 186
click at [1285, 358] on icon "button" at bounding box center [1288, 353] width 8 height 8
select select "member"
select select "38"
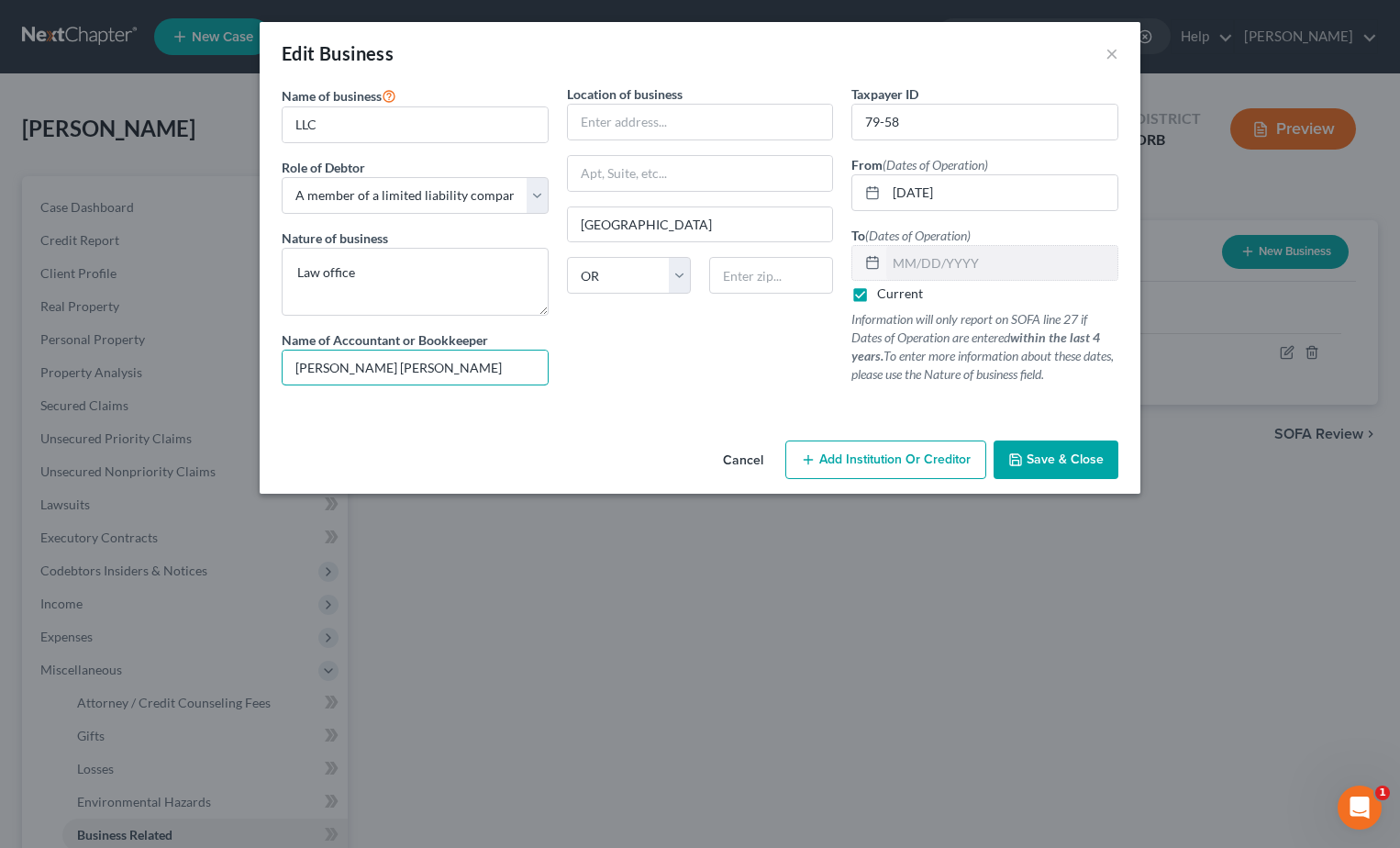
drag, startPoint x: 545, startPoint y: 368, endPoint x: 104, endPoint y: 803, distance: 619.4
click at [0, 675] on html "Home New Case Client Portal [PERSON_NAME] [PERSON_NAME][EMAIL_ADDRESS][DOMAIN_N…" at bounding box center [700, 570] width 1400 height 1140
click at [1061, 455] on span "Save & Close" at bounding box center [1065, 459] width 77 height 16
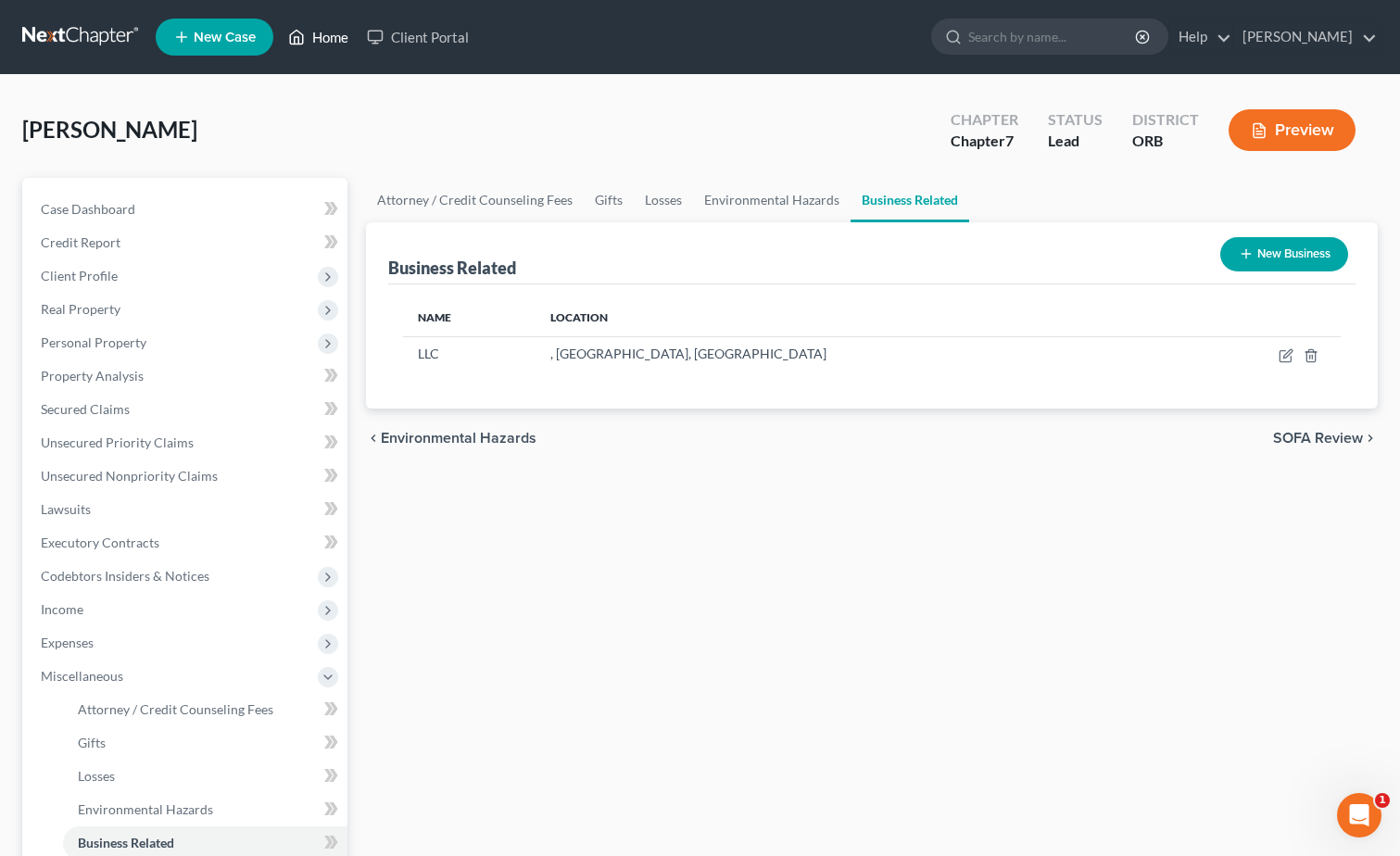
click at [321, 37] on link "Home" at bounding box center [319, 37] width 79 height 34
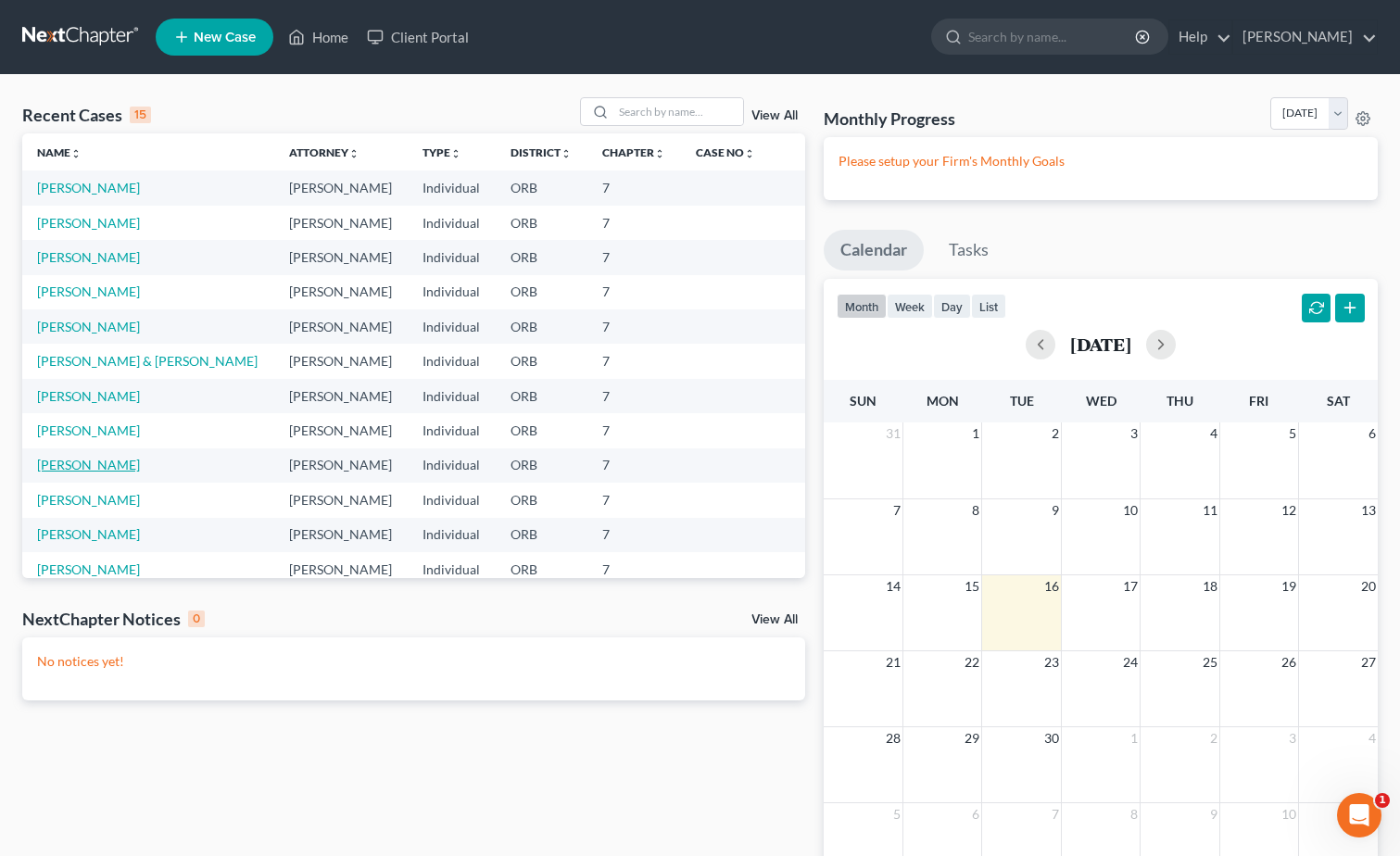
click at [90, 463] on link "[PERSON_NAME]" at bounding box center [89, 465] width 103 height 16
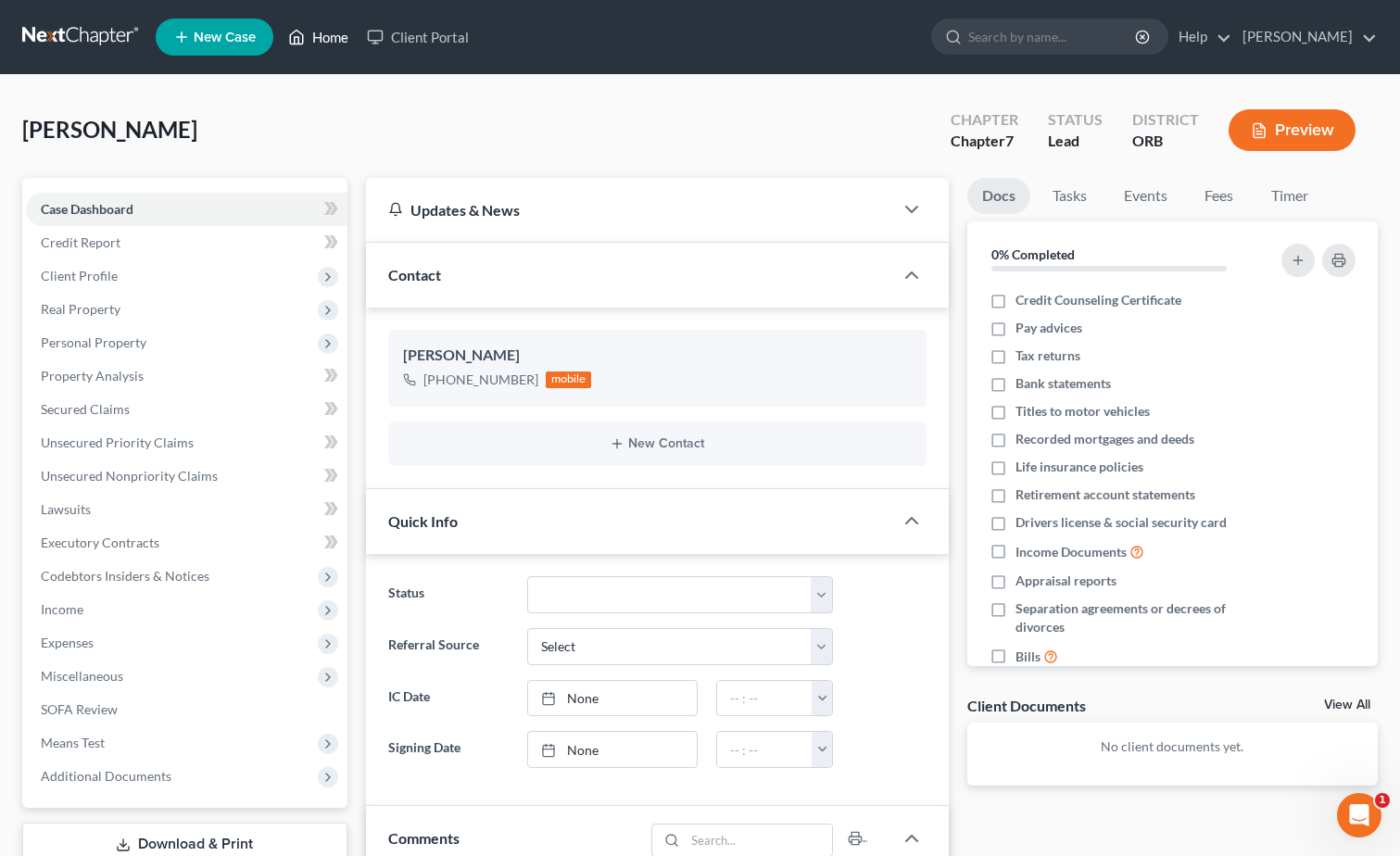
click at [295, 36] on icon at bounding box center [297, 37] width 17 height 22
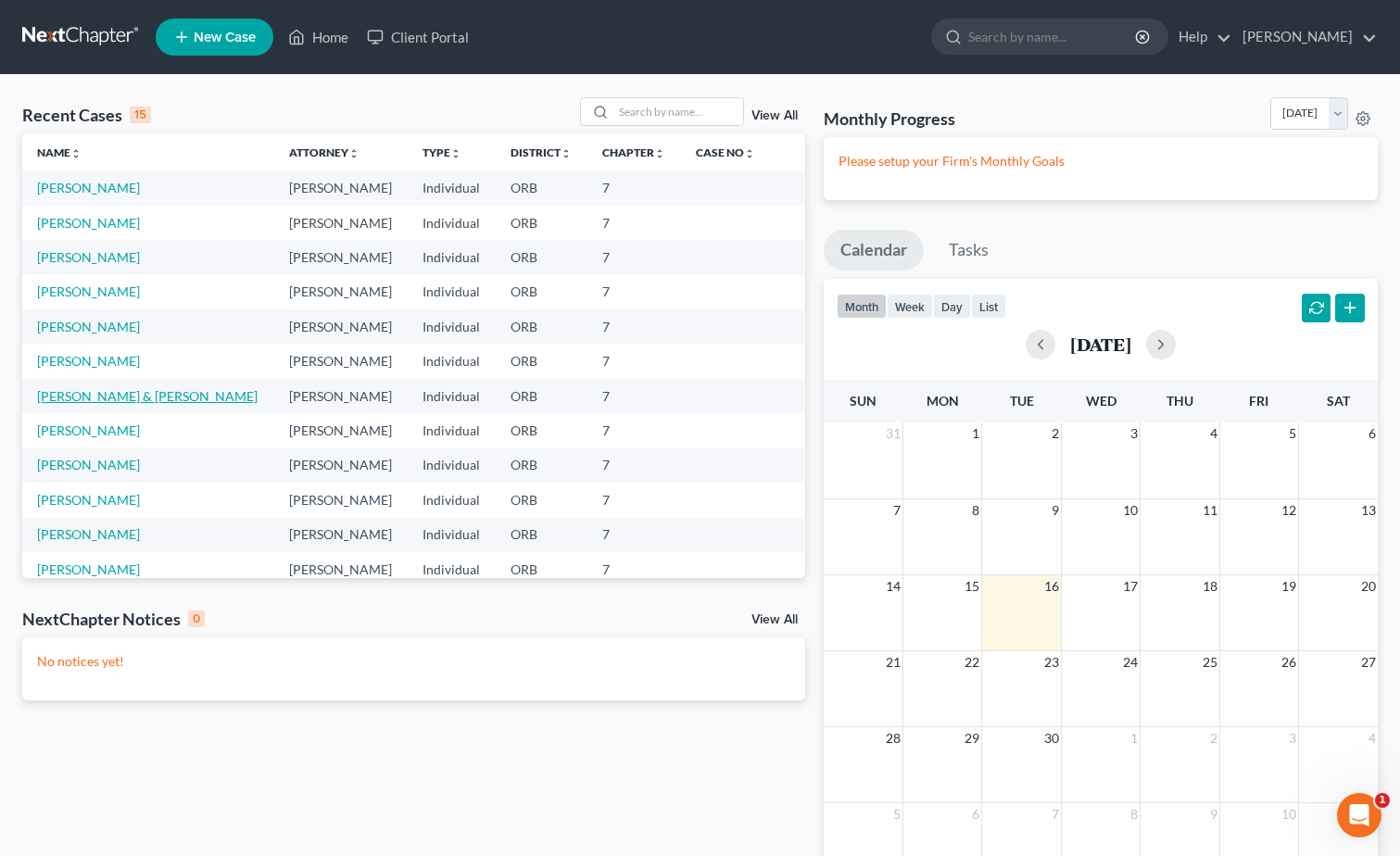
click at [112, 391] on link "[PERSON_NAME] & [PERSON_NAME]" at bounding box center [147, 395] width 220 height 16
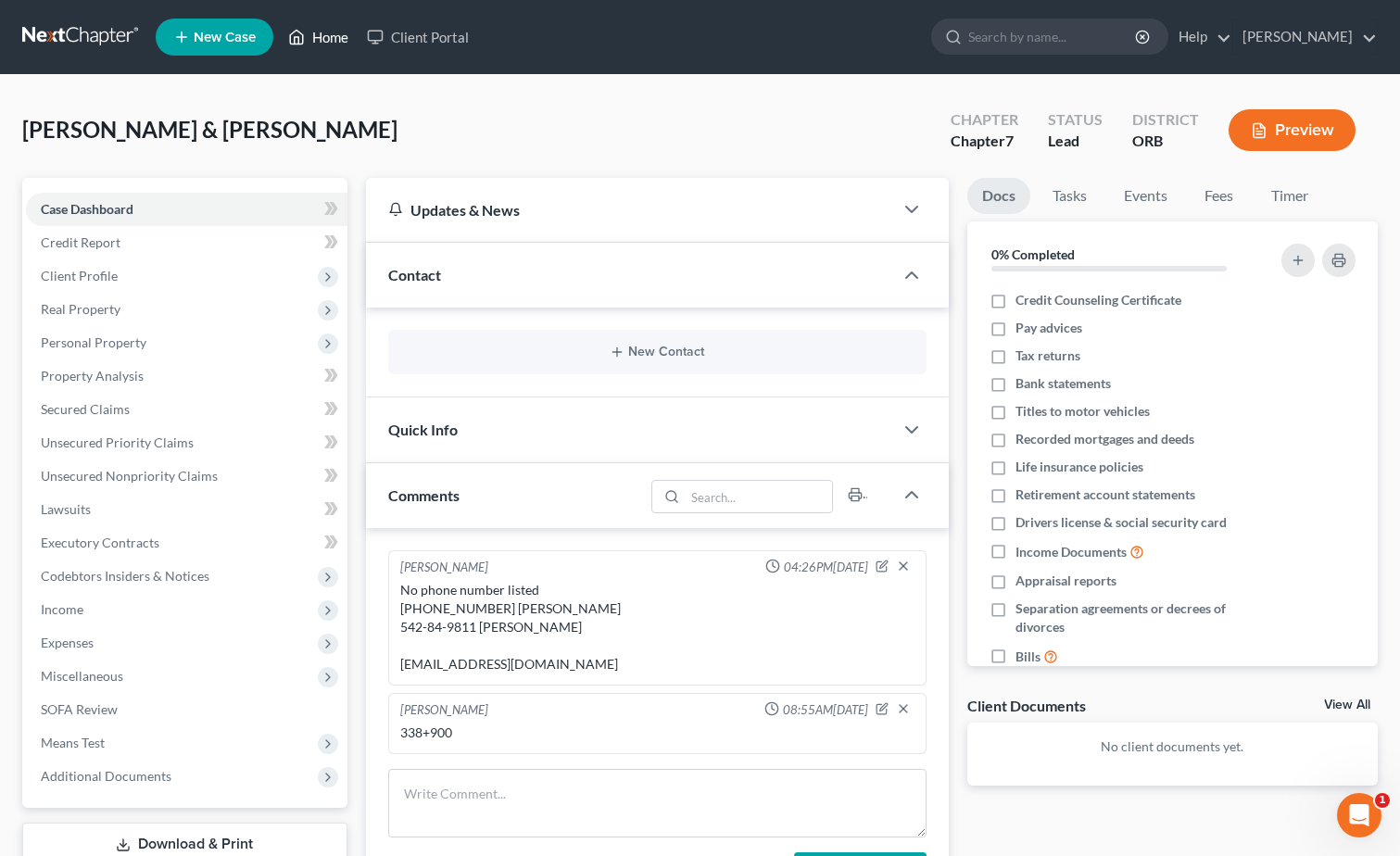
click at [314, 41] on link "Home" at bounding box center [319, 37] width 79 height 34
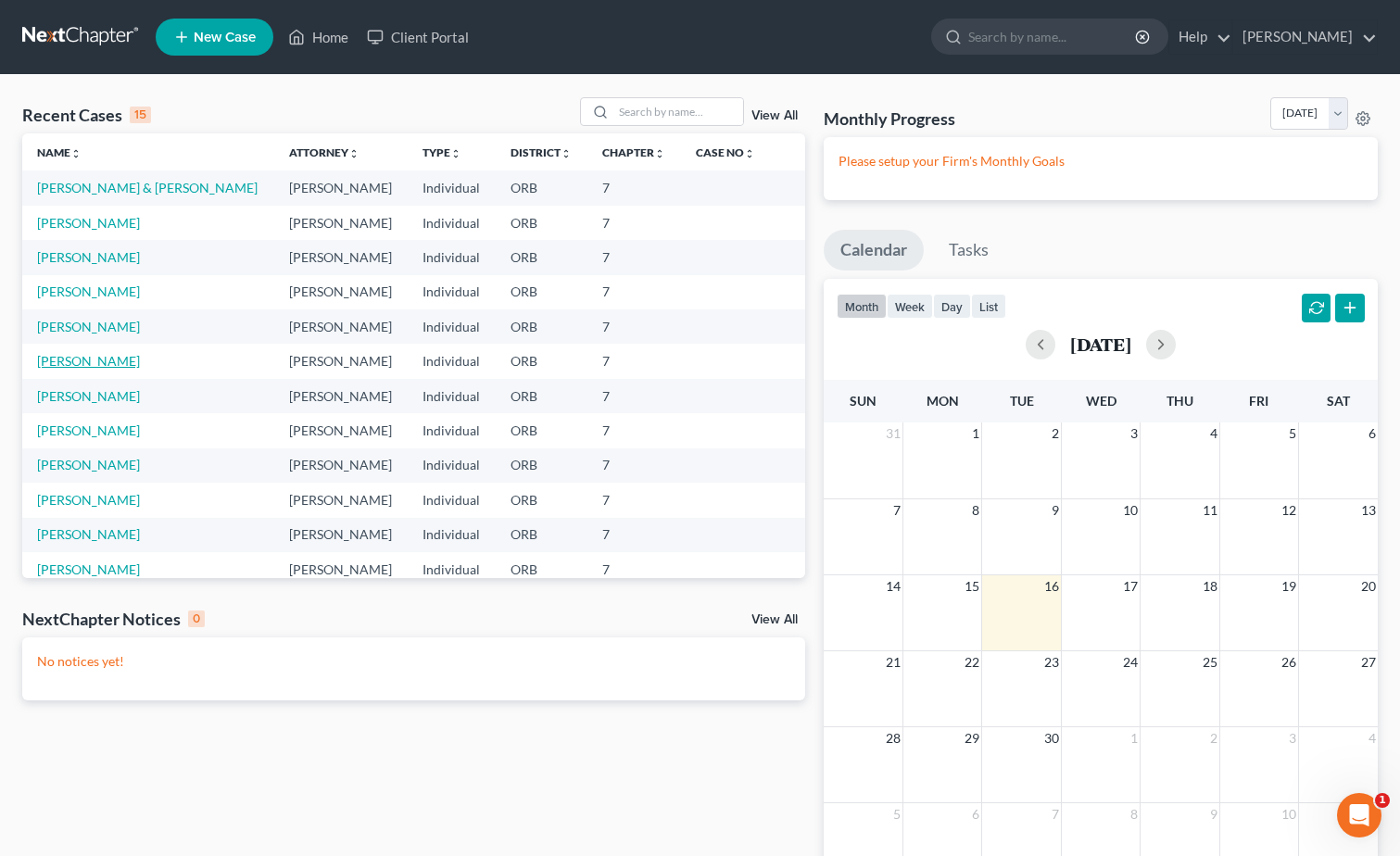
click at [84, 360] on link "[PERSON_NAME]" at bounding box center [89, 361] width 103 height 16
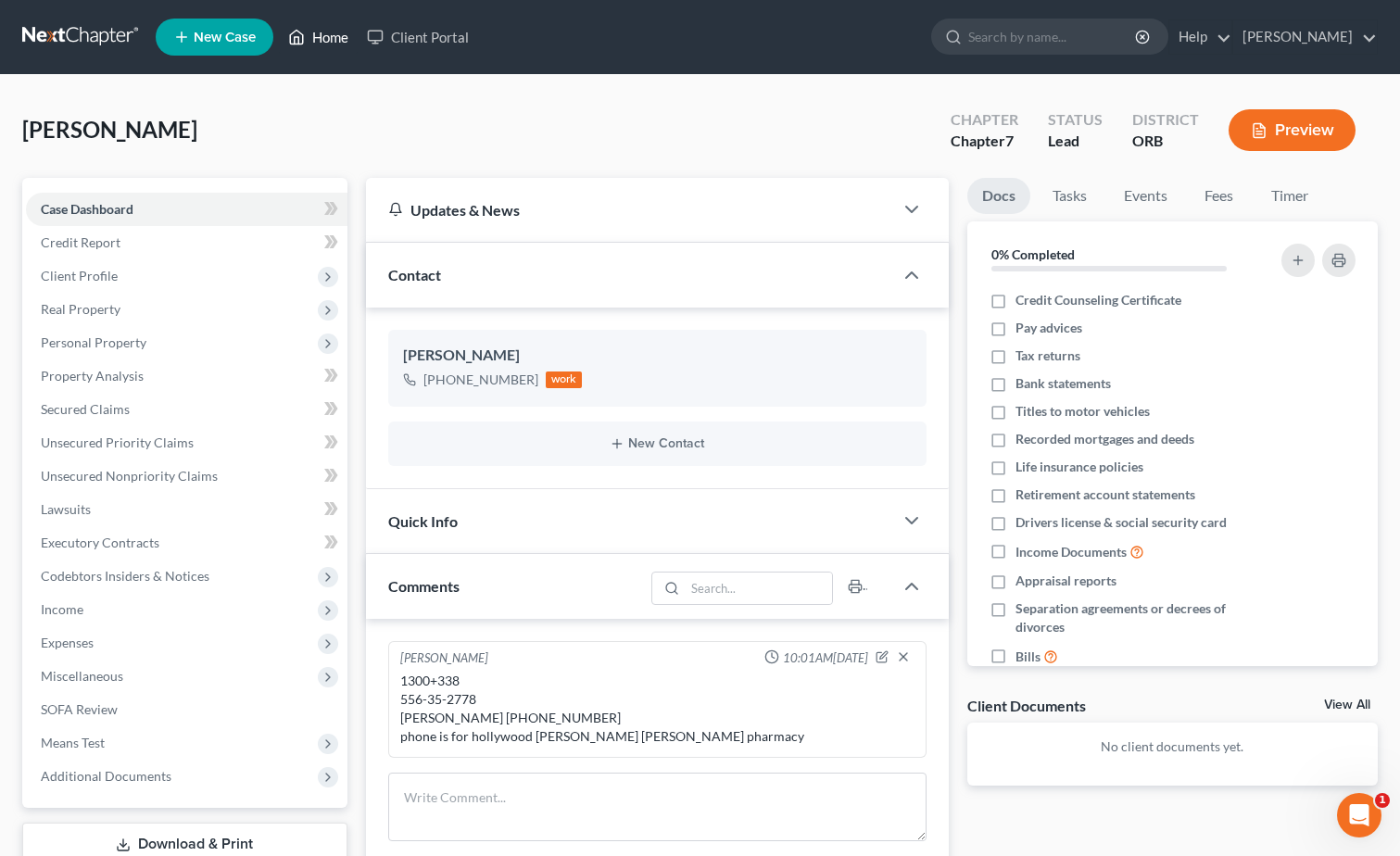
click at [302, 32] on icon at bounding box center [297, 37] width 17 height 22
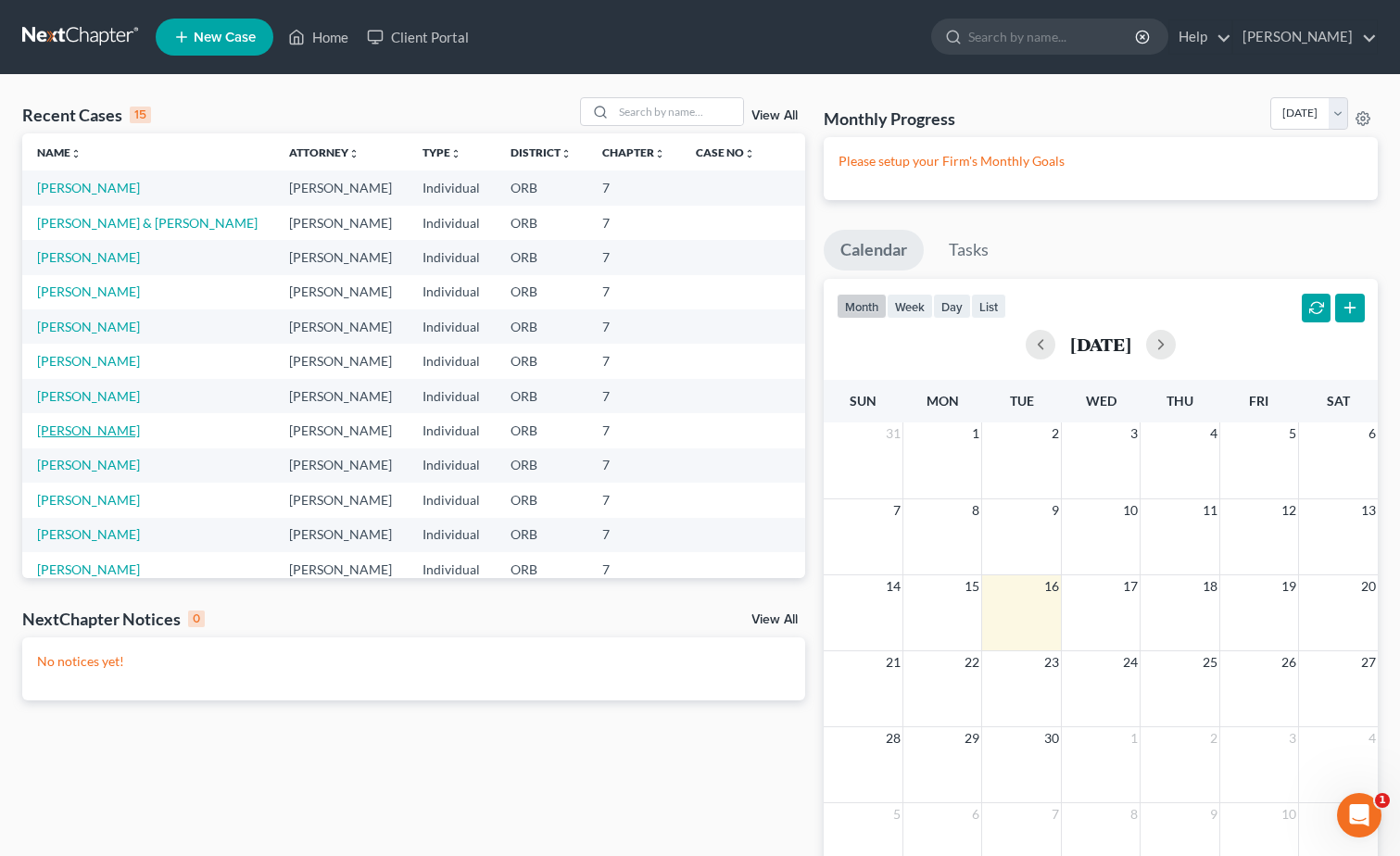
click at [114, 427] on link "[PERSON_NAME]" at bounding box center [89, 430] width 103 height 16
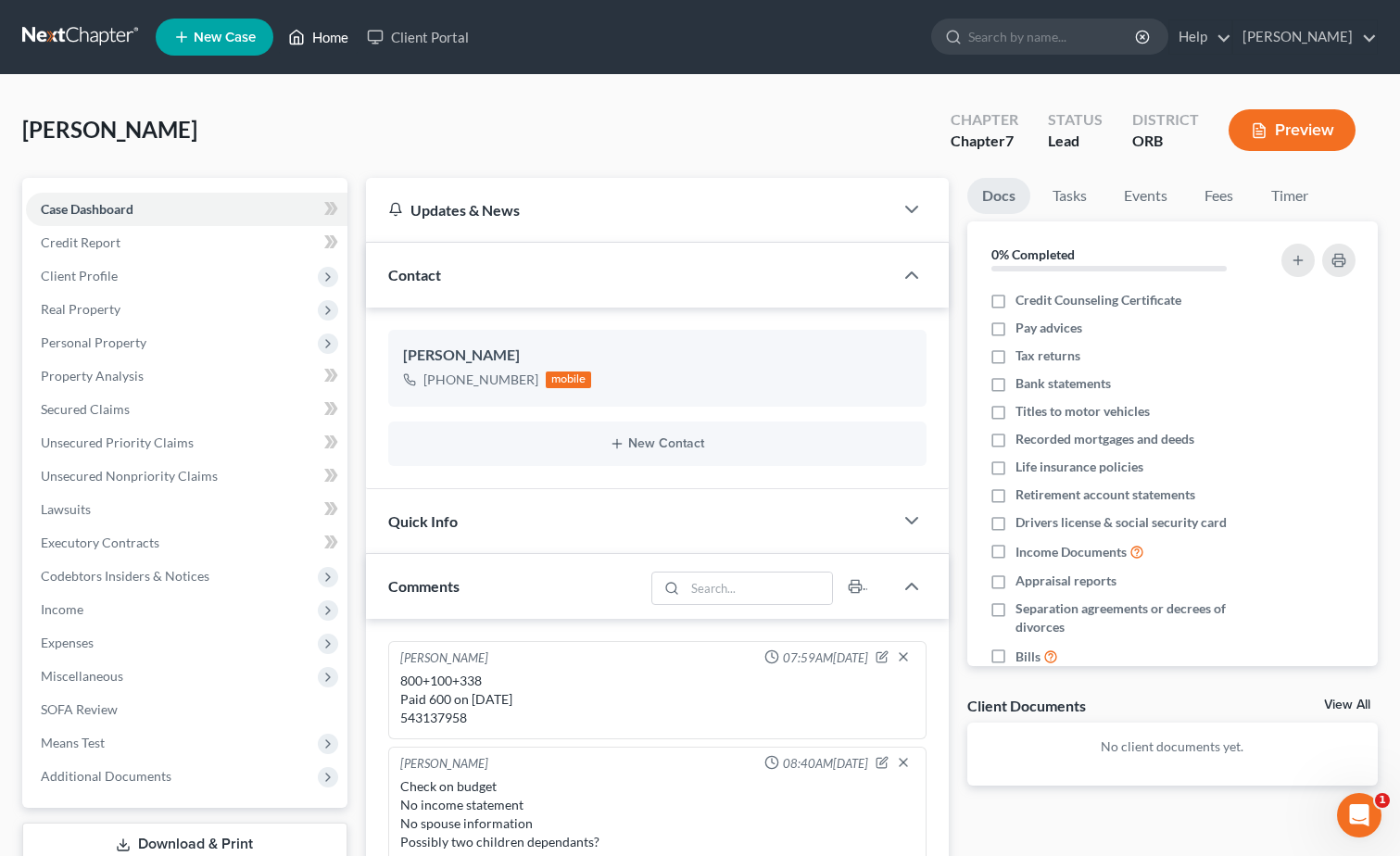
click at [305, 39] on icon at bounding box center [297, 37] width 17 height 22
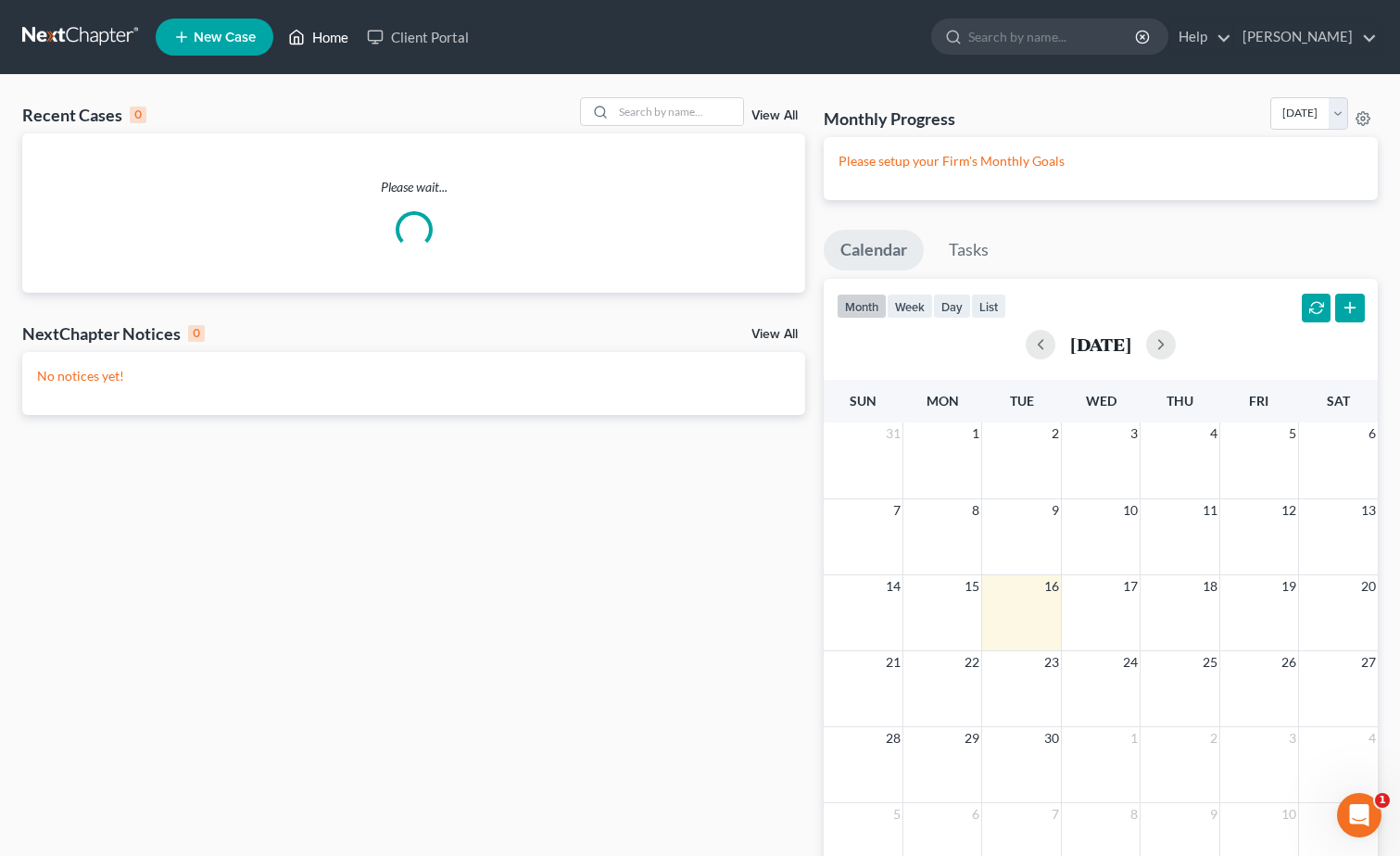
click at [346, 39] on link "Home" at bounding box center [319, 37] width 79 height 34
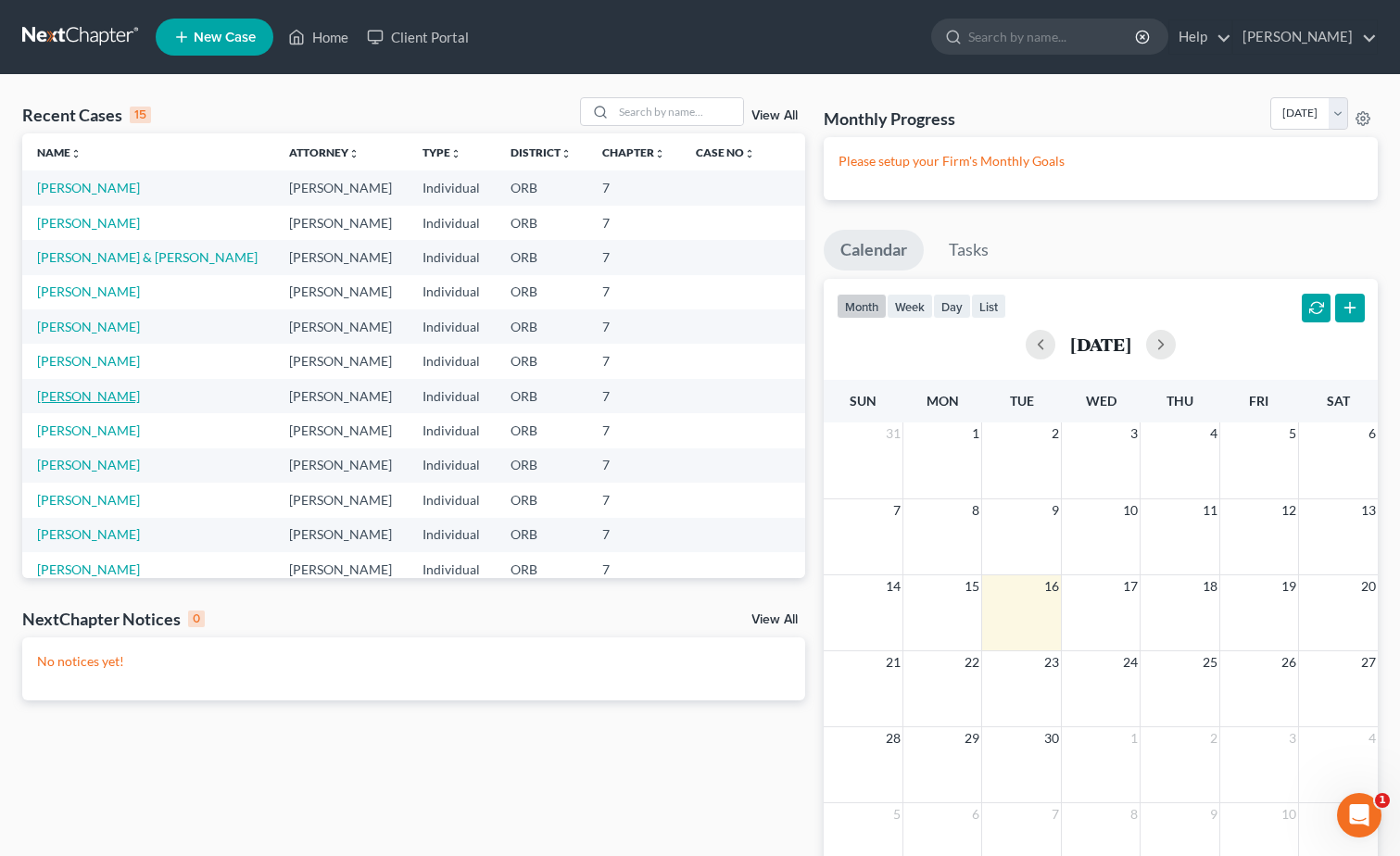
click at [115, 400] on link "[PERSON_NAME]" at bounding box center [89, 395] width 103 height 16
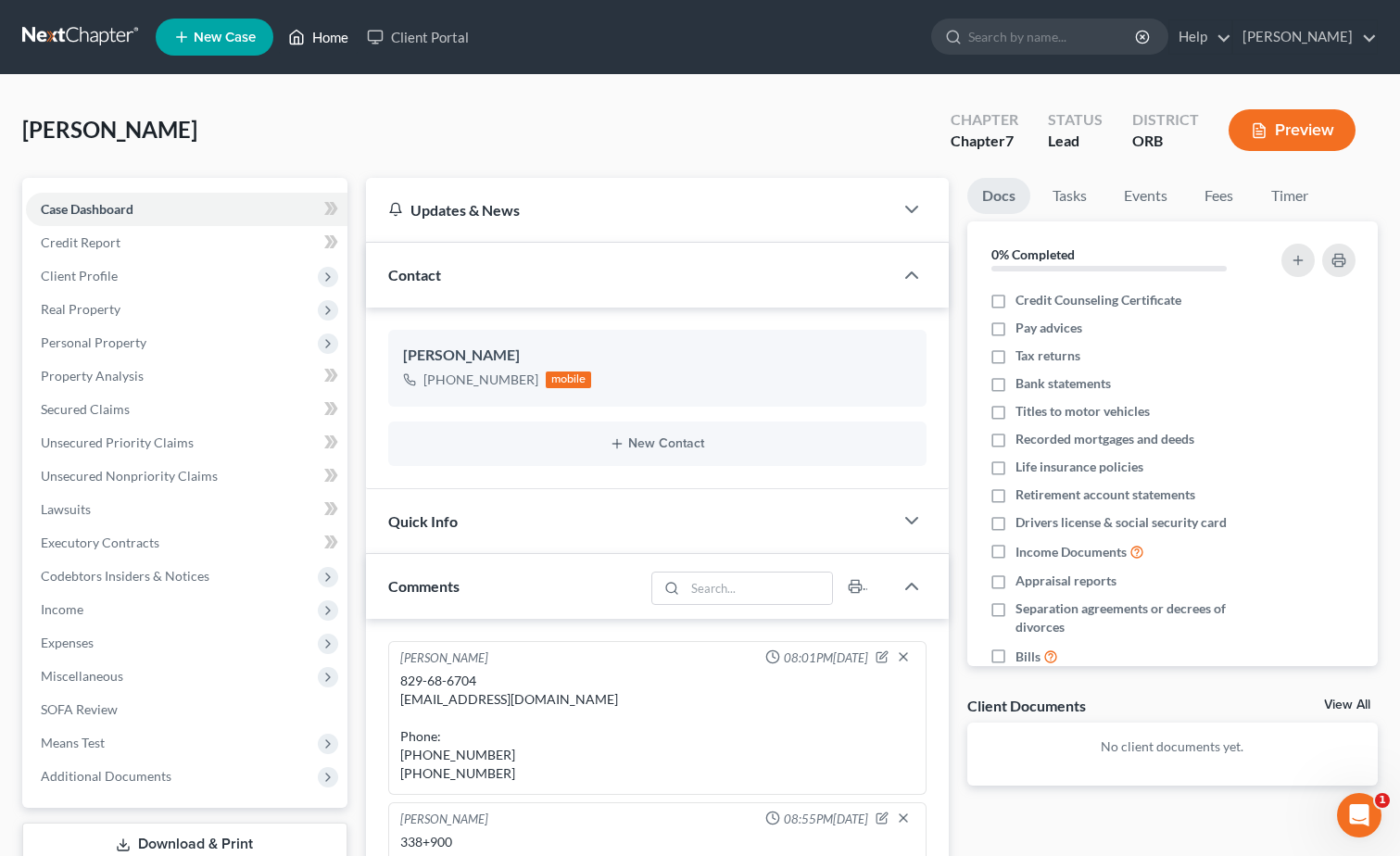
click at [342, 39] on link "Home" at bounding box center [319, 37] width 79 height 34
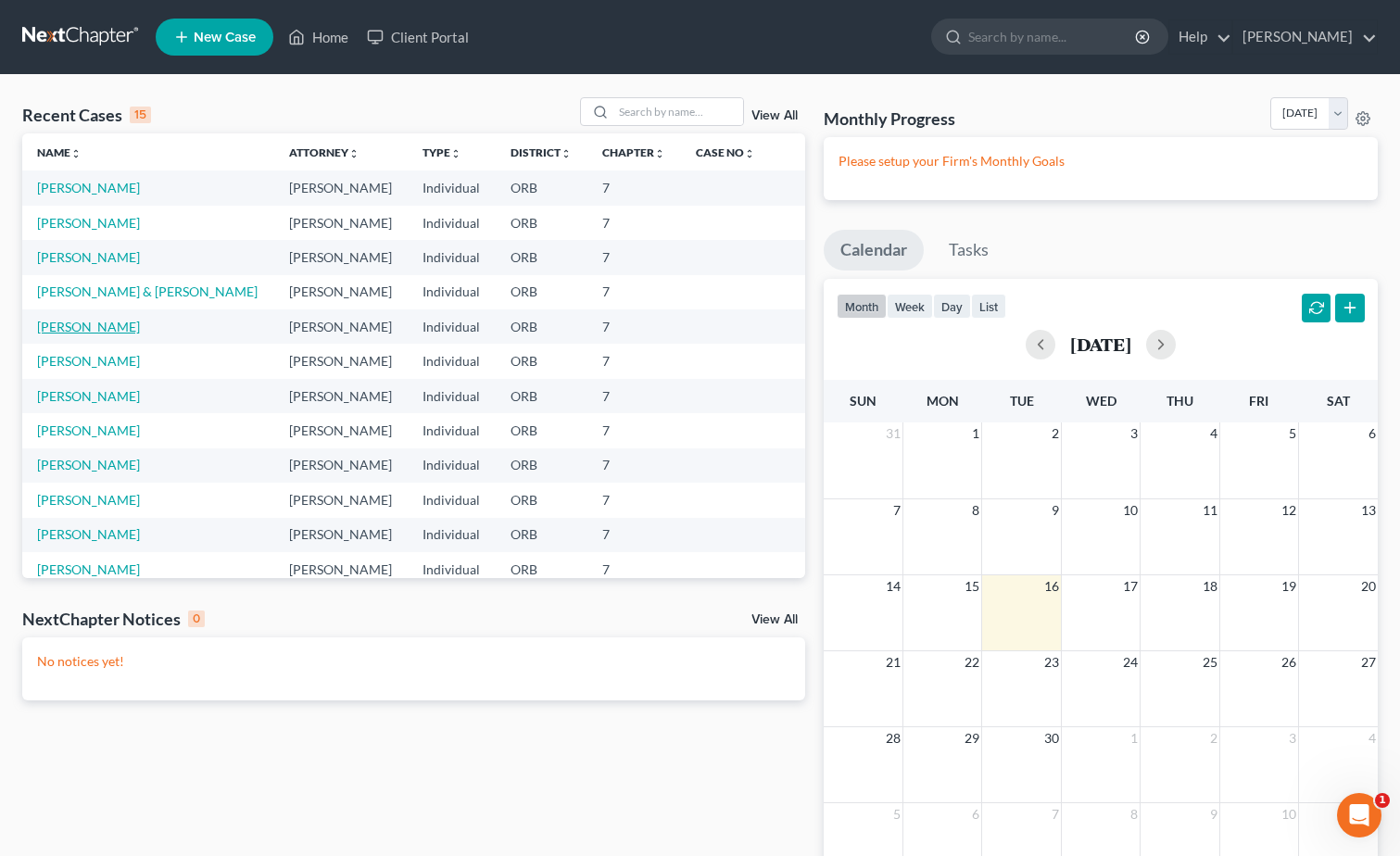
click at [75, 322] on link "[PERSON_NAME]" at bounding box center [89, 326] width 103 height 16
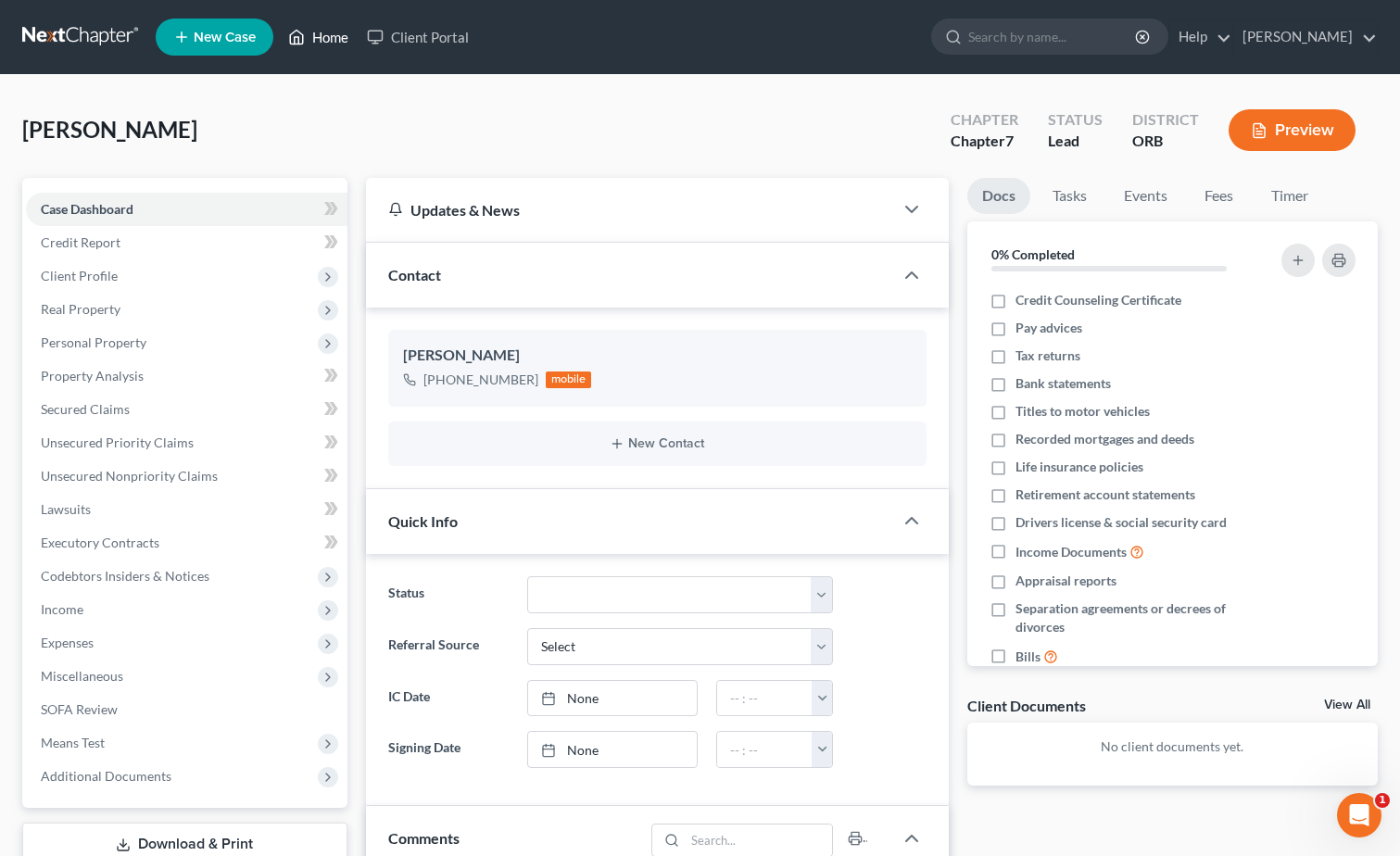
click at [309, 44] on link "Home" at bounding box center [319, 37] width 79 height 34
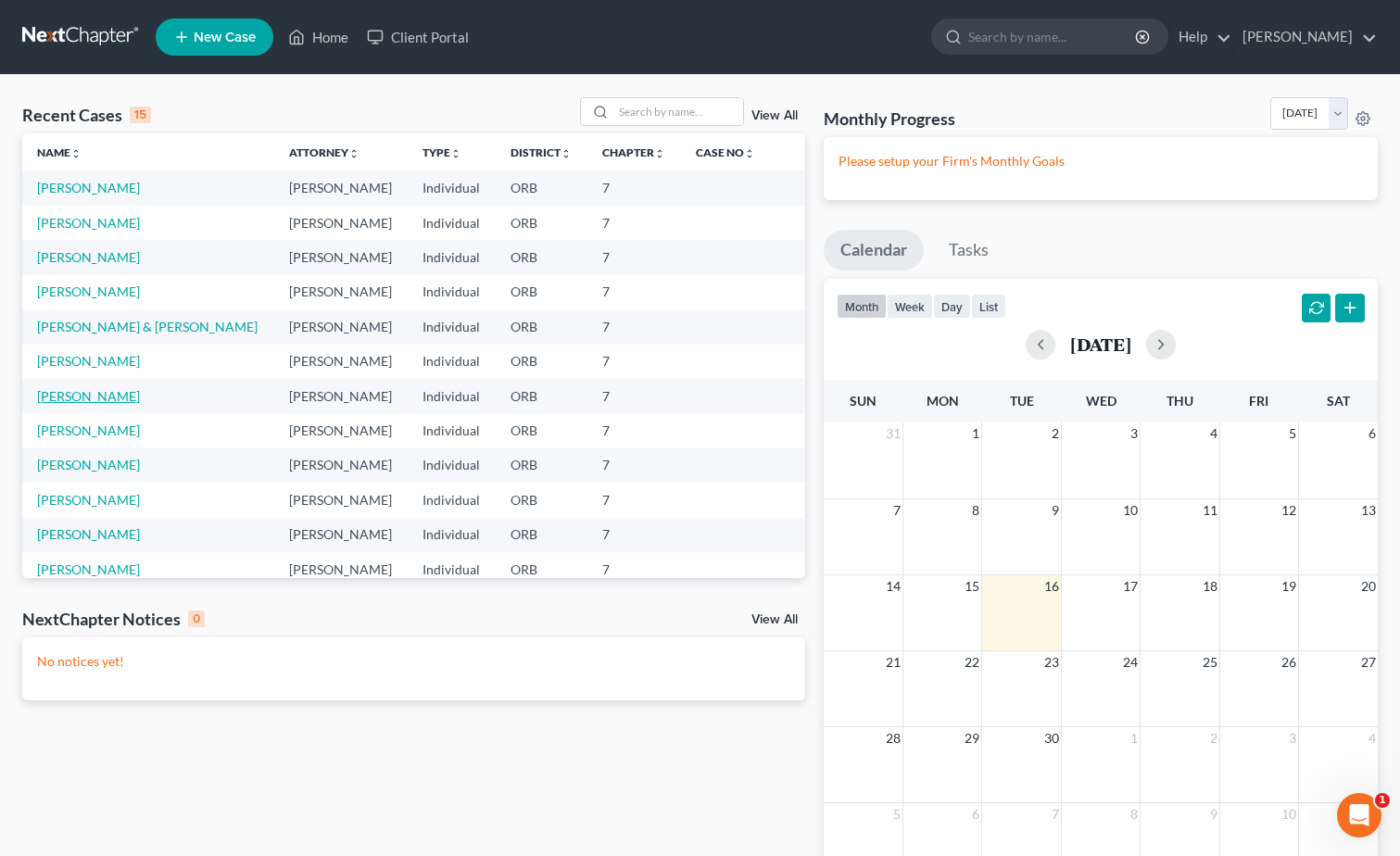
click at [111, 391] on link "[PERSON_NAME]" at bounding box center [89, 395] width 103 height 16
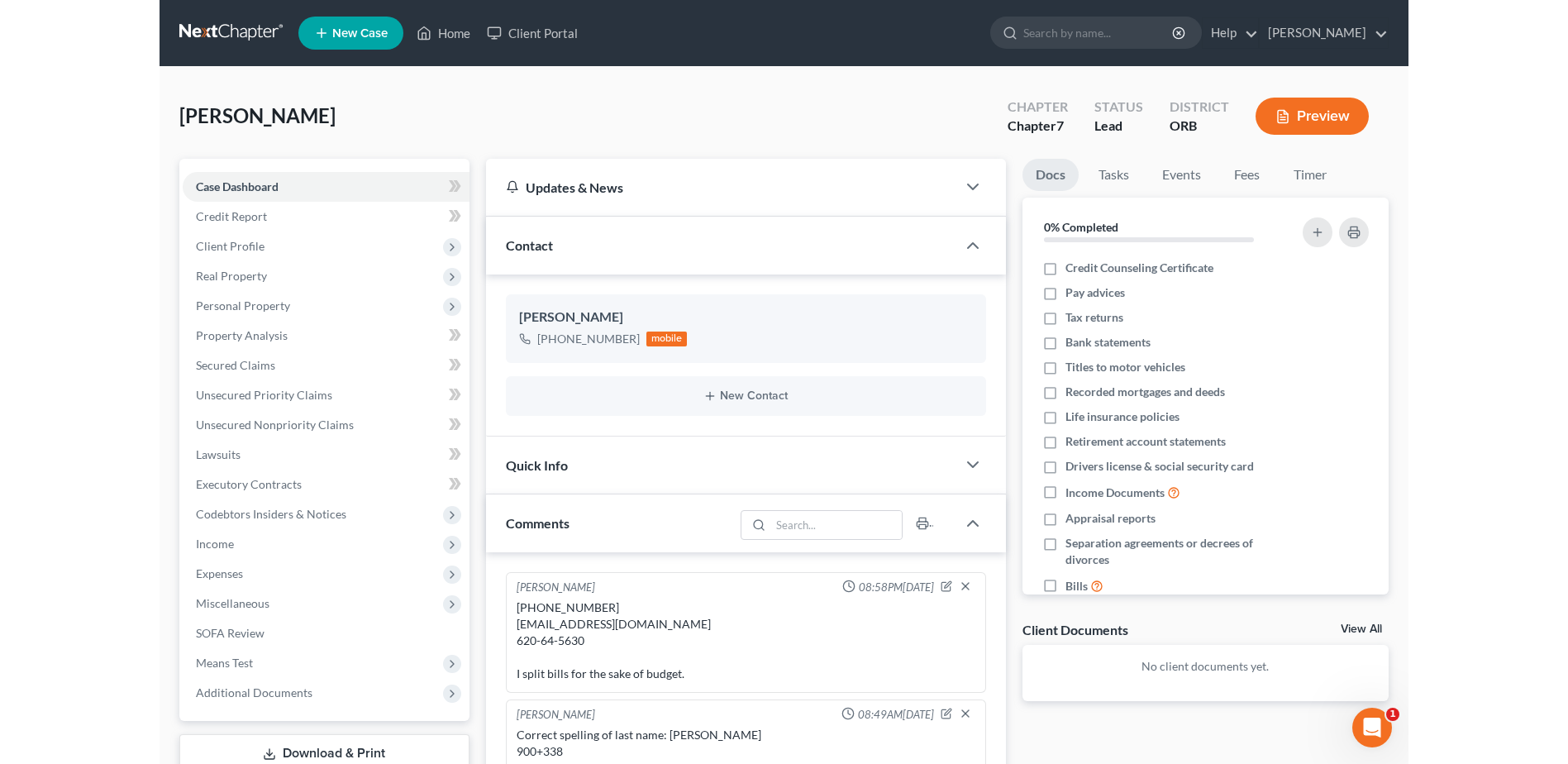
scroll to position [28, 0]
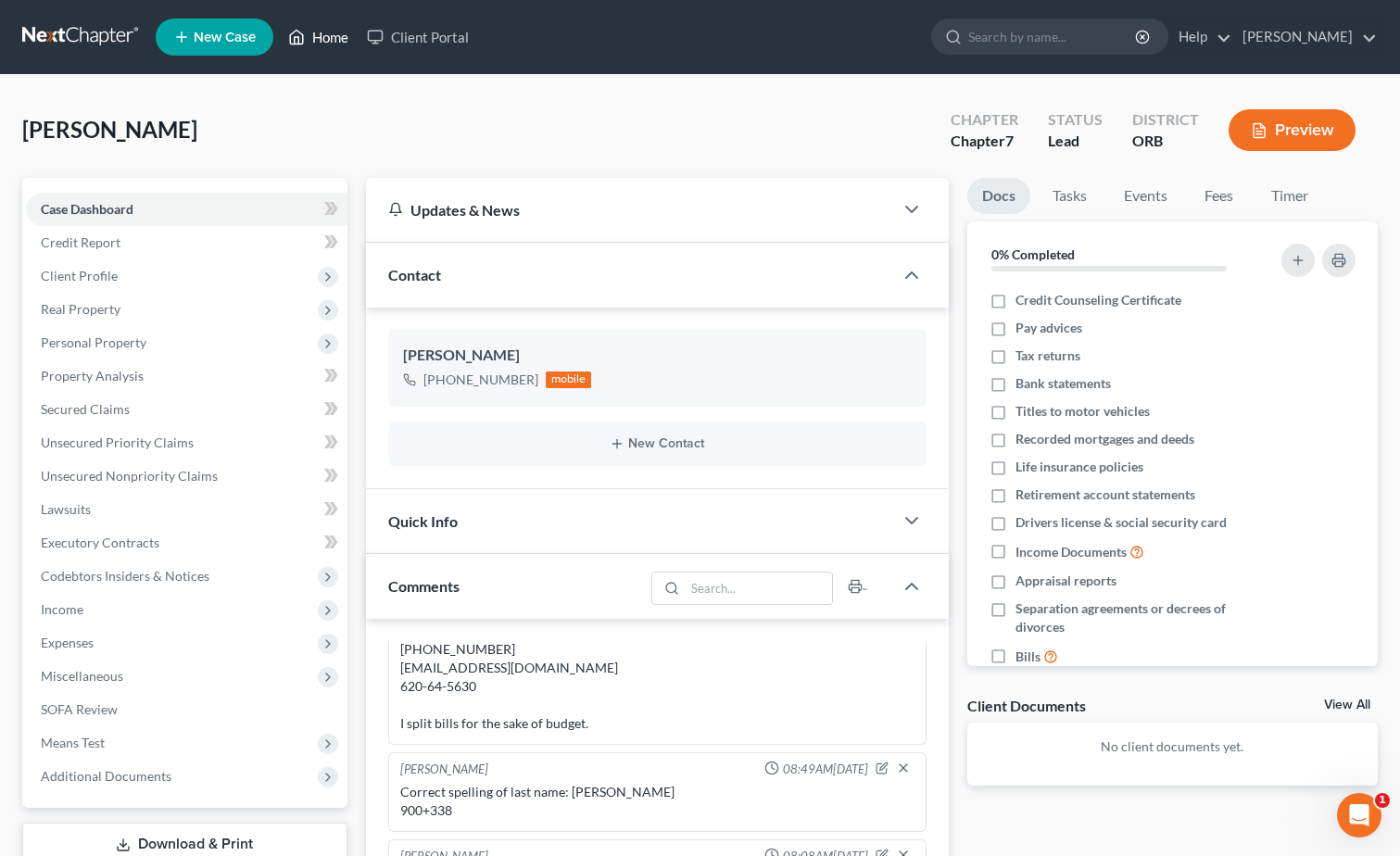
click at [335, 37] on link "Home" at bounding box center [319, 37] width 79 height 34
